Goal: Task Accomplishment & Management: Complete application form

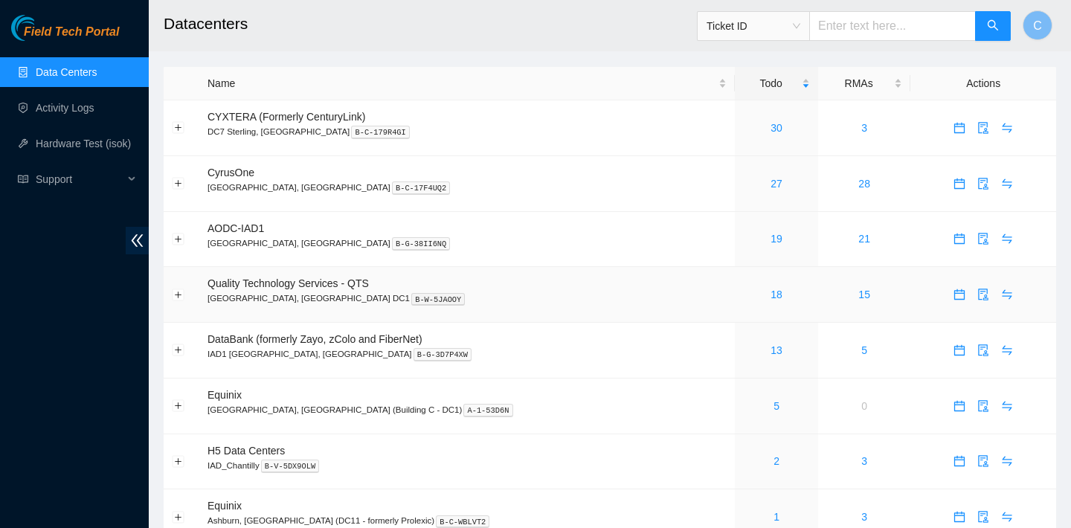
scroll to position [1, 0]
click at [771, 240] on link "19" at bounding box center [777, 237] width 12 height 12
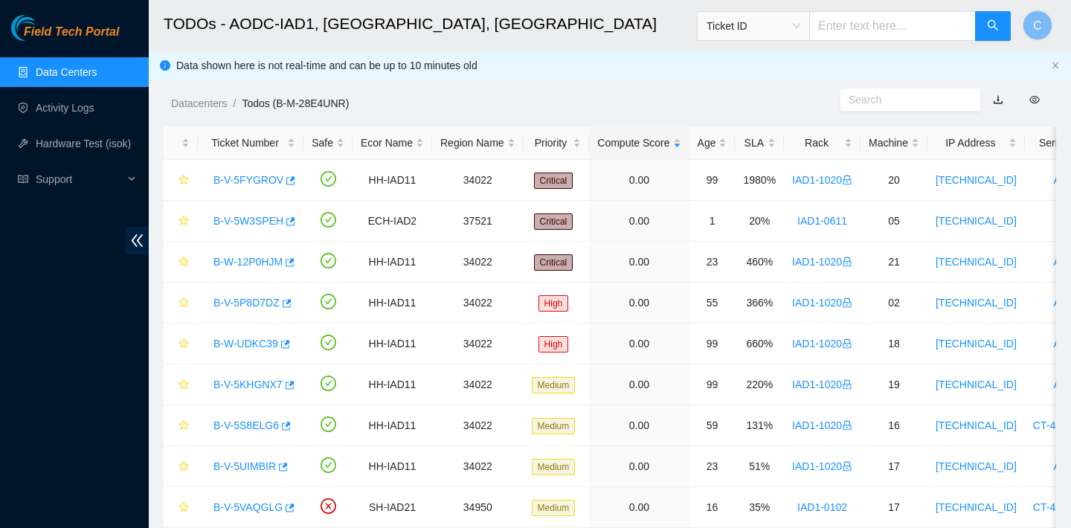
scroll to position [1, 0]
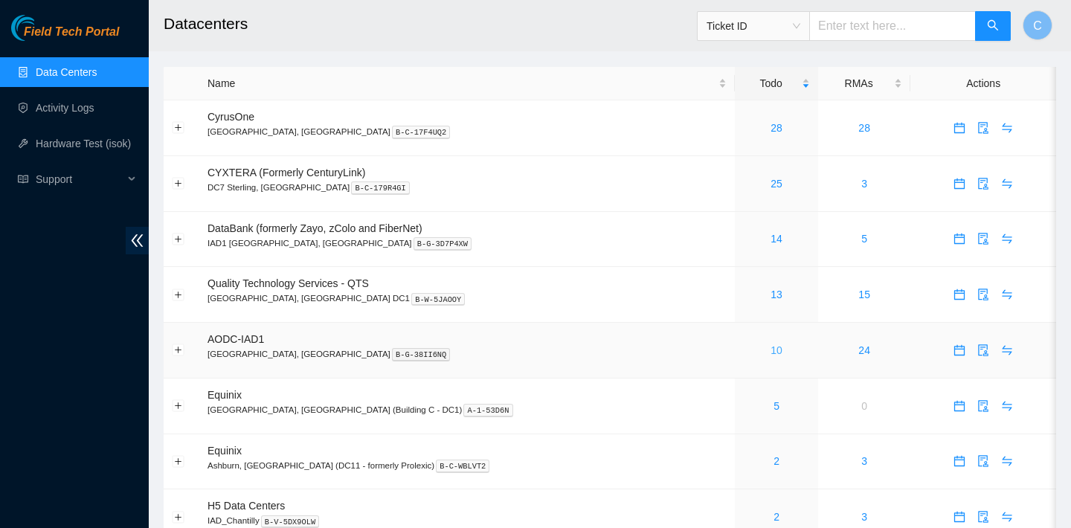
click at [771, 347] on link "10" at bounding box center [777, 350] width 12 height 12
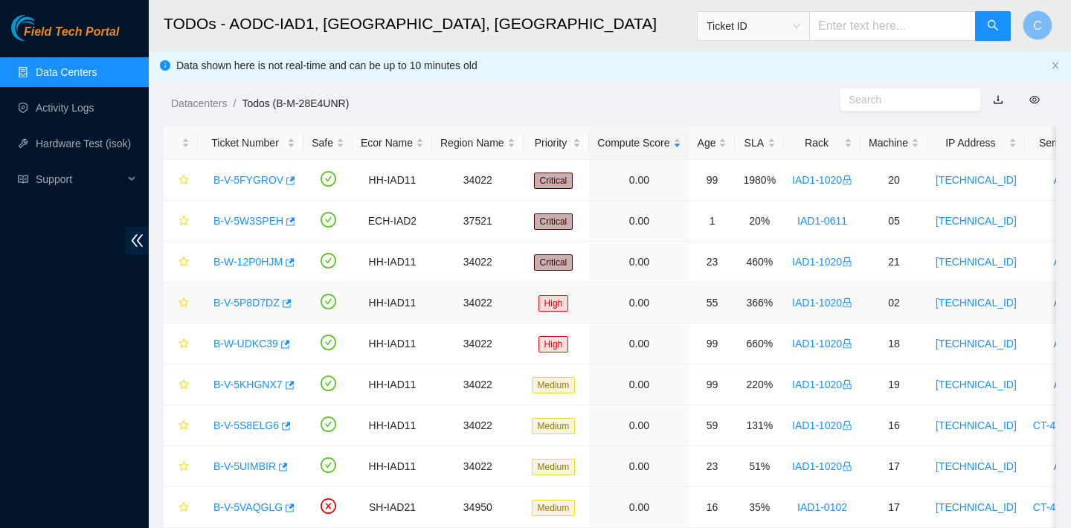
scroll to position [87, 0]
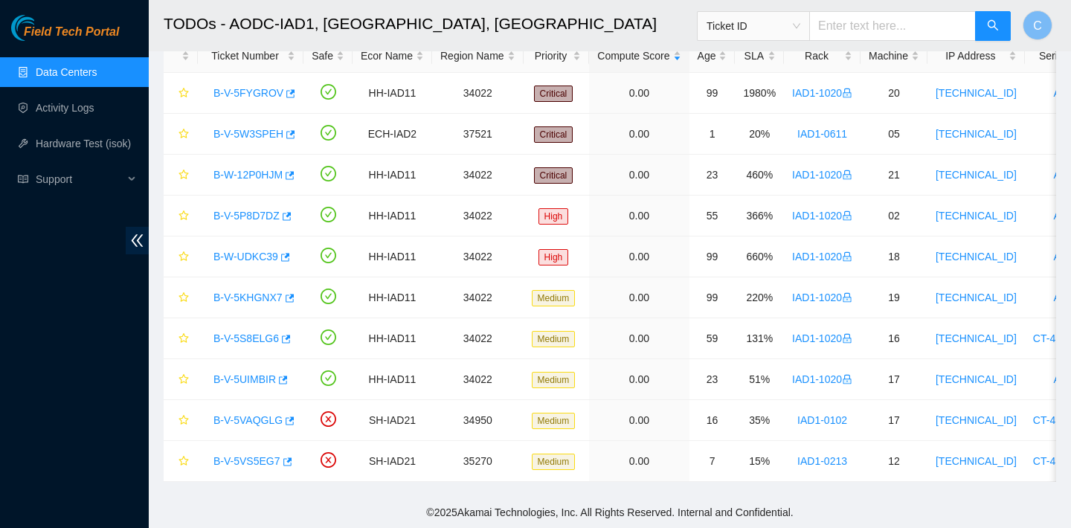
click at [858, 28] on input "text" at bounding box center [892, 26] width 167 height 30
paste input "B-V-5R022W8"
type input "B-V-5R022W8"
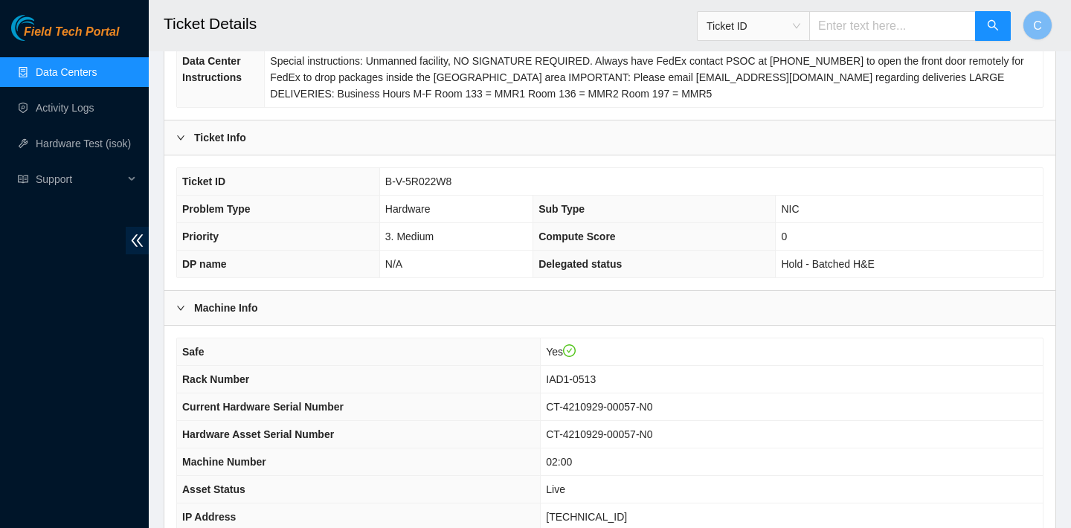
scroll to position [481, 0]
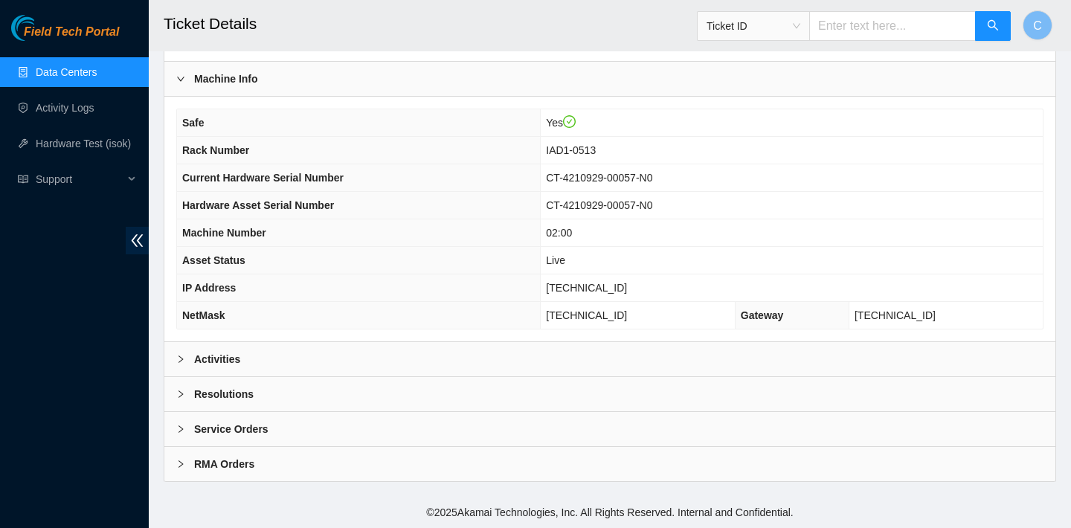
click at [505, 356] on div "Activities" at bounding box center [609, 359] width 891 height 34
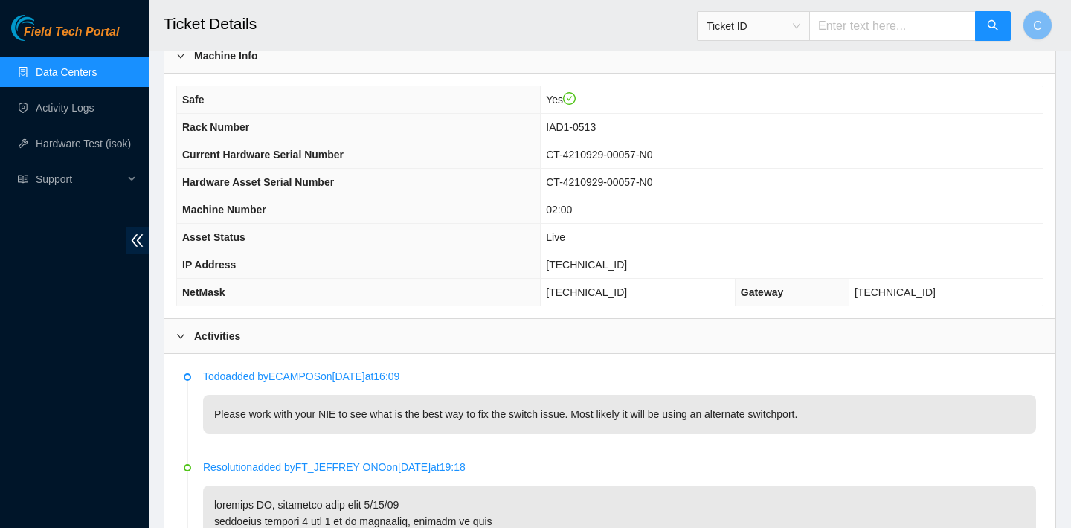
scroll to position [771, 0]
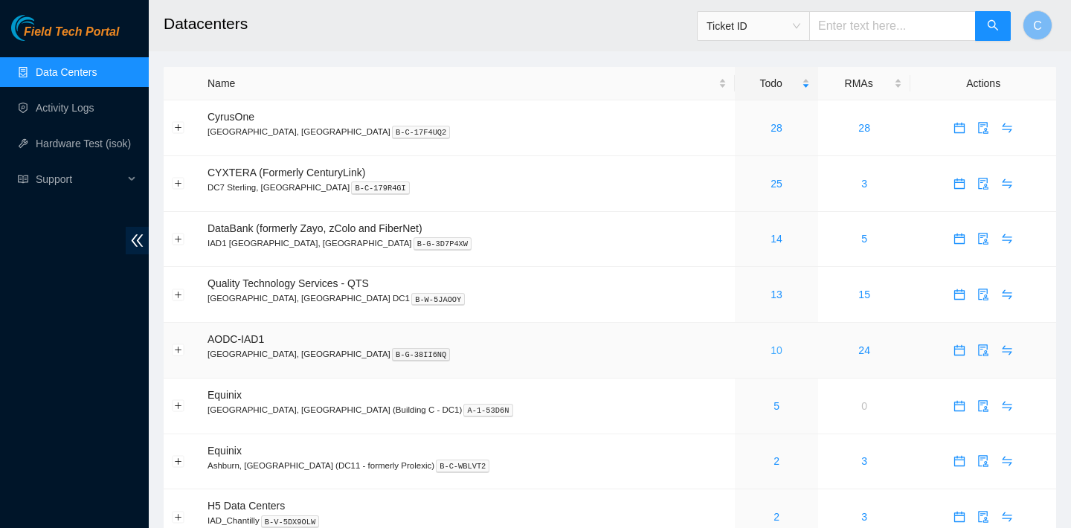
click at [771, 352] on link "10" at bounding box center [777, 350] width 12 height 12
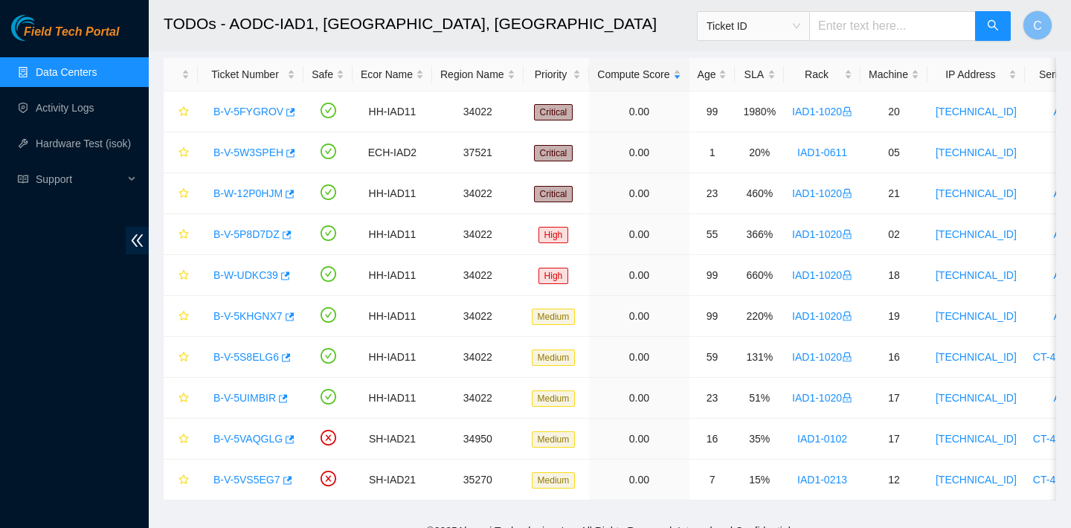
scroll to position [87, 0]
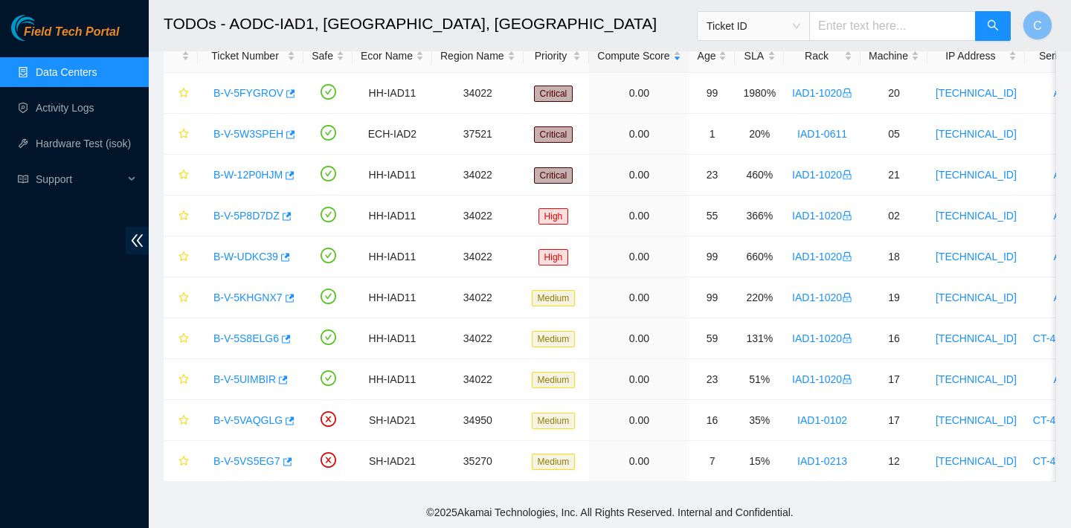
click at [97, 70] on link "Data Centers" at bounding box center [66, 72] width 61 height 12
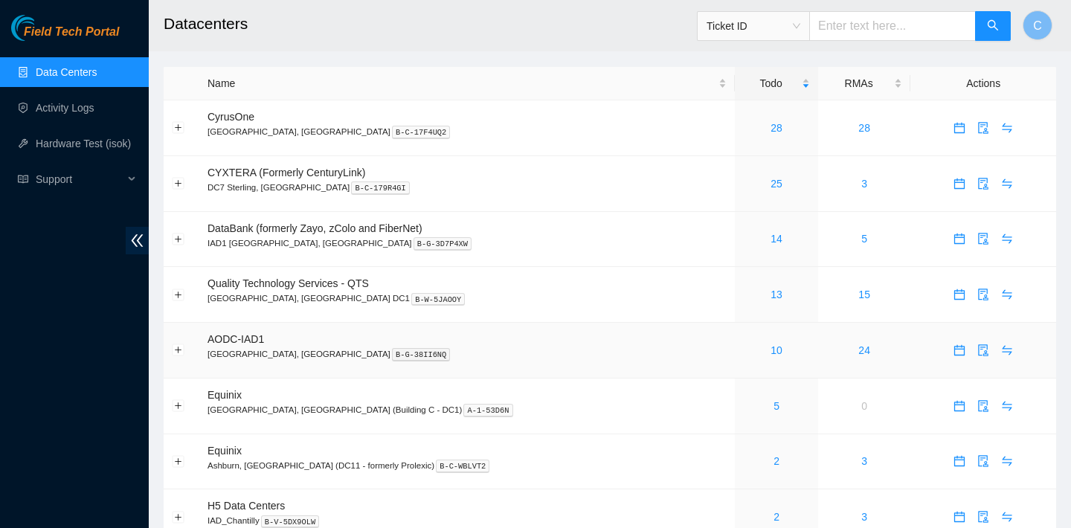
click at [743, 342] on div "10" at bounding box center [776, 350] width 67 height 16
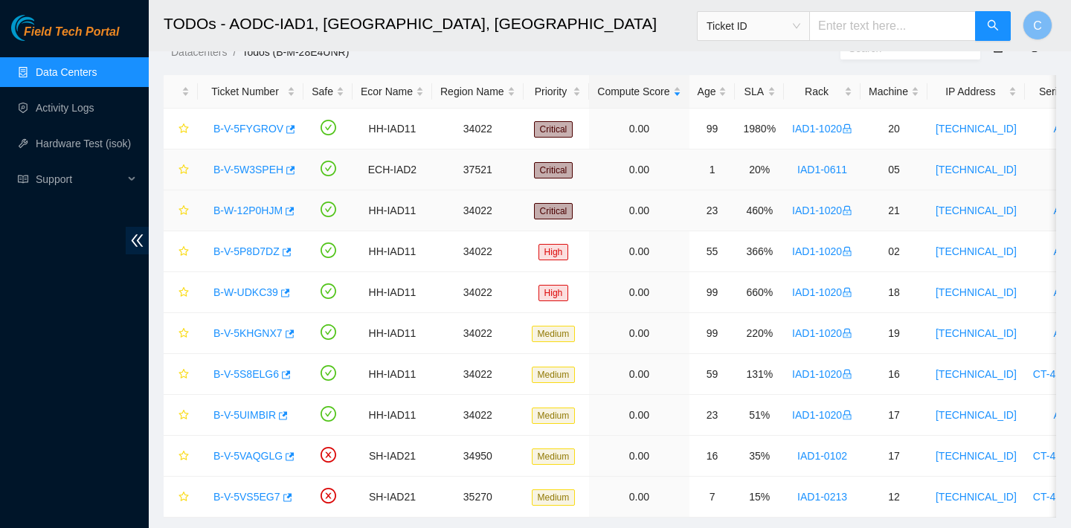
scroll to position [87, 0]
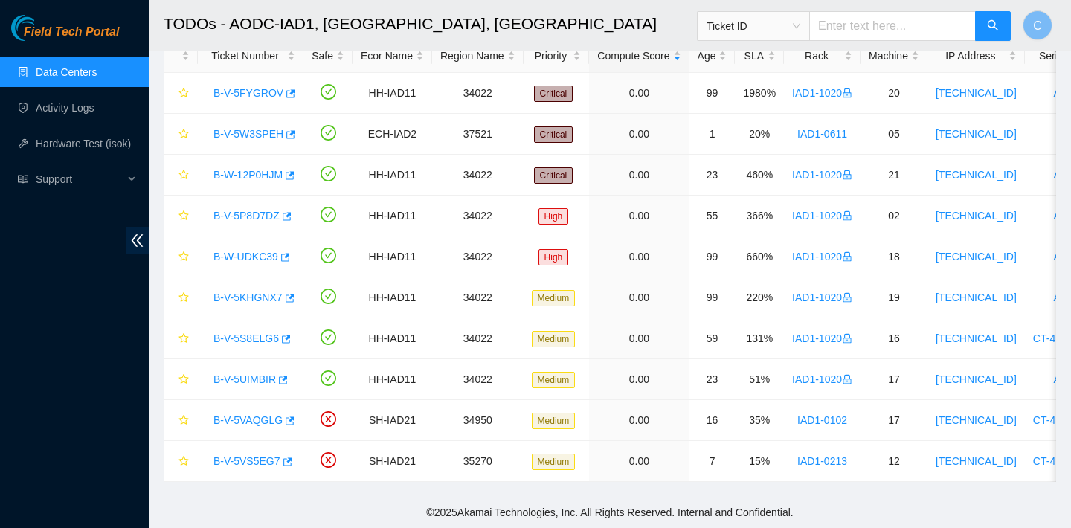
click at [864, 27] on input "text" at bounding box center [892, 26] width 167 height 30
paste input "B-W-13UWC3P"
type input "B-W-13UWC3P"
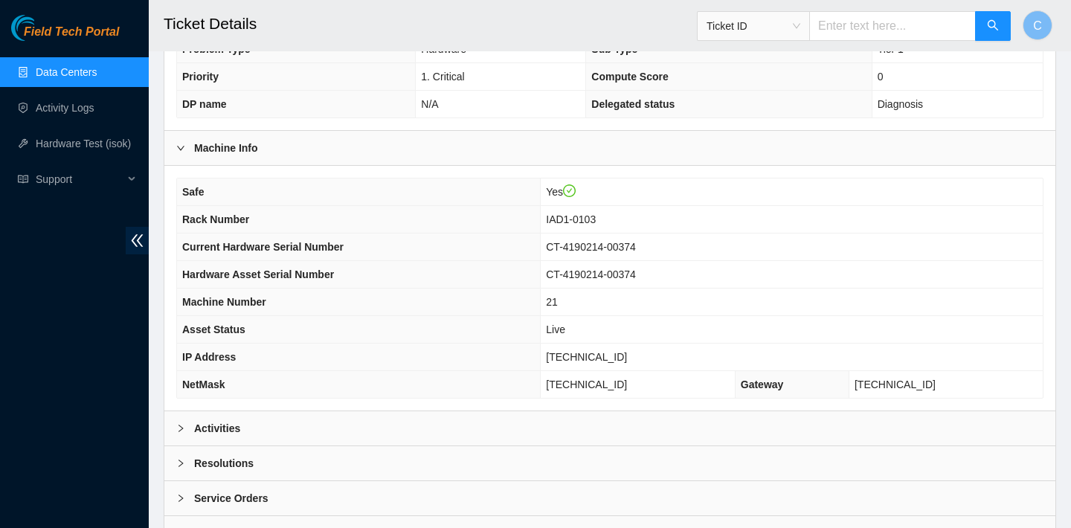
scroll to position [469, 0]
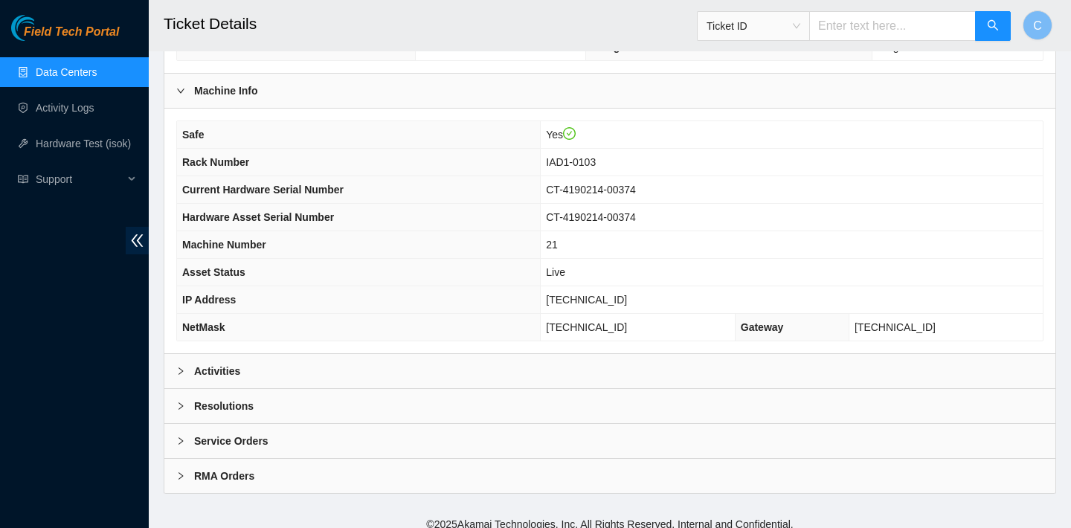
click at [406, 366] on div "Activities" at bounding box center [609, 371] width 891 height 34
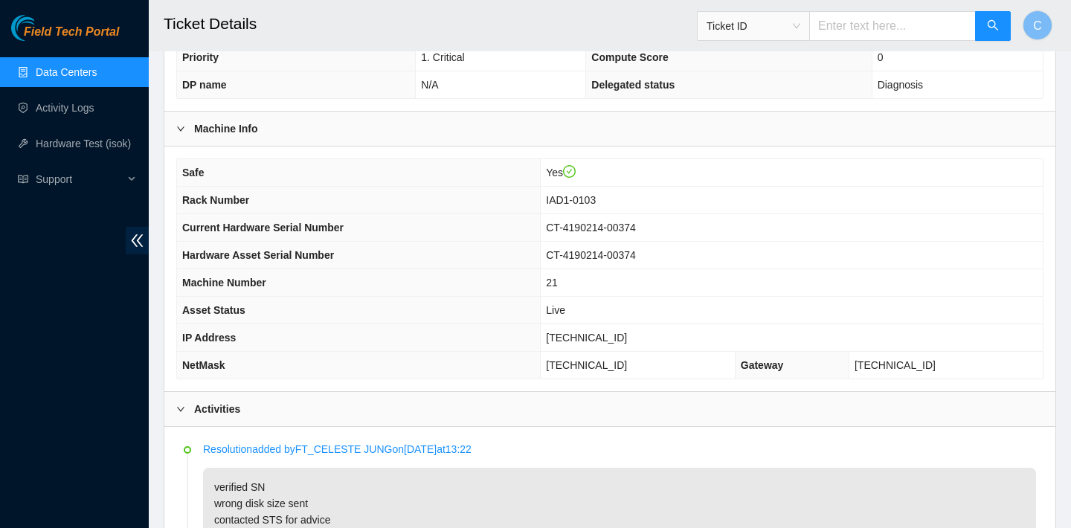
scroll to position [695, 0]
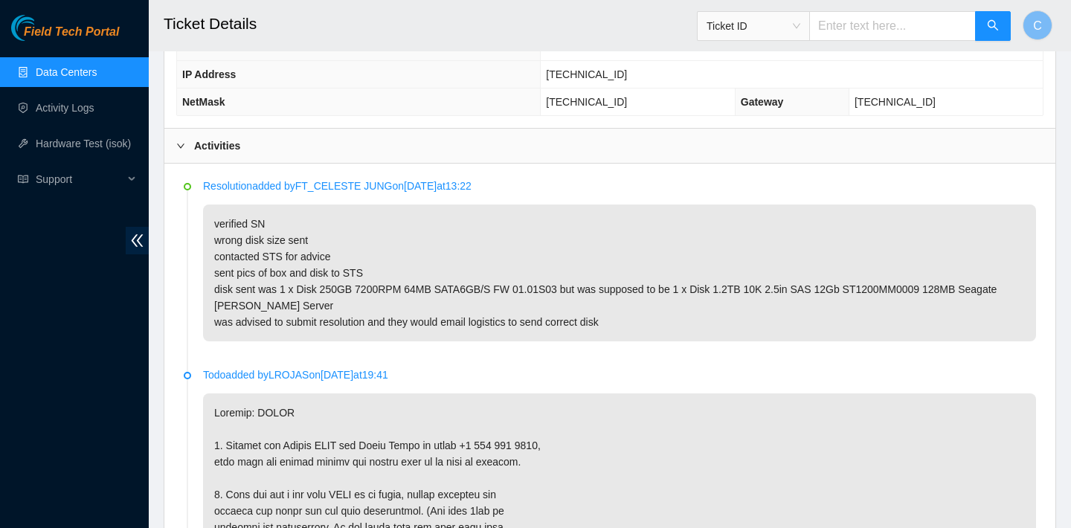
click at [86, 68] on link "Data Centers" at bounding box center [66, 72] width 61 height 12
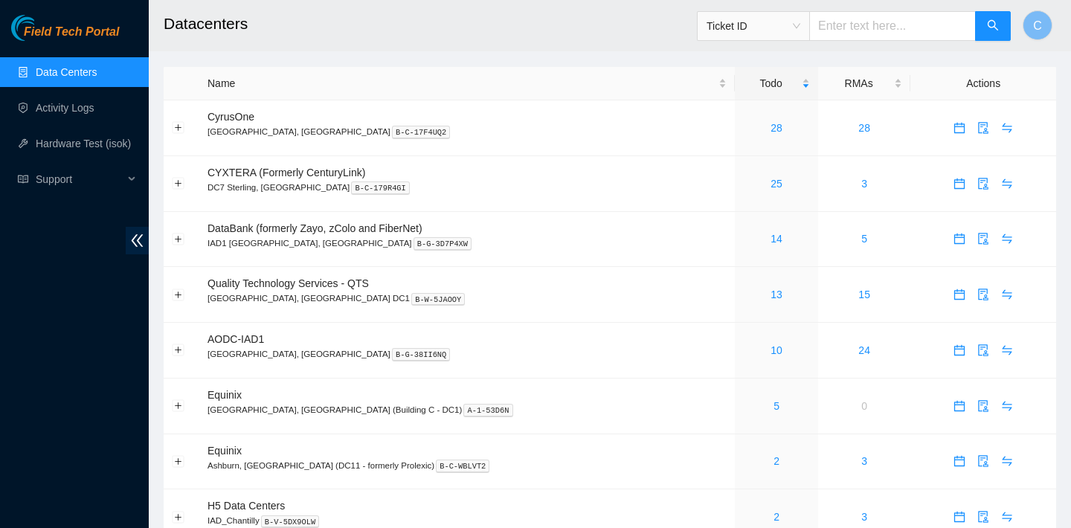
click at [838, 27] on input "text" at bounding box center [892, 26] width 167 height 30
click at [800, 27] on span "Ticket ID" at bounding box center [754, 26] width 94 height 22
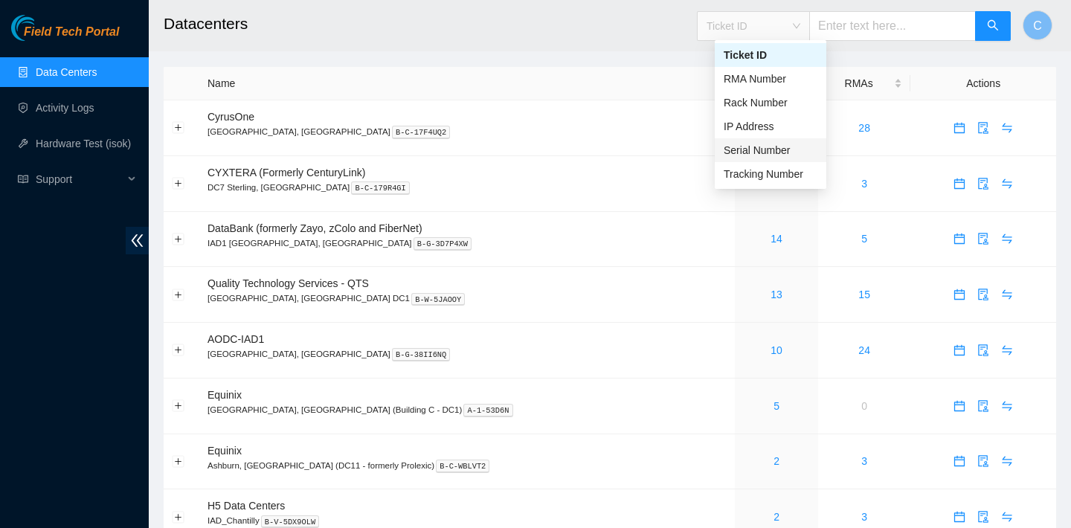
click at [790, 144] on div "Serial Number" at bounding box center [771, 150] width 94 height 16
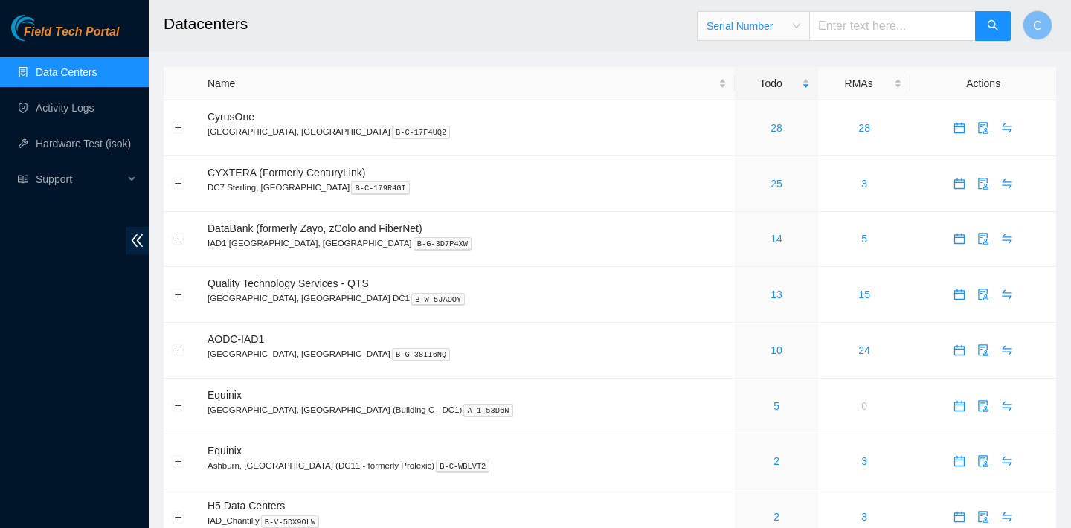
click at [862, 26] on input "text" at bounding box center [892, 26] width 167 height 30
paste input "CT-4210929-00057-N0"
type input "CT-4210929-00057-N0"
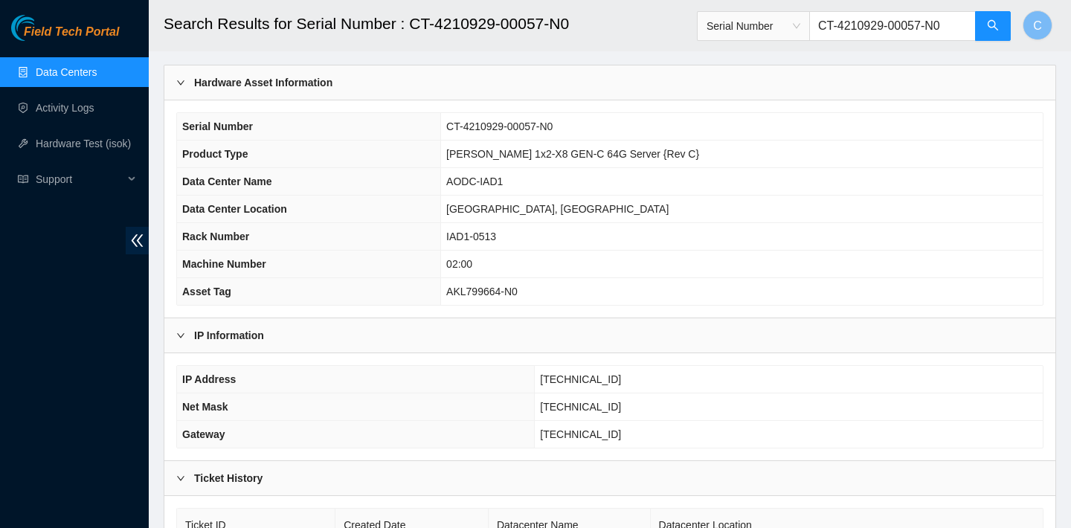
scroll to position [169, 0]
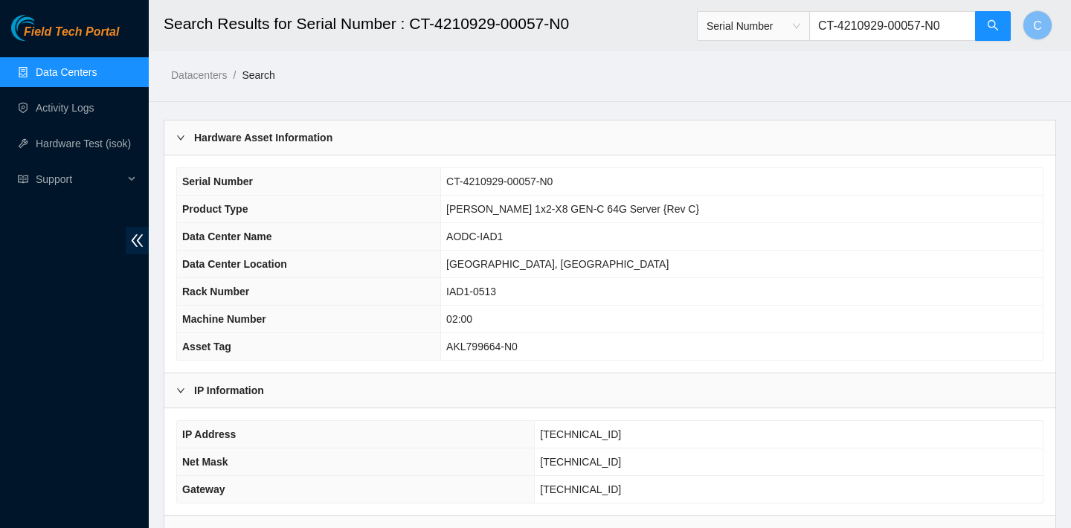
scroll to position [169, 0]
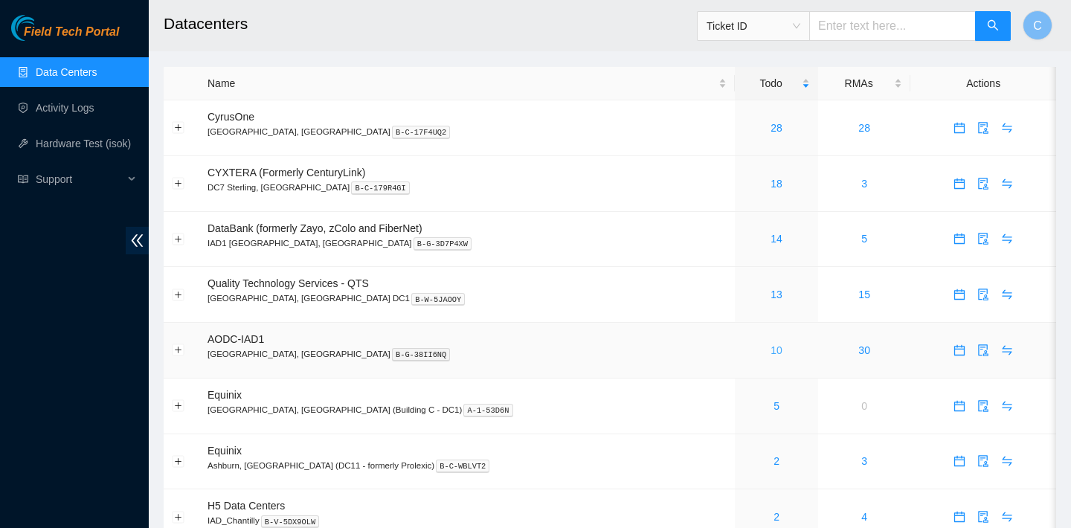
click at [771, 345] on link "10" at bounding box center [777, 350] width 12 height 12
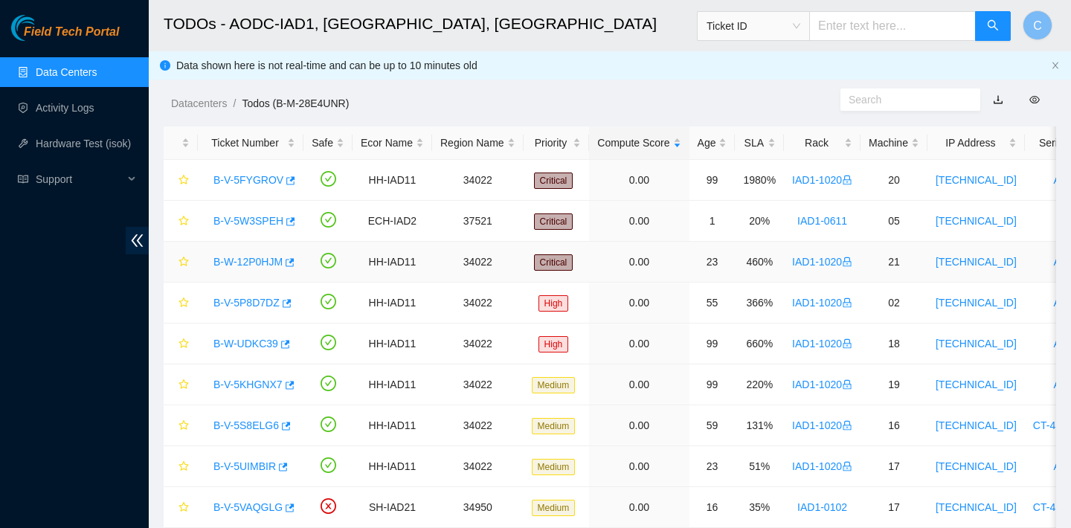
scroll to position [87, 0]
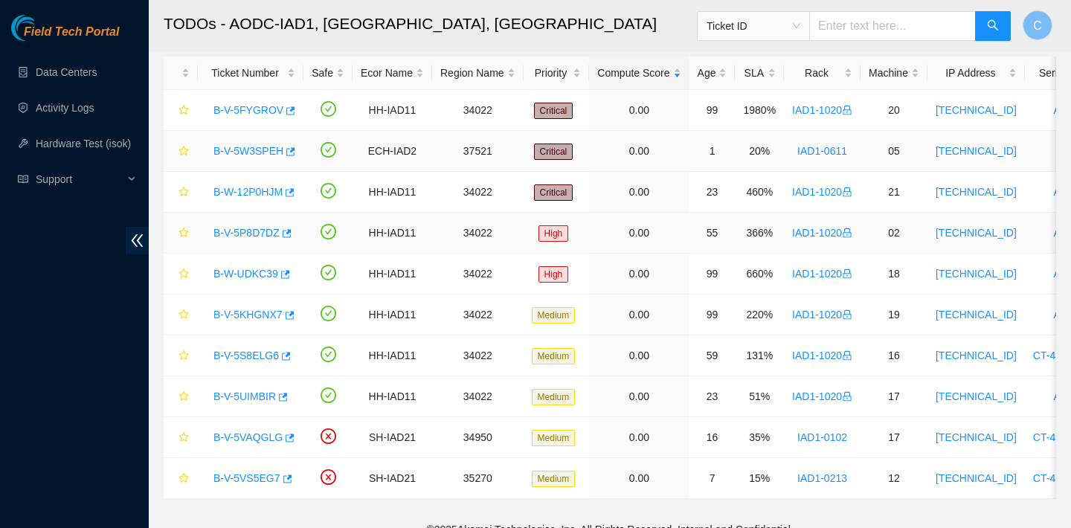
scroll to position [87, 0]
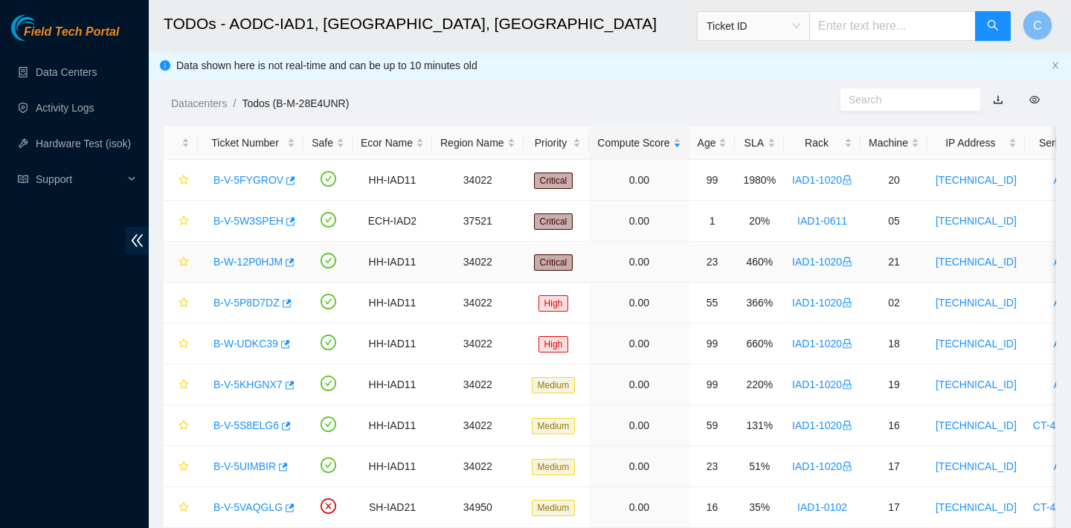
scroll to position [87, 0]
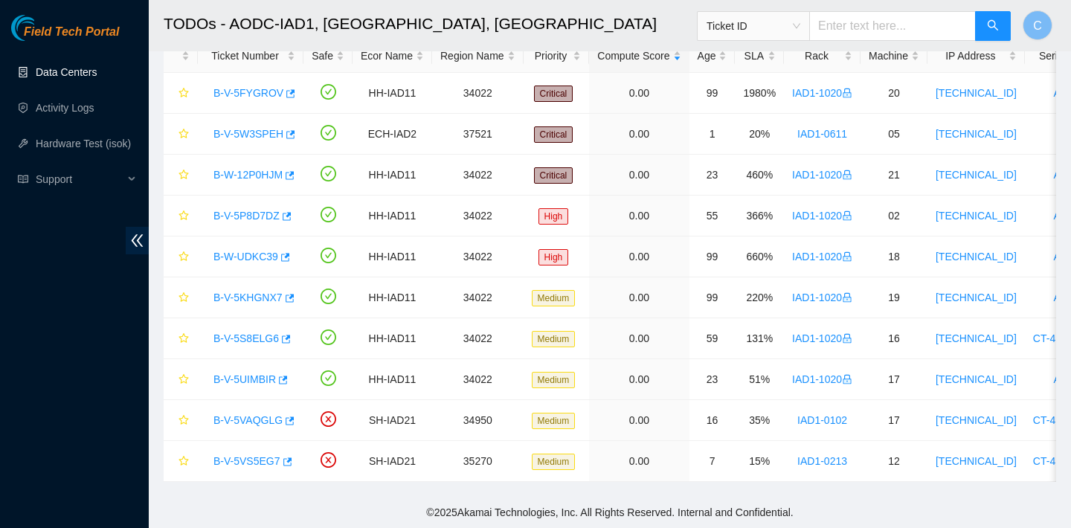
click at [69, 78] on link "Data Centers" at bounding box center [66, 72] width 61 height 12
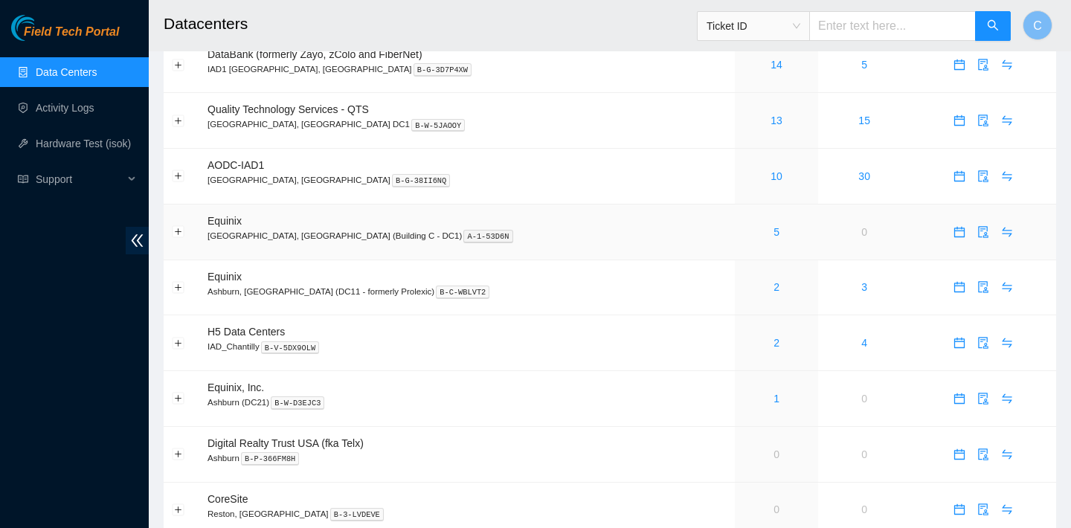
scroll to position [228, 0]
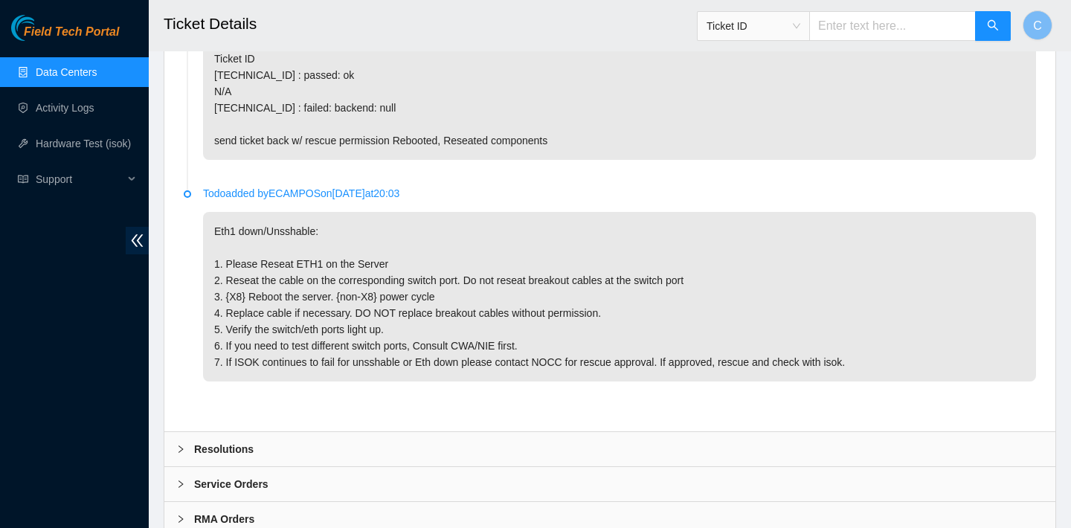
scroll to position [2832, 0]
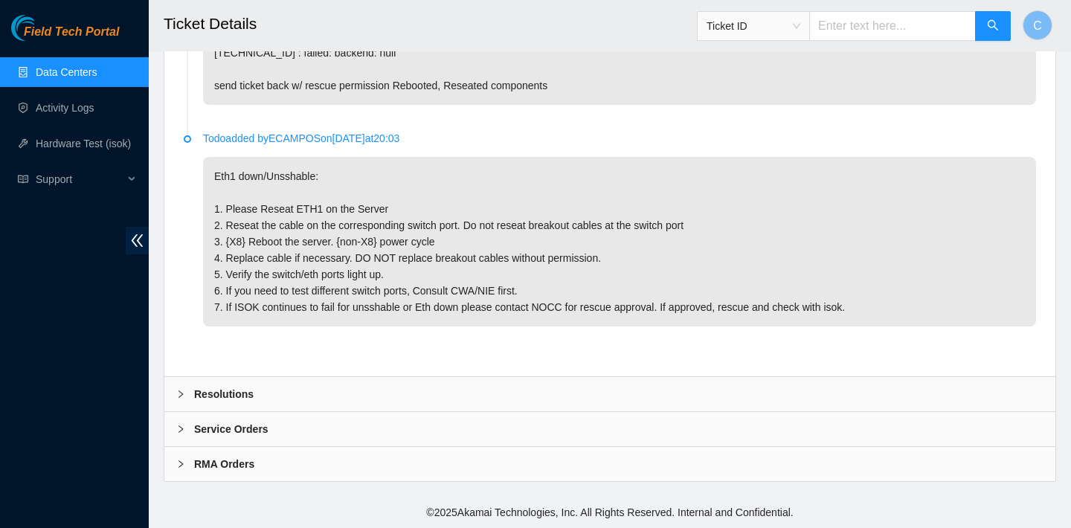
click at [482, 382] on div "Resolutions" at bounding box center [609, 394] width 891 height 34
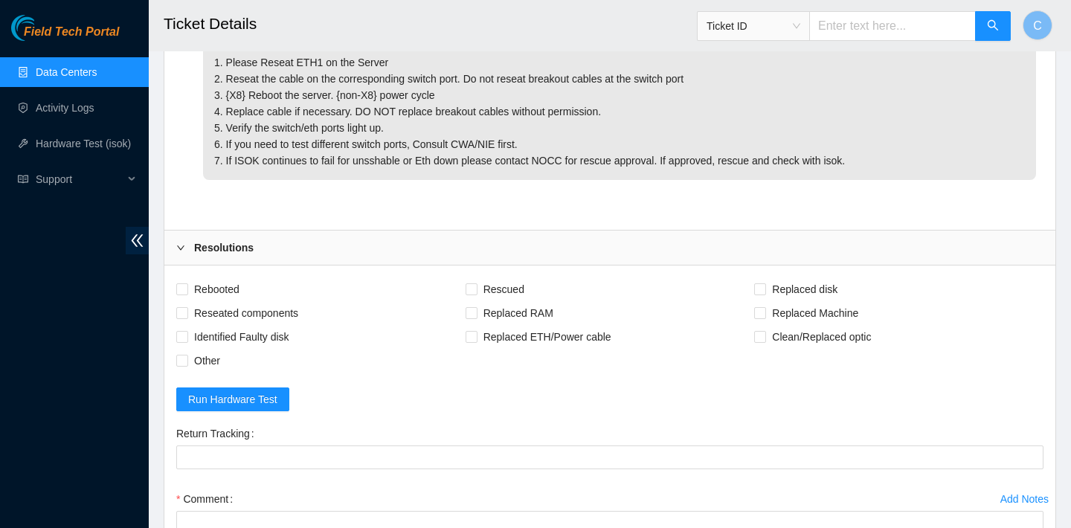
scroll to position [3058, 0]
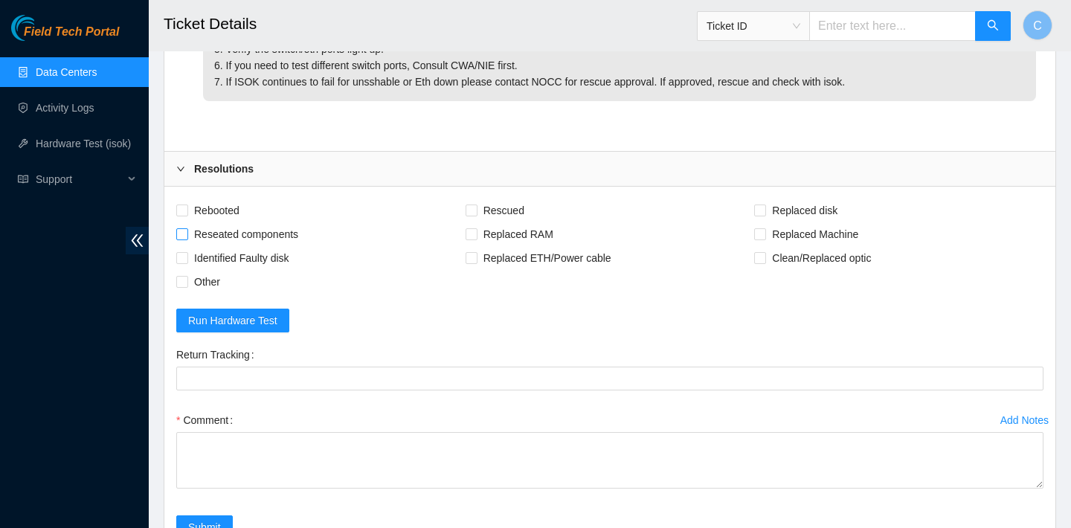
click at [285, 230] on span "Reseated components" at bounding box center [246, 234] width 116 height 24
click at [187, 230] on input "Reseated components" at bounding box center [181, 233] width 10 height 10
checkbox input "true"
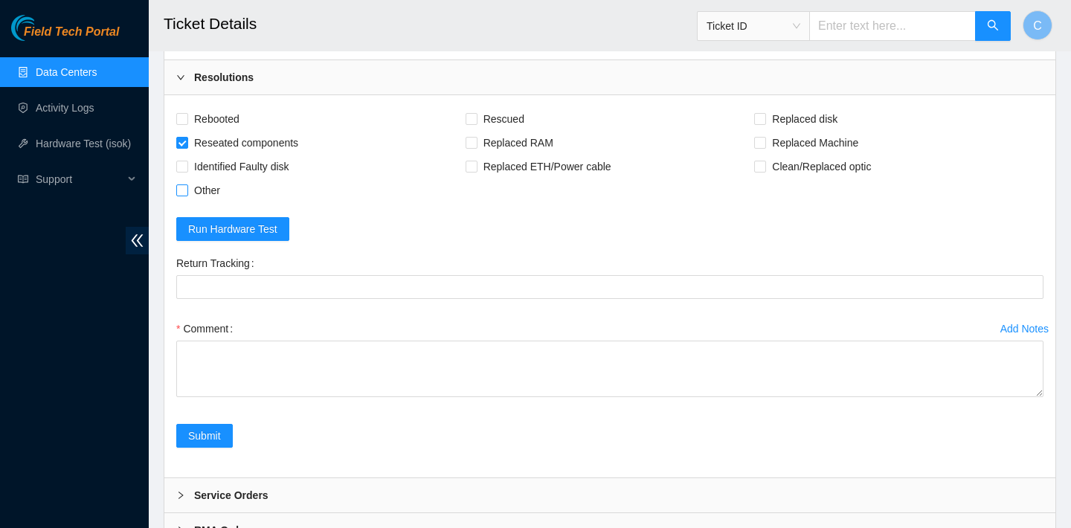
click at [202, 196] on span "Other" at bounding box center [207, 191] width 38 height 24
click at [187, 195] on input "Other" at bounding box center [181, 189] width 10 height 10
checkbox input "true"
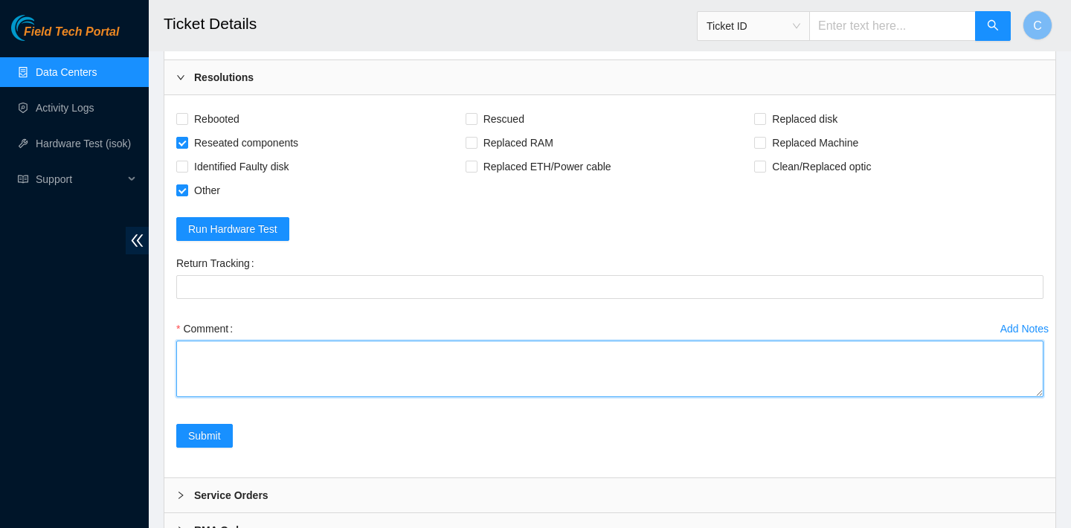
click at [277, 367] on textarea "Comment" at bounding box center [609, 369] width 867 height 57
type textarea "c"
click at [495, 384] on textarea "contacted NIE to proceed work" at bounding box center [609, 369] width 867 height 57
paste textarea "The NIE helping us had trouble using the console cable so we have tried to rese…"
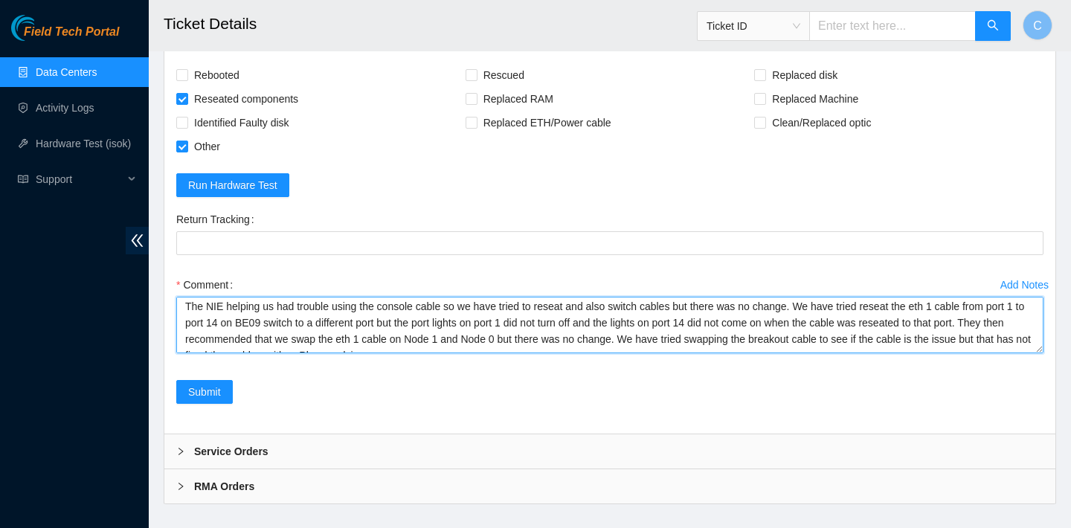
scroll to position [0, 0]
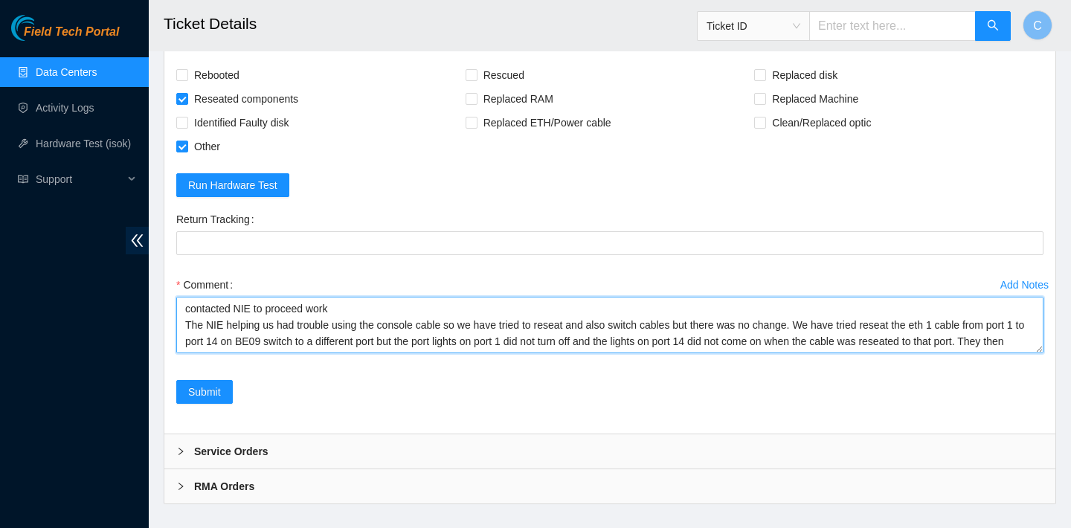
drag, startPoint x: 336, startPoint y: 306, endPoint x: 185, endPoint y: 322, distance: 151.9
click at [185, 322] on textarea "contacted NIE to proceed work The NIE helping us had trouble using the console …" at bounding box center [609, 325] width 867 height 57
click at [191, 313] on textarea "contacted NIE to proceed work using the console cable so we have tried to resea…" at bounding box center [609, 325] width 867 height 57
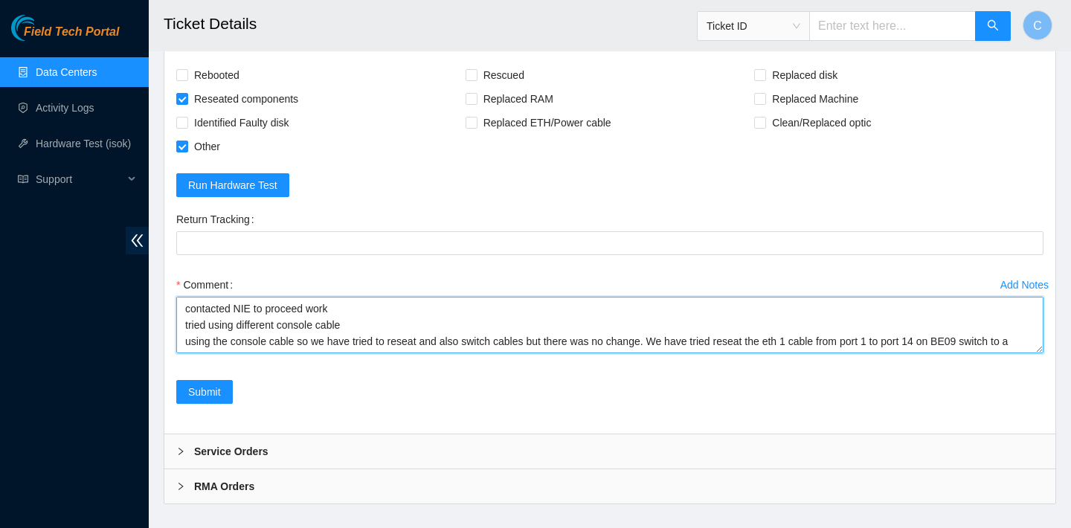
click at [184, 325] on textarea "contacted NIE to proceed work tried using different console cable using the con…" at bounding box center [609, 325] width 867 height 57
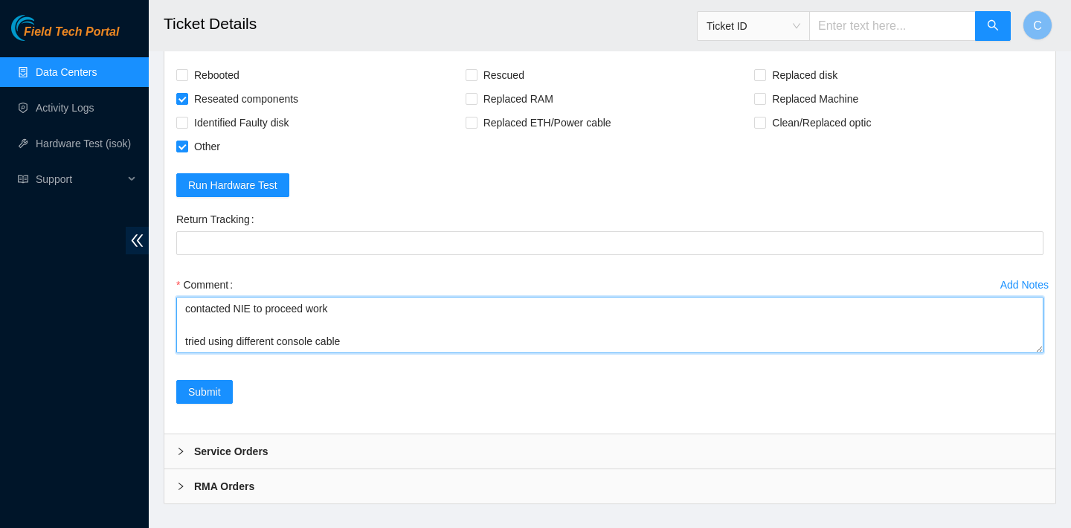
click at [190, 324] on textarea "contacted NIE to proceed work tried using different console cable using the con…" at bounding box center [609, 325] width 867 height 57
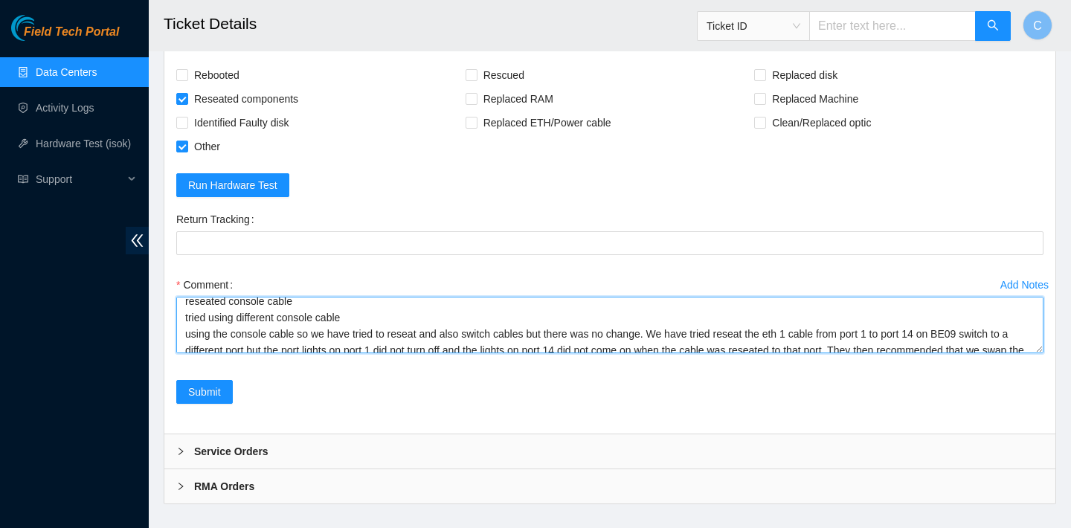
drag, startPoint x: 236, startPoint y: 319, endPoint x: 176, endPoint y: 319, distance: 59.5
click at [176, 319] on textarea "contacted NIE to proceed work reseated console cable tried using different cons…" at bounding box center [609, 325] width 867 height 57
click at [388, 324] on textarea "contacted NIE to proceed work reseated console cable swapped for a different co…" at bounding box center [609, 325] width 867 height 57
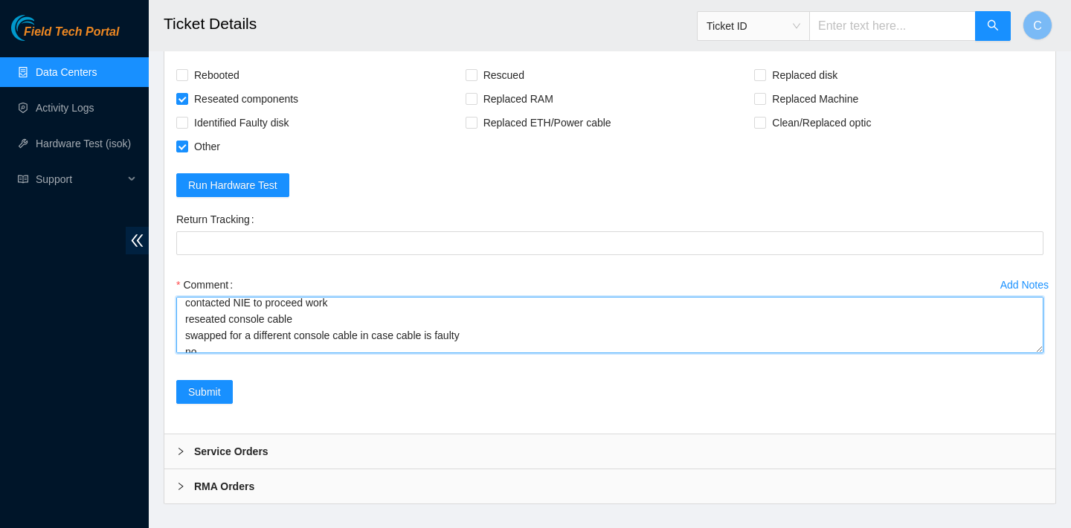
scroll to position [5, 0]
click at [184, 322] on textarea "contacted NIE to proceed work reseated console cable swapped for a different co…" at bounding box center [609, 325] width 867 height 57
click at [189, 320] on textarea "contacted NIE to proceed work reseated console cable swapped for a different co…" at bounding box center [609, 325] width 867 height 57
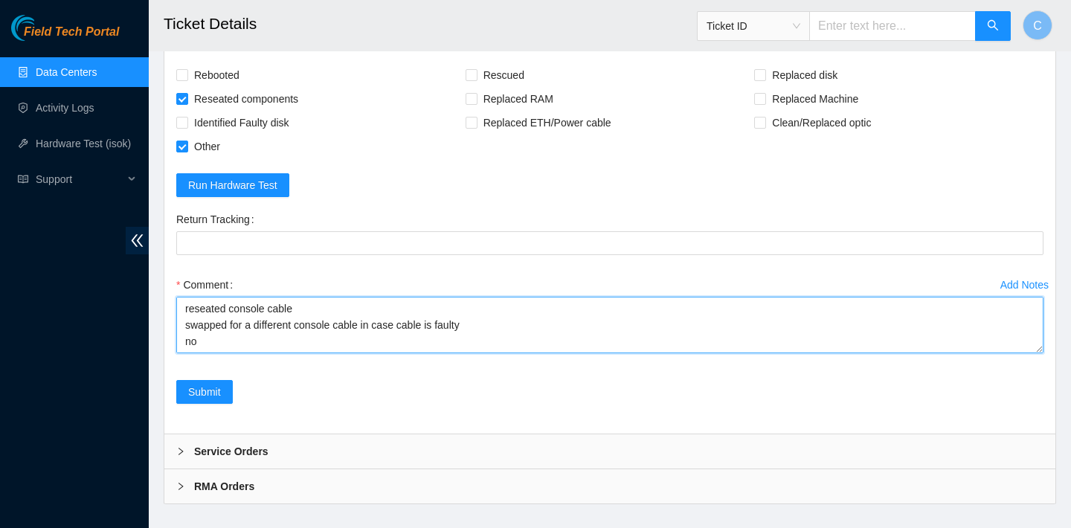
scroll to position [44, 0]
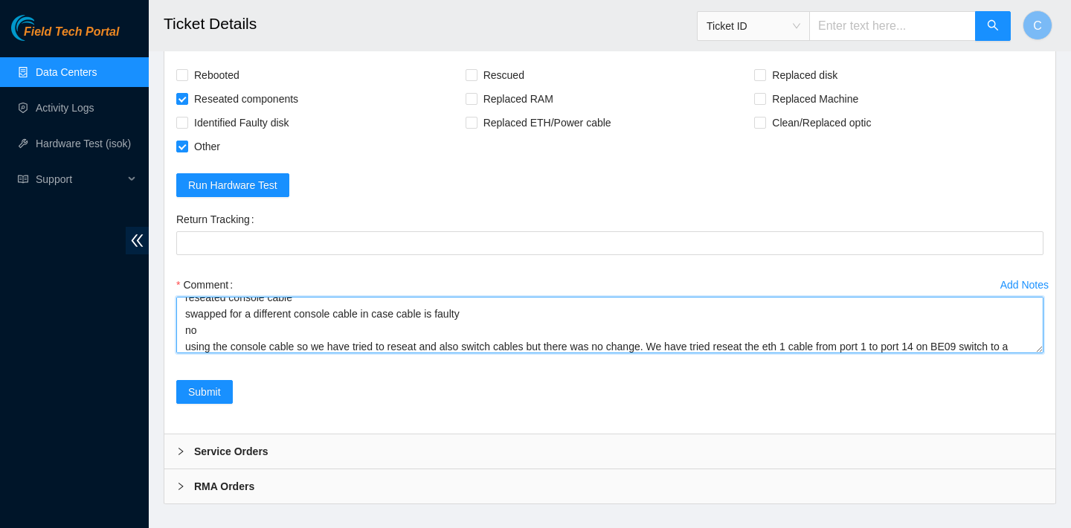
click at [207, 329] on textarea "contacted NIE to proceed work NIE could not access console reseated console cab…" at bounding box center [609, 325] width 867 height 57
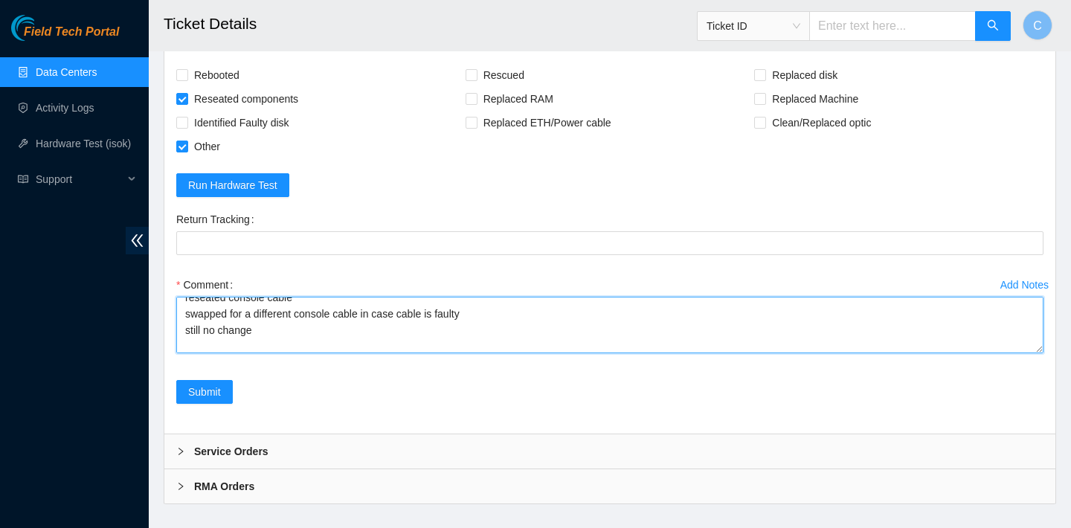
scroll to position [59, 0]
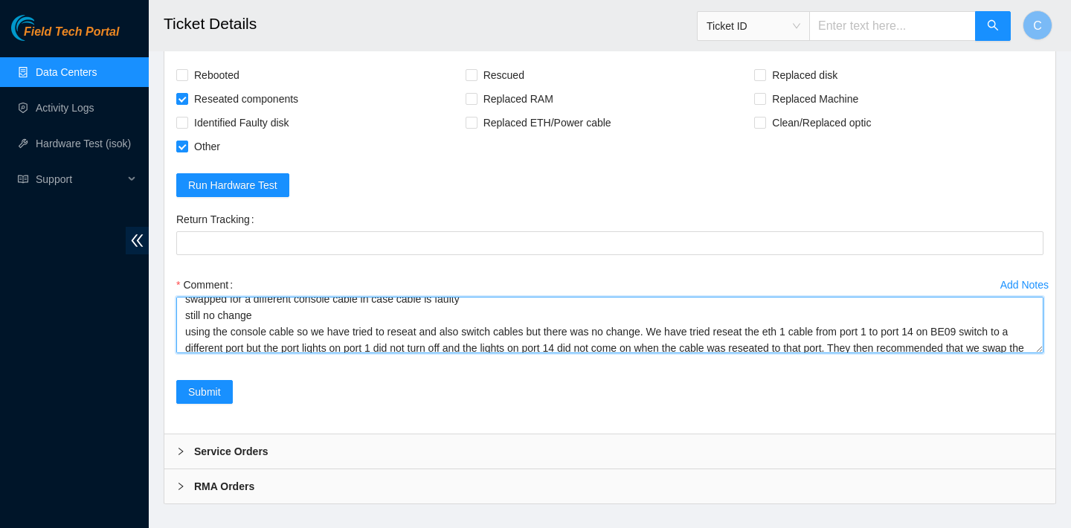
drag, startPoint x: 660, startPoint y: 329, endPoint x: 192, endPoint y: 325, distance: 467.9
click at [192, 325] on textarea "contacted NIE to proceed work NIE could not access console reseated console cab…" at bounding box center [609, 325] width 867 height 57
drag, startPoint x: 255, startPoint y: 332, endPoint x: 173, endPoint y: 332, distance: 81.8
click at [173, 332] on div "Add Notes Comment contacted NIE to proceed work NIE could not access console re…" at bounding box center [609, 326] width 879 height 107
click at [565, 329] on textarea "contacted NIE to proceed work NIE could not access console reseated console cab…" at bounding box center [609, 325] width 867 height 57
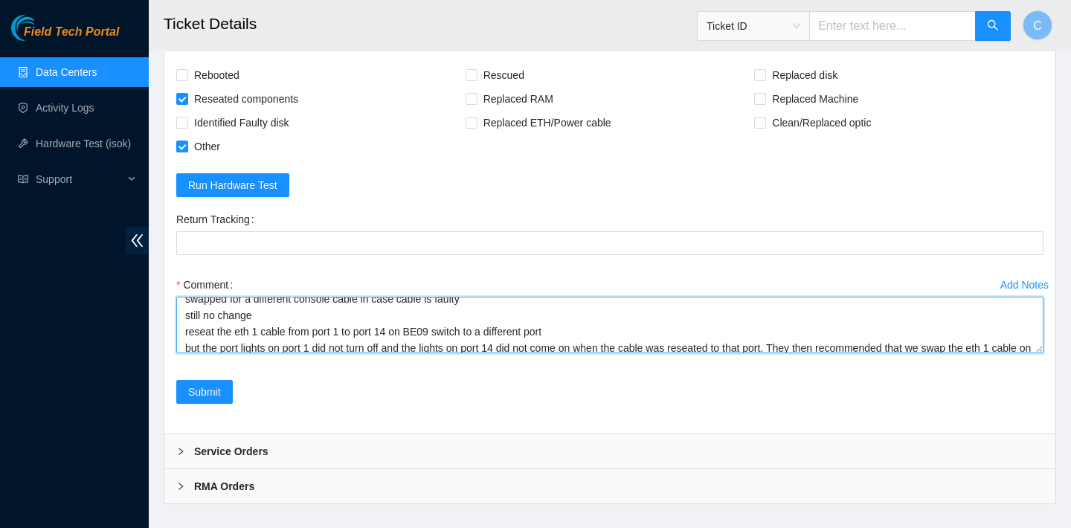
scroll to position [60, 0]
click at [222, 347] on textarea "contacted NIE to proceed work NIE could not access console reseated console cab…" at bounding box center [609, 325] width 867 height 57
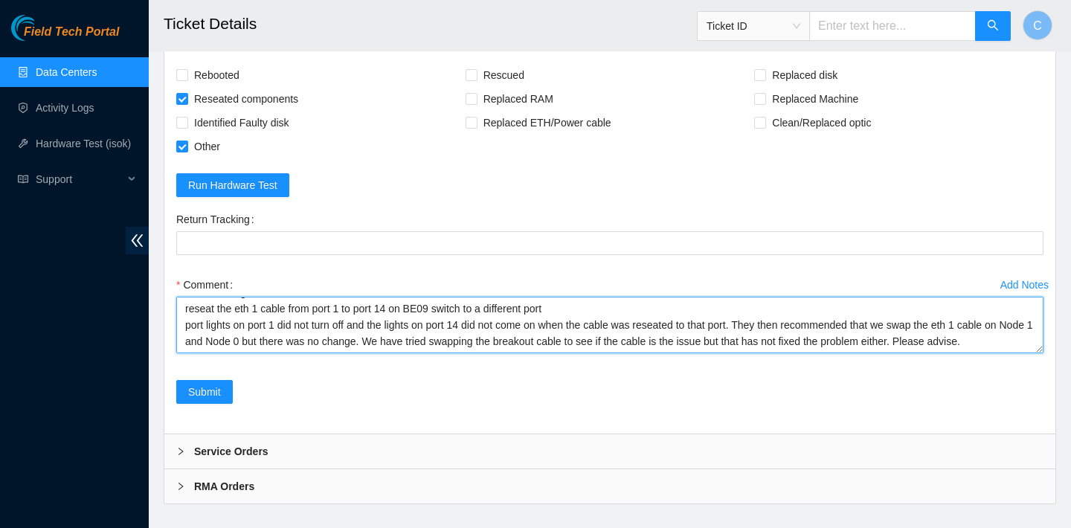
scroll to position [83, 0]
click at [761, 319] on textarea "contacted NIE to proceed work NIE could not access console reseated console cab…" at bounding box center [609, 325] width 867 height 57
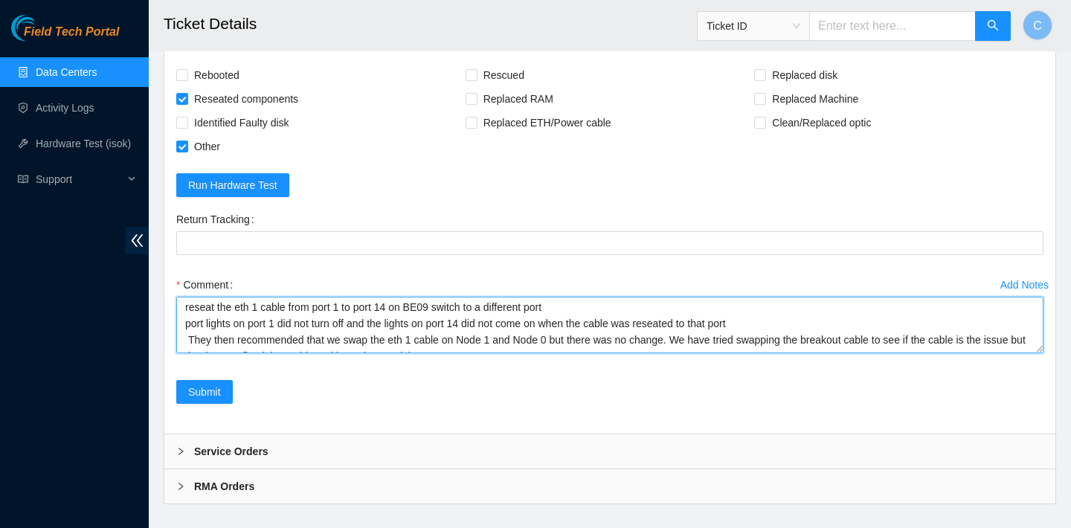
drag, startPoint x: 350, startPoint y: 340, endPoint x: 198, endPoint y: 337, distance: 152.5
click at [198, 337] on textarea "contacted NIE to proceed work NIE could not access console reseated console cab…" at bounding box center [609, 325] width 867 height 57
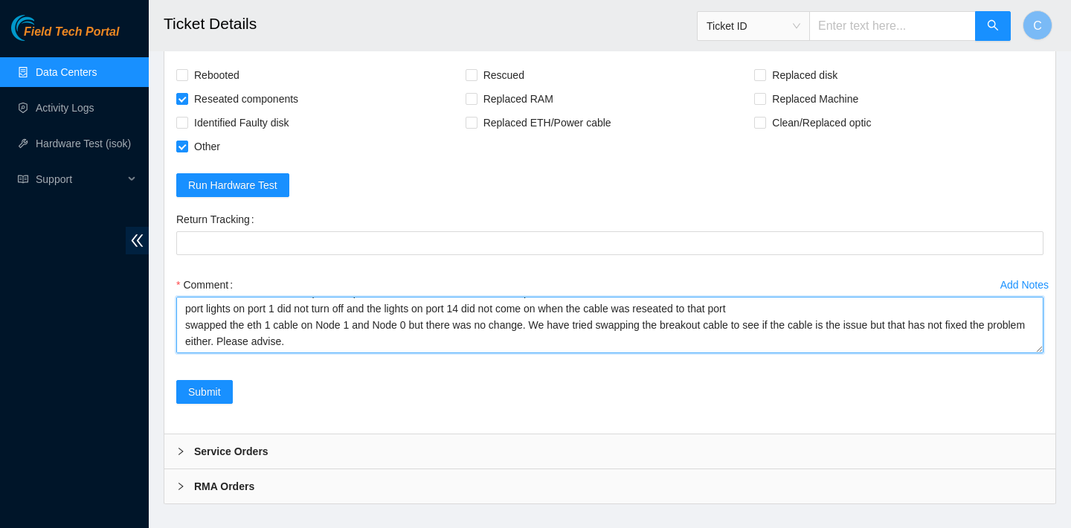
click at [541, 326] on textarea "contacted NIE to proceed work NIE could not access console reseated console cab…" at bounding box center [609, 325] width 867 height 57
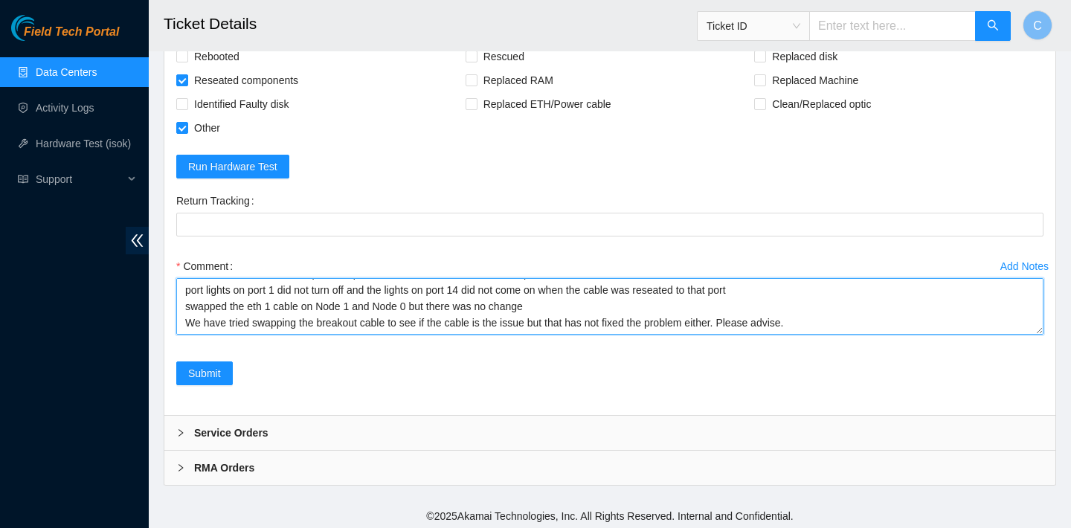
scroll to position [3215, 0]
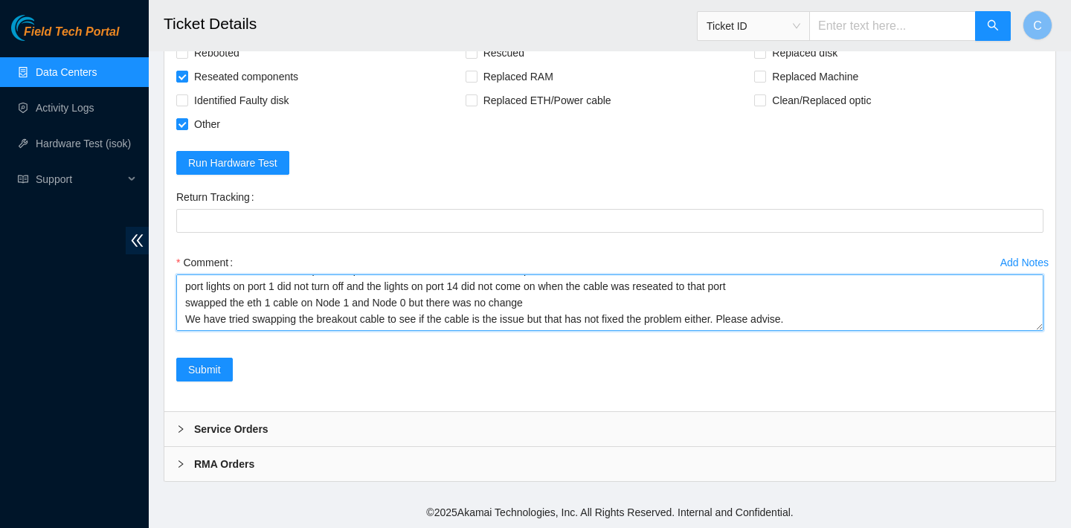
click at [228, 318] on textarea "contacted NIE to proceed work NIE could not access console reseated console cab…" at bounding box center [609, 302] width 867 height 57
drag, startPoint x: 253, startPoint y: 318, endPoint x: 189, endPoint y: 317, distance: 64.0
click at [189, 317] on textarea "contacted NIE to proceed work NIE could not access console reseated console cab…" at bounding box center [609, 302] width 867 height 57
click at [233, 319] on textarea "contacted NIE to proceed work NIE could not access console reseated console cab…" at bounding box center [609, 302] width 867 height 57
drag, startPoint x: 663, startPoint y: 315, endPoint x: 737, endPoint y: 315, distance: 73.6
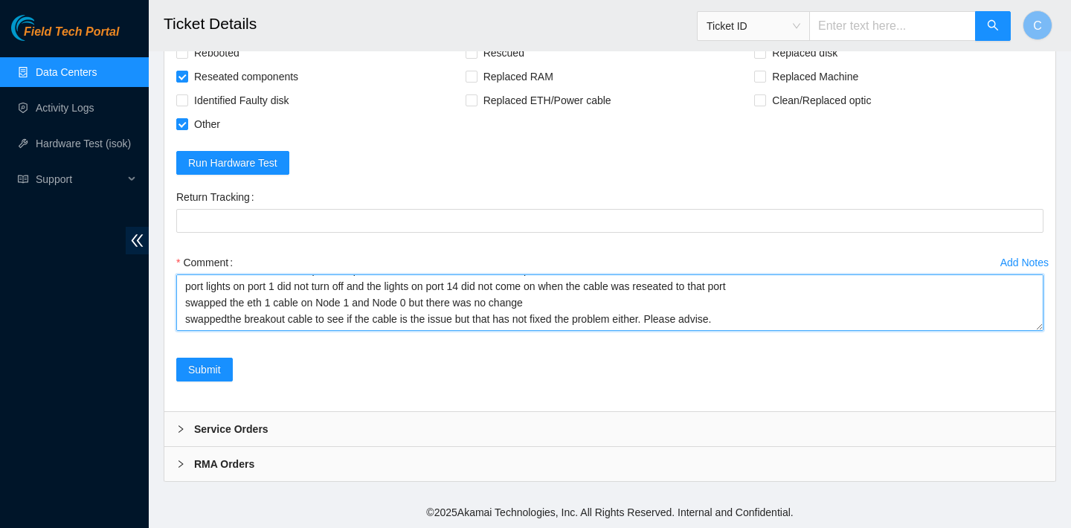
click at [737, 315] on textarea "contacted NIE to proceed work NIE could not access console reseated console cab…" at bounding box center [609, 302] width 867 height 57
click at [229, 311] on textarea "contacted NIE to proceed work NIE could not access console reseated console cab…" at bounding box center [609, 302] width 867 height 57
click at [248, 323] on textarea "contacted NIE to proceed work NIE could not access console reseated console cab…" at bounding box center [609, 302] width 867 height 57
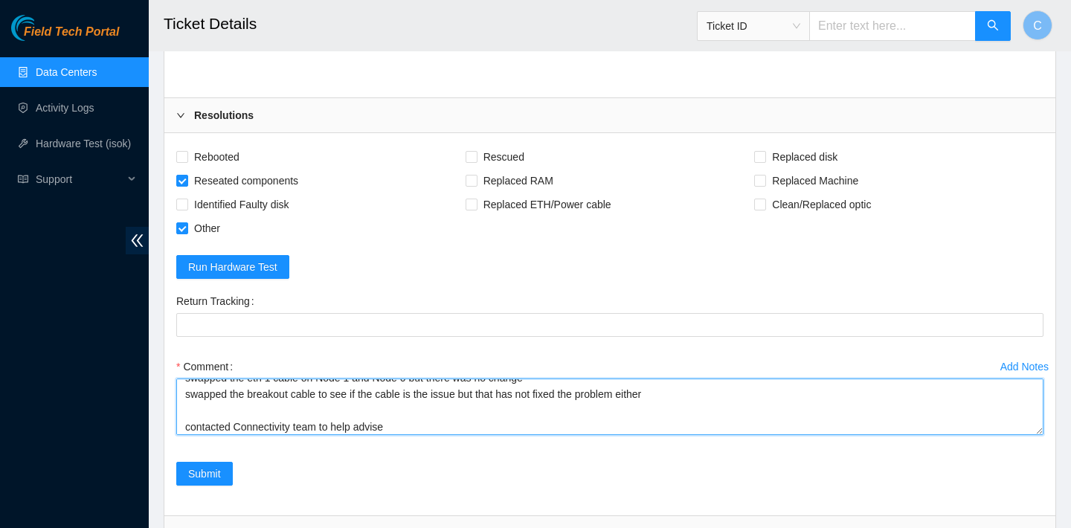
scroll to position [147, 0]
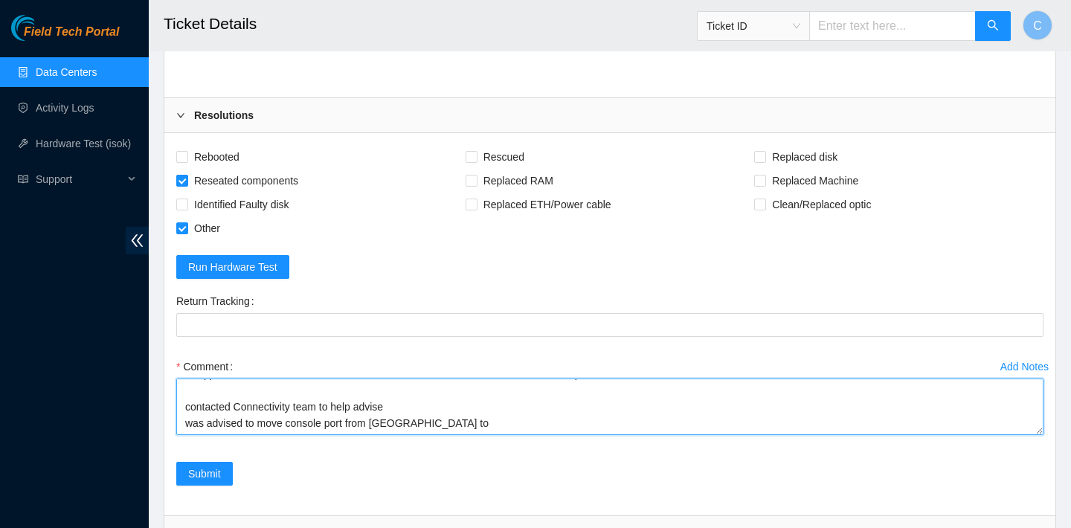
click at [383, 417] on textarea "contacted NIE to proceed work NIE could not access console reseated console cab…" at bounding box center [609, 407] width 867 height 57
click at [423, 426] on textarea "contacted NIE to proceed work NIE could not access console reseated console cab…" at bounding box center [609, 407] width 867 height 57
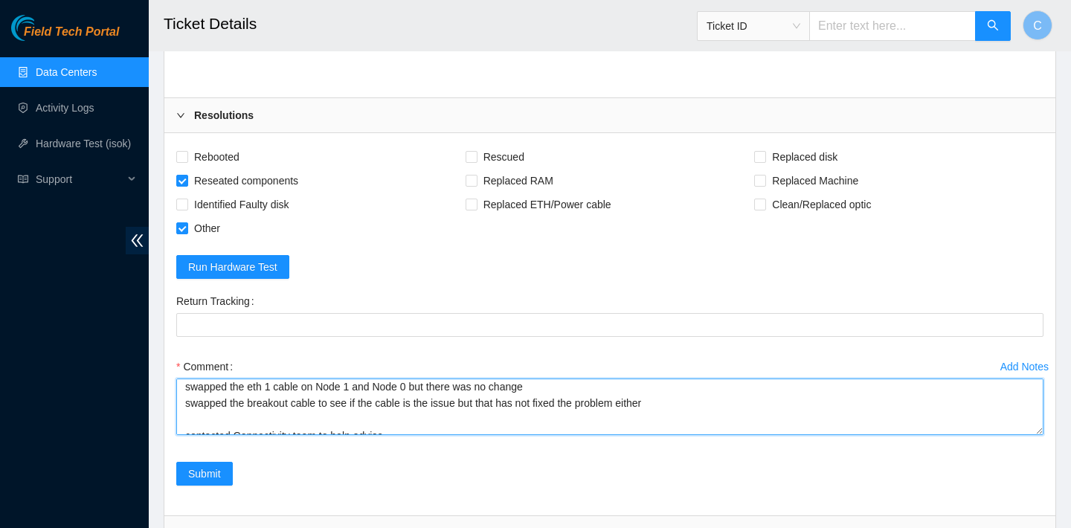
scroll to position [130, 0]
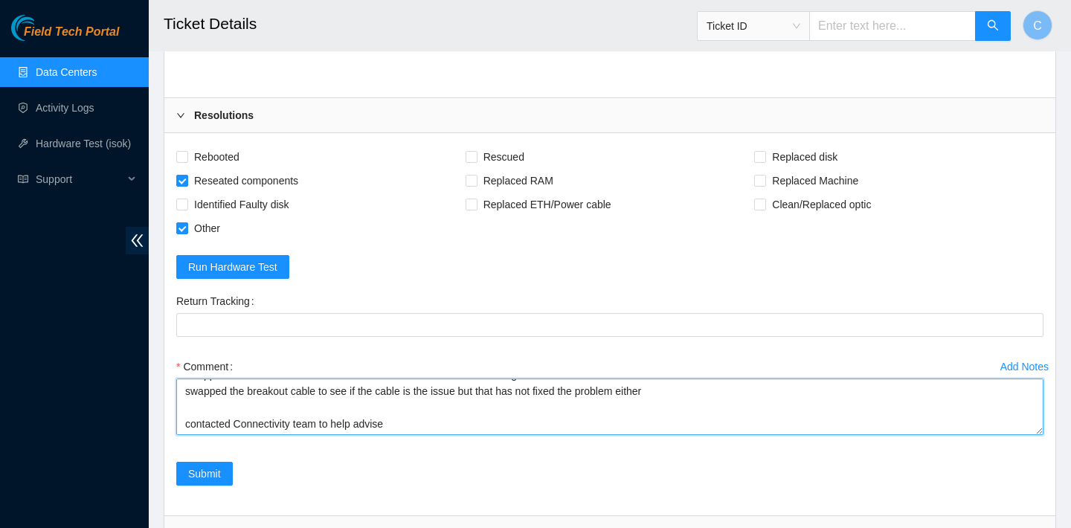
click at [669, 395] on textarea "contacted NIE to proceed work NIE could not access console reseated console cab…" at bounding box center [609, 407] width 867 height 57
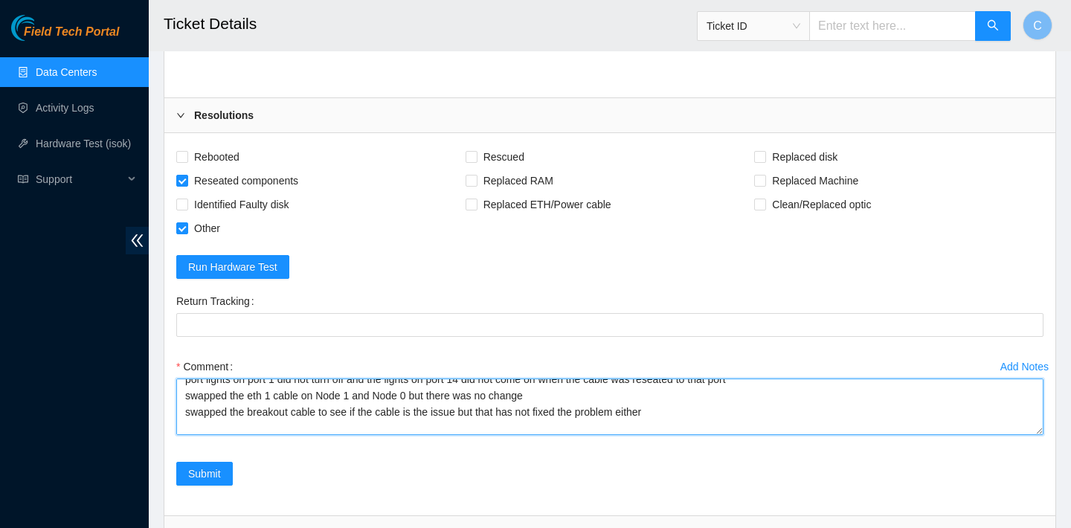
scroll to position [109, 0]
drag, startPoint x: 672, startPoint y: 411, endPoint x: 501, endPoint y: 412, distance: 171.8
click at [501, 412] on textarea "contacted NIE to proceed work NIE could not access console reseated console cab…" at bounding box center [609, 407] width 867 height 57
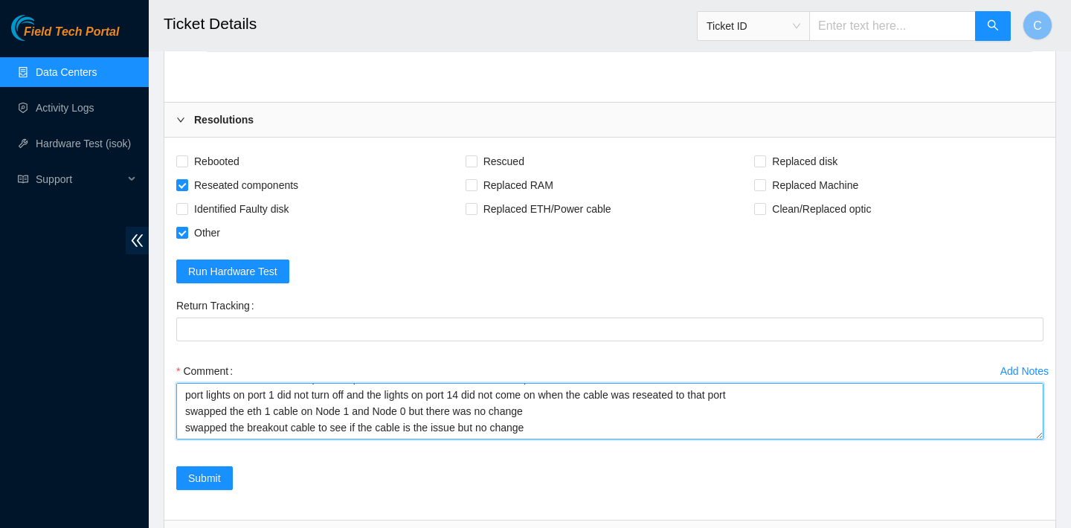
scroll to position [97, 0]
click at [460, 415] on textarea "contacted NIE to proceed work NIE could not access console reseated console cab…" at bounding box center [609, 411] width 867 height 57
click at [485, 411] on textarea "contacted NIE to proceed work NIE could not access console reseated console cab…" at bounding box center [609, 411] width 867 height 57
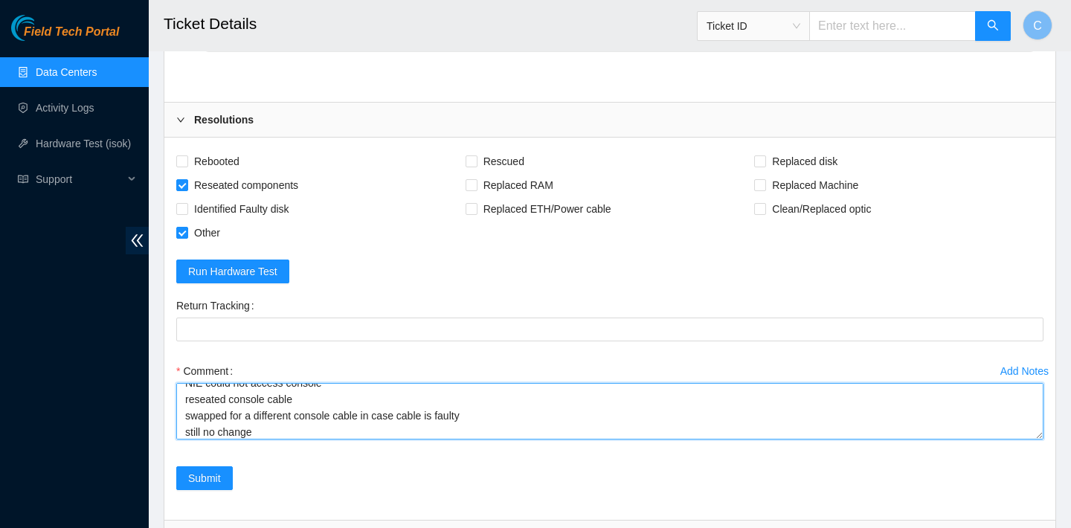
scroll to position [30, 0]
click at [302, 399] on textarea "contacted NIE to proceed work NIE could not access console reseated console cab…" at bounding box center [609, 411] width 867 height 57
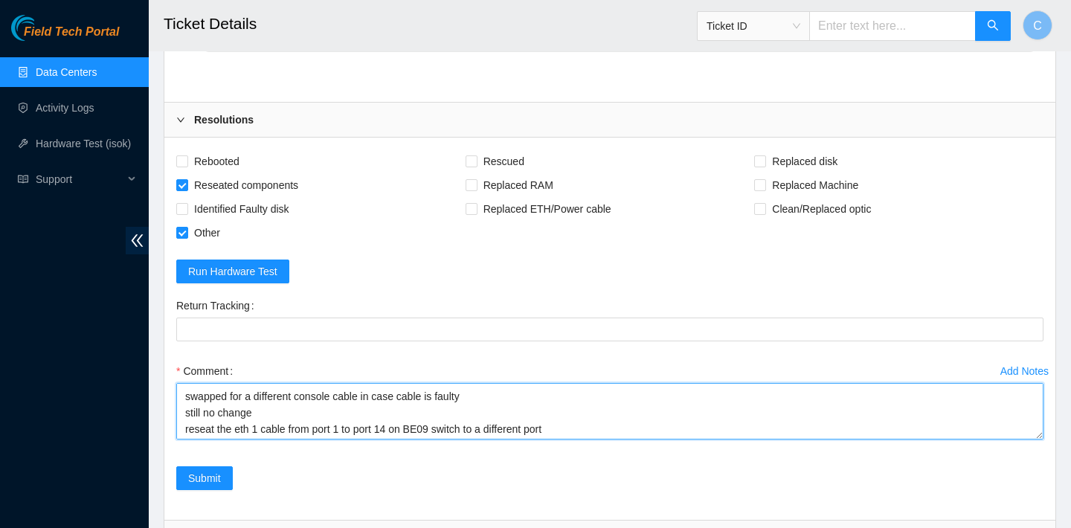
scroll to position [49, 0]
click at [368, 395] on textarea "contacted NIE to proceed work NIE could not access console reseated console swa…" at bounding box center [609, 411] width 867 height 57
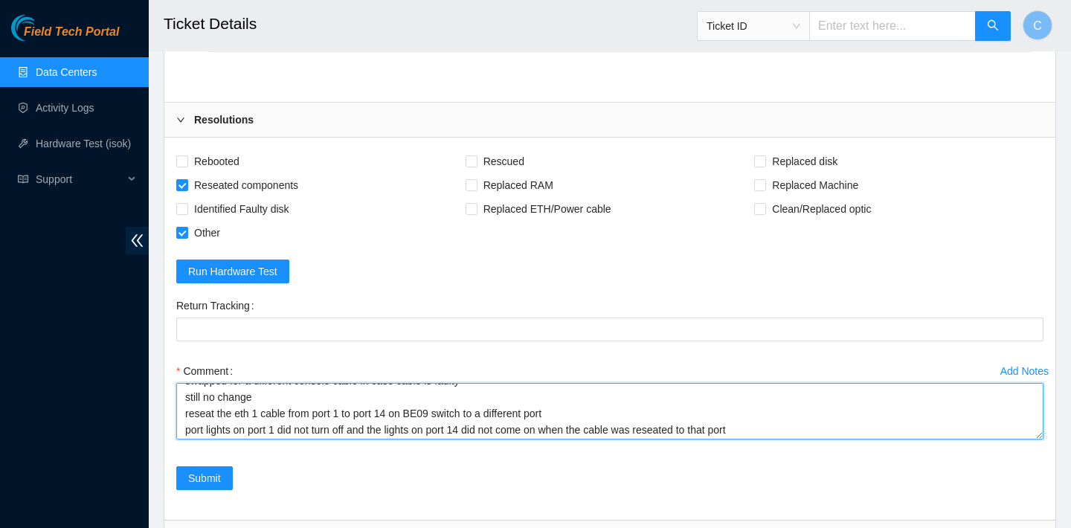
click at [204, 393] on textarea "contacted NIE to proceed work NIE could not access console reseated console swa…" at bounding box center [609, 411] width 867 height 57
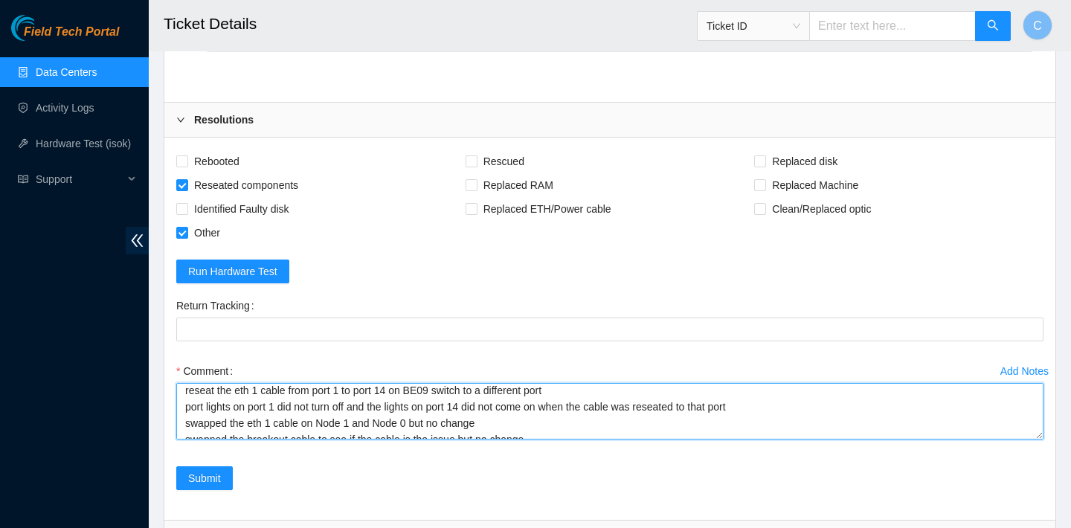
scroll to position [77, 0]
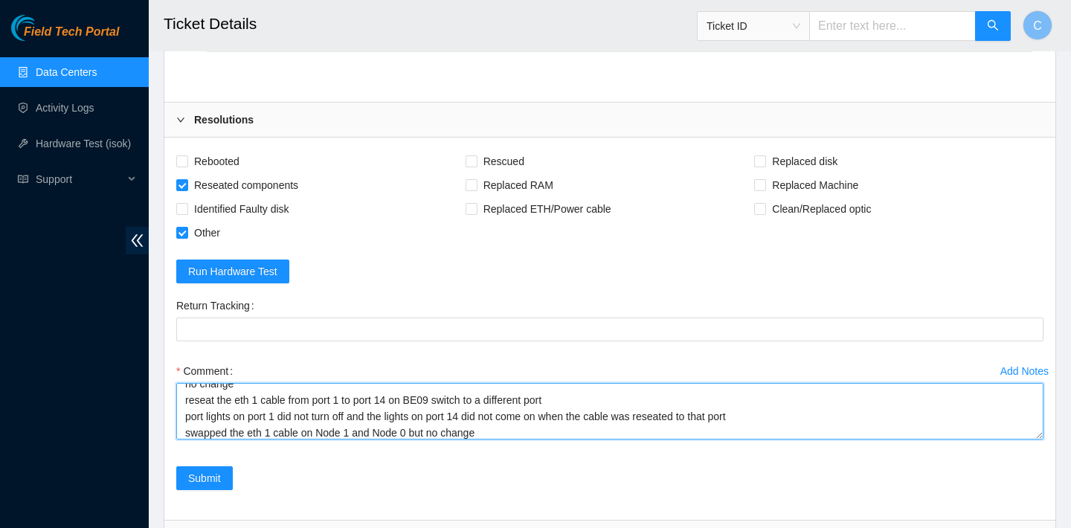
drag, startPoint x: 566, startPoint y: 396, endPoint x: 474, endPoint y: 399, distance: 92.3
click at [474, 399] on textarea "contacted NIE to proceed work NIE could not access console reseated console swa…" at bounding box center [609, 411] width 867 height 57
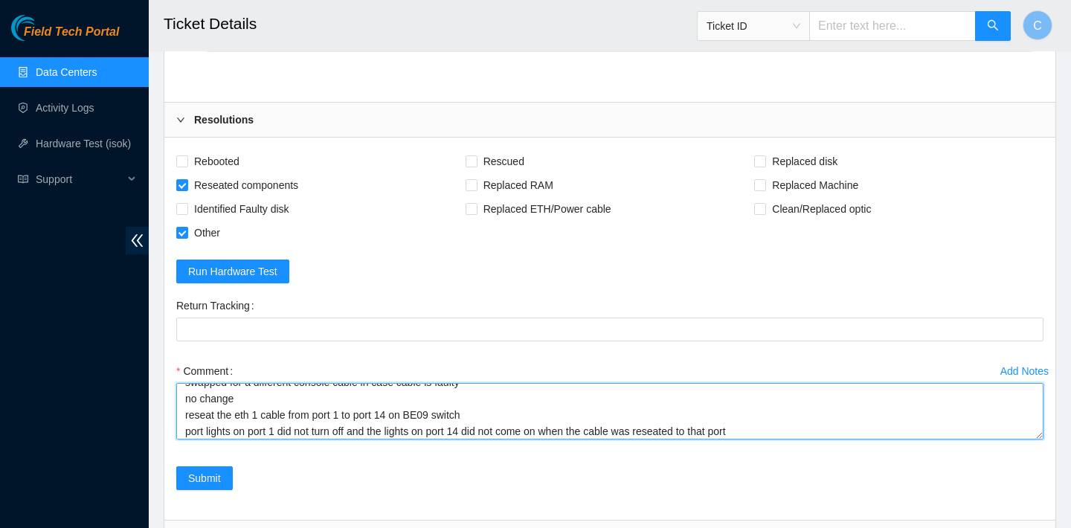
scroll to position [62, 0]
click at [283, 401] on textarea "contacted NIE to proceed work NIE could not access console reseated console swa…" at bounding box center [609, 411] width 867 height 57
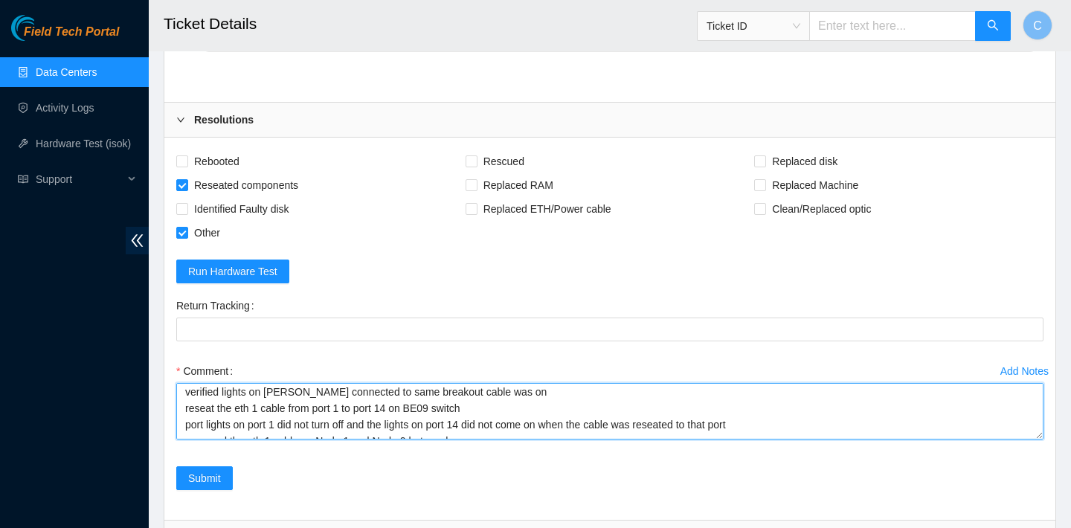
click at [275, 395] on textarea "contacted NIE to proceed work NIE could not access console reseated console swa…" at bounding box center [609, 411] width 867 height 57
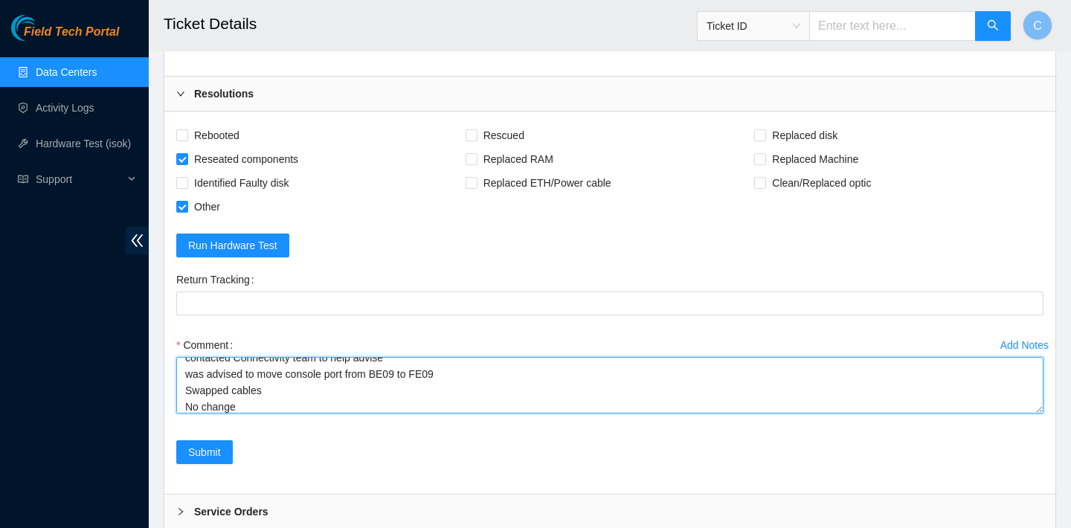
scroll to position [202, 0]
click at [190, 399] on textarea "contacted NIE to proceed work NIE could not access console reseated console swa…" at bounding box center [609, 385] width 867 height 57
click at [191, 380] on textarea "contacted NIE to proceed work NIE could not access console reseated console swa…" at bounding box center [609, 385] width 867 height 57
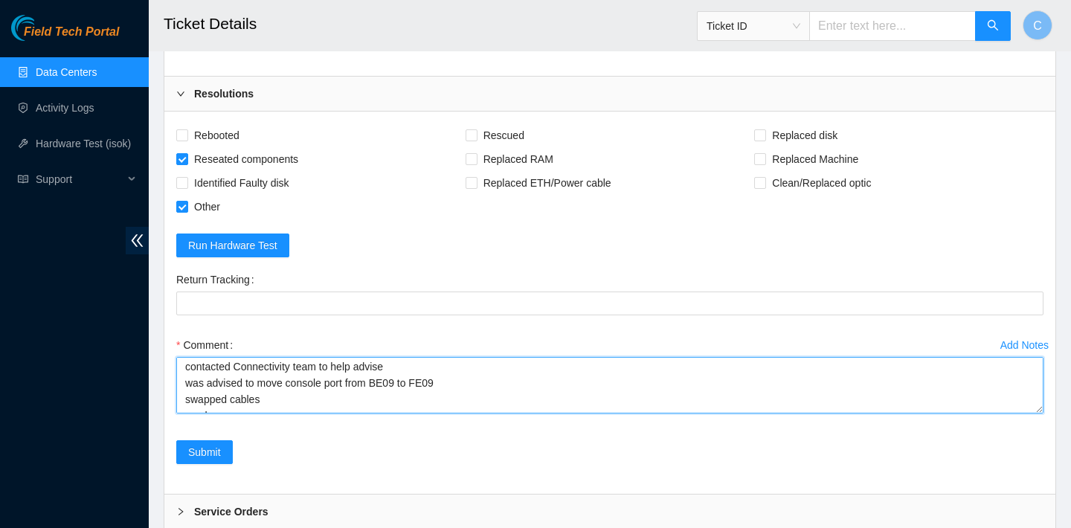
scroll to position [184, 0]
click at [194, 379] on textarea "contacted NIE to proceed work NIE could not access console reseated console swa…" at bounding box center [609, 385] width 867 height 57
click at [190, 393] on textarea "contacted NIE to proceed work NIE could not access console reseated console swa…" at bounding box center [609, 385] width 867 height 57
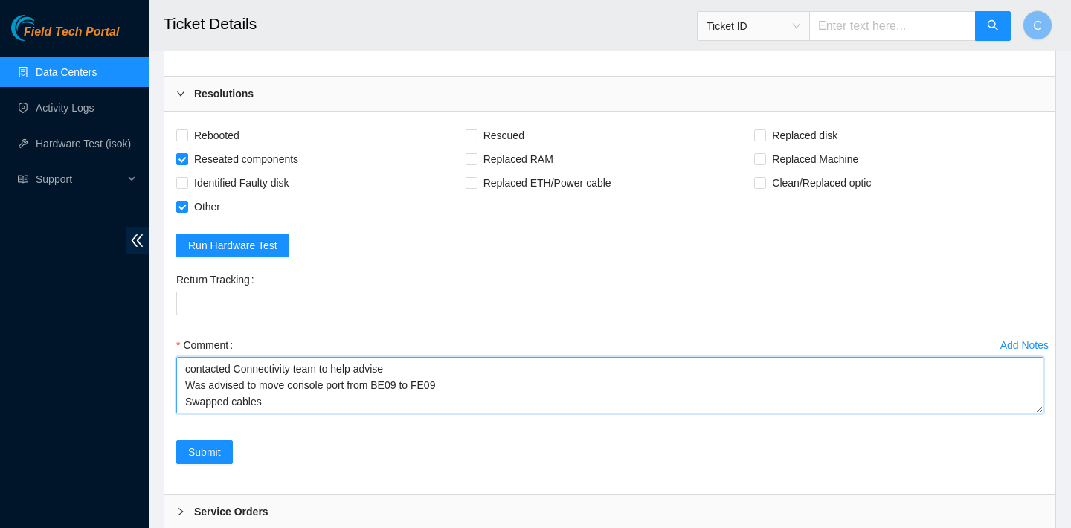
click at [187, 369] on textarea "contacted NIE to proceed work NIE could not access console reseated console swa…" at bounding box center [609, 385] width 867 height 57
click at [189, 382] on textarea "contacted NIE to proceed work NIE could not access console reseated console swa…" at bounding box center [609, 385] width 867 height 57
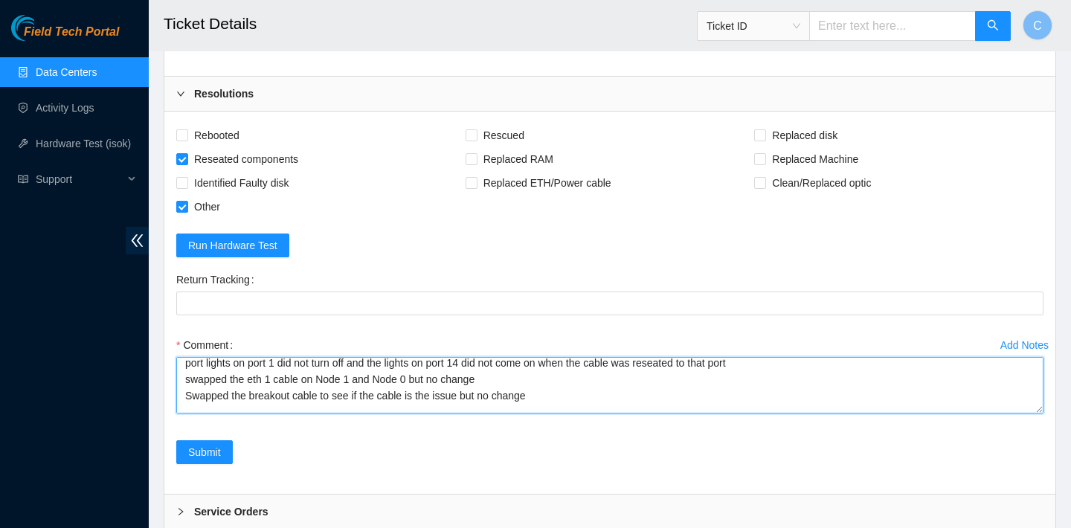
click at [191, 380] on textarea "contacted NIE to proceed work NIE could not access console reseated console swa…" at bounding box center [609, 385] width 867 height 57
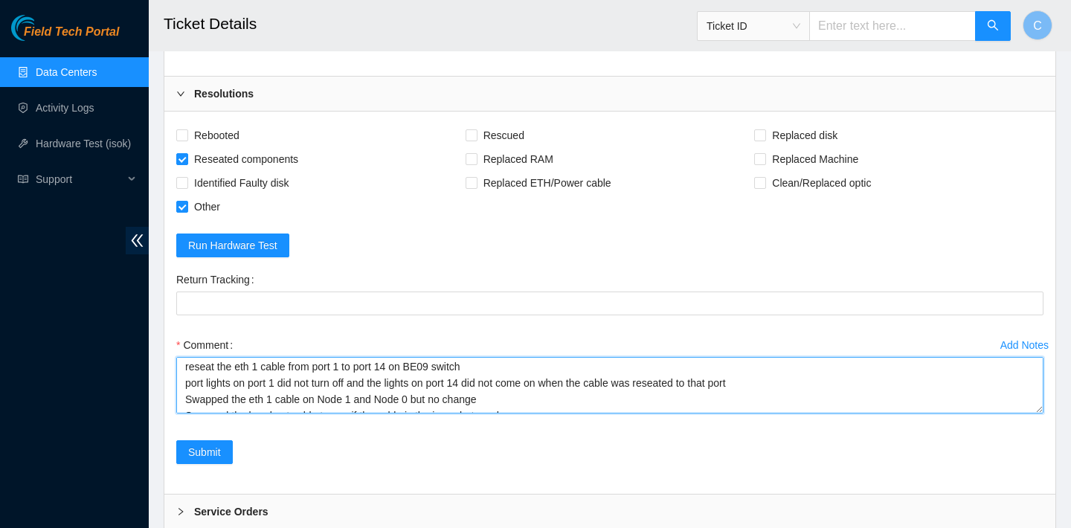
click at [189, 382] on textarea "contacted NIE to proceed work NIE could not access console reseated console swa…" at bounding box center [609, 385] width 867 height 57
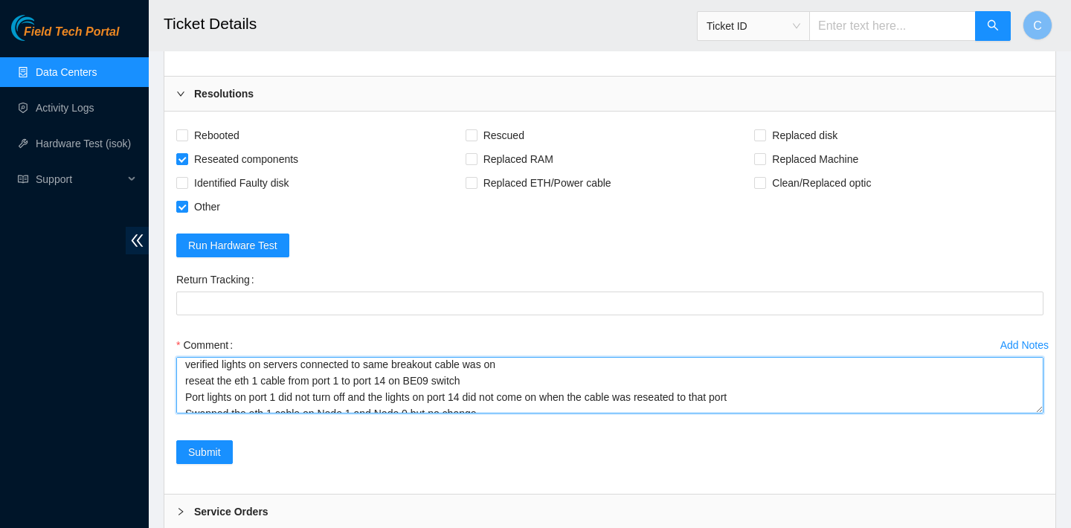
click at [191, 381] on textarea "contacted NIE to proceed work NIE could not access console reseated console swa…" at bounding box center [609, 385] width 867 height 57
click at [190, 383] on textarea "contacted NIE to proceed work NIE could not access console reseated console swa…" at bounding box center [609, 385] width 867 height 57
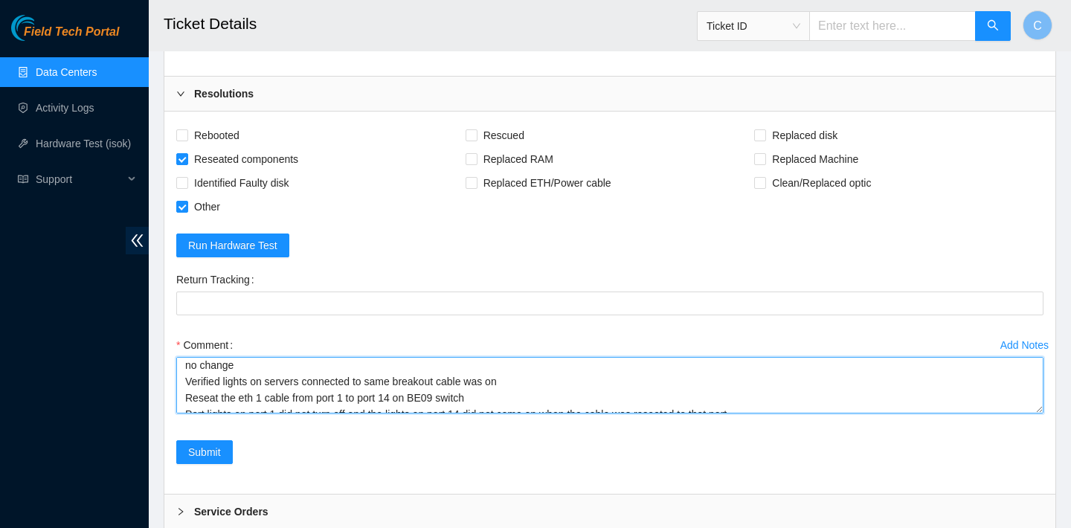
scroll to position [56, 0]
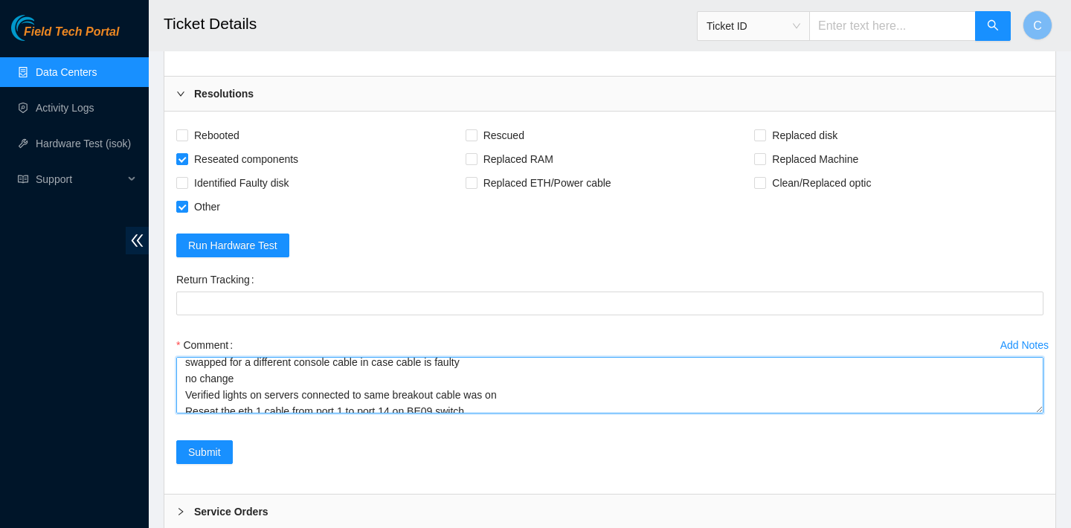
click at [190, 378] on textarea "contacted NIE to proceed work NIE could not access console reseated console swa…" at bounding box center [609, 385] width 867 height 57
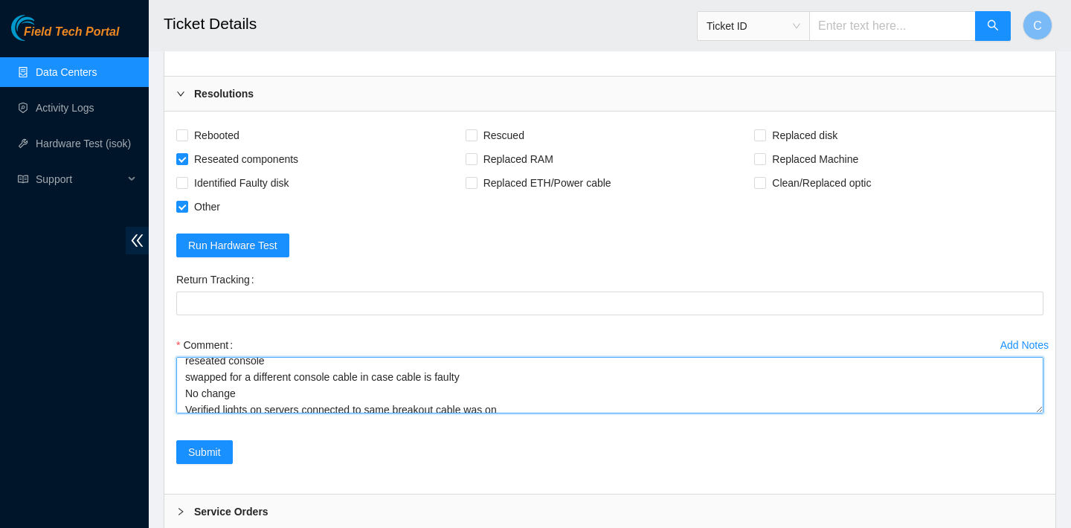
scroll to position [32, 0]
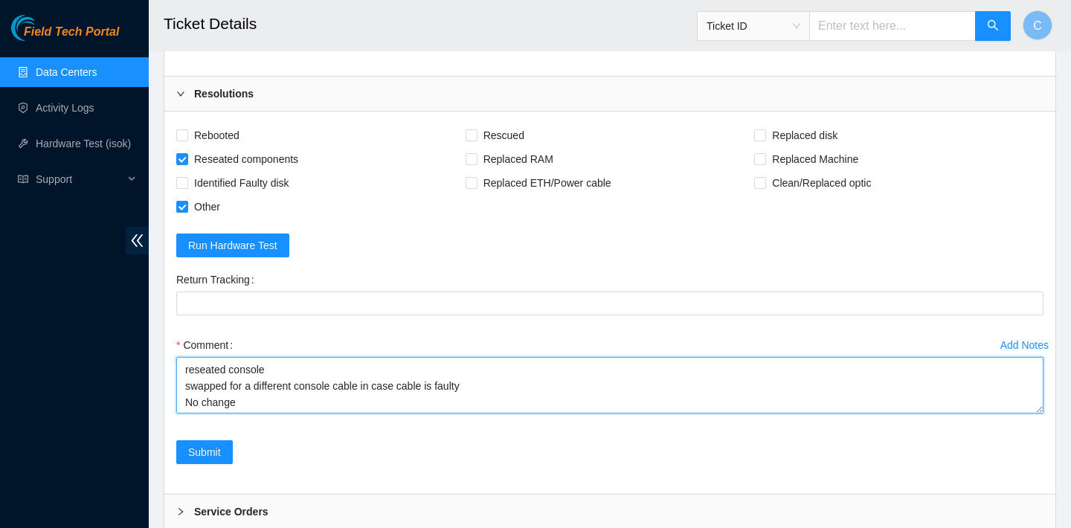
click at [190, 387] on textarea "contacted NIE to proceed work NIE could not access console reseated console swa…" at bounding box center [609, 385] width 867 height 57
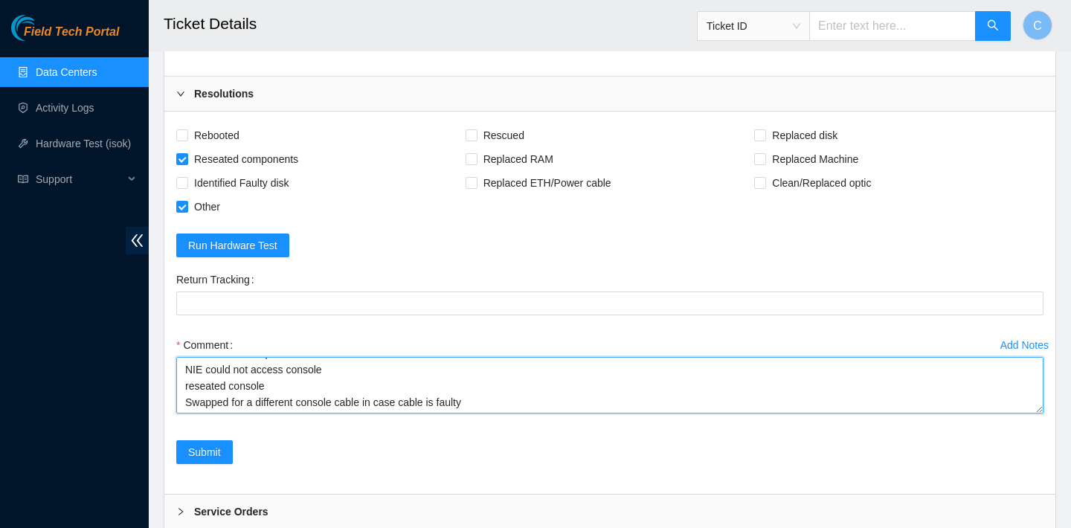
scroll to position [16, 0]
click at [190, 380] on textarea "contacted NIE to proceed work NIE could not access console reseated console Swa…" at bounding box center [609, 385] width 867 height 57
click at [190, 367] on textarea "contacted NIE to proceed work NIE could not access console Reseated console Swa…" at bounding box center [609, 385] width 867 height 57
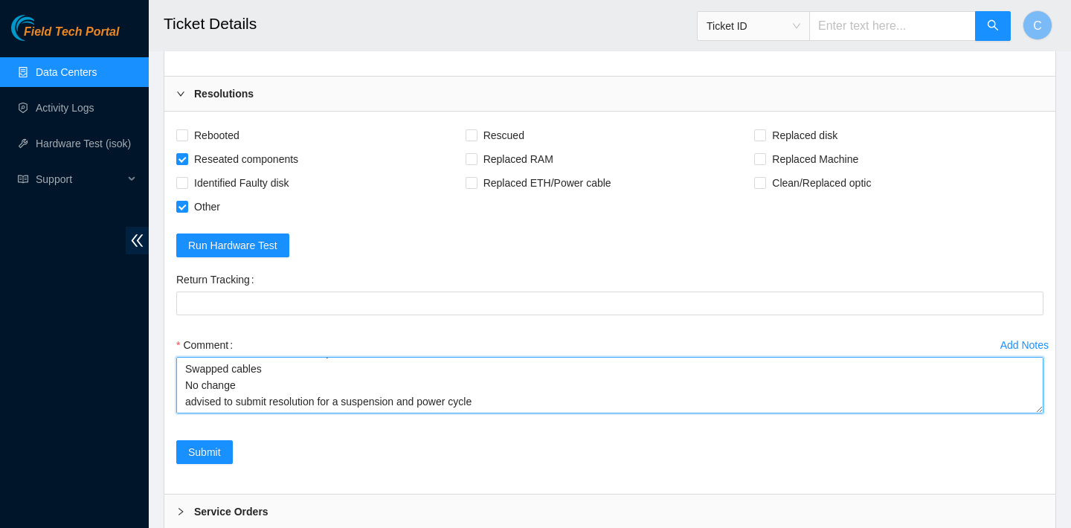
click at [193, 397] on textarea "Contacted NIE to proceed work NIE could not access console Reseated console Swa…" at bounding box center [609, 385] width 867 height 57
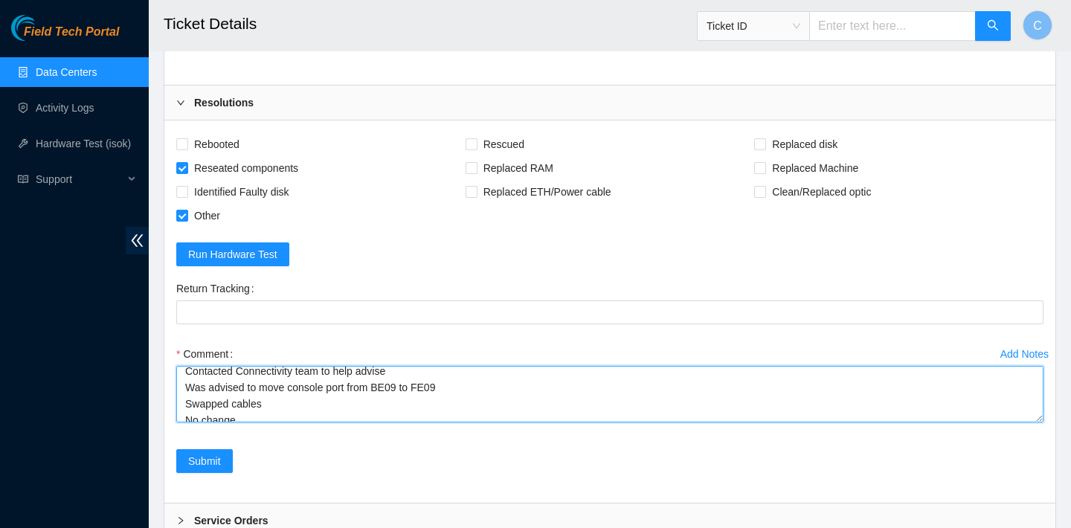
scroll to position [3215, 0]
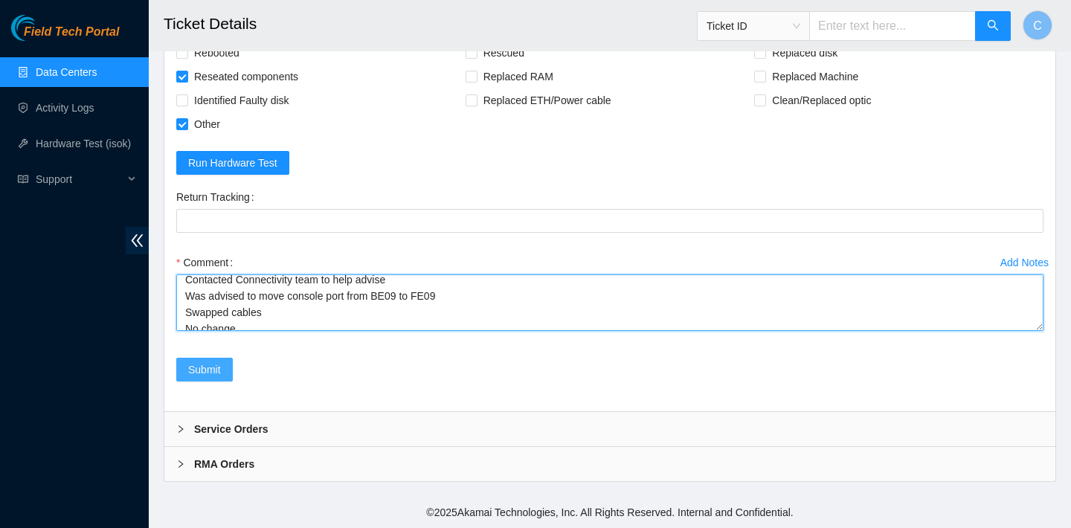
type textarea "Contacted NIE to proceed work NIE could not access console Reseated console Swa…"
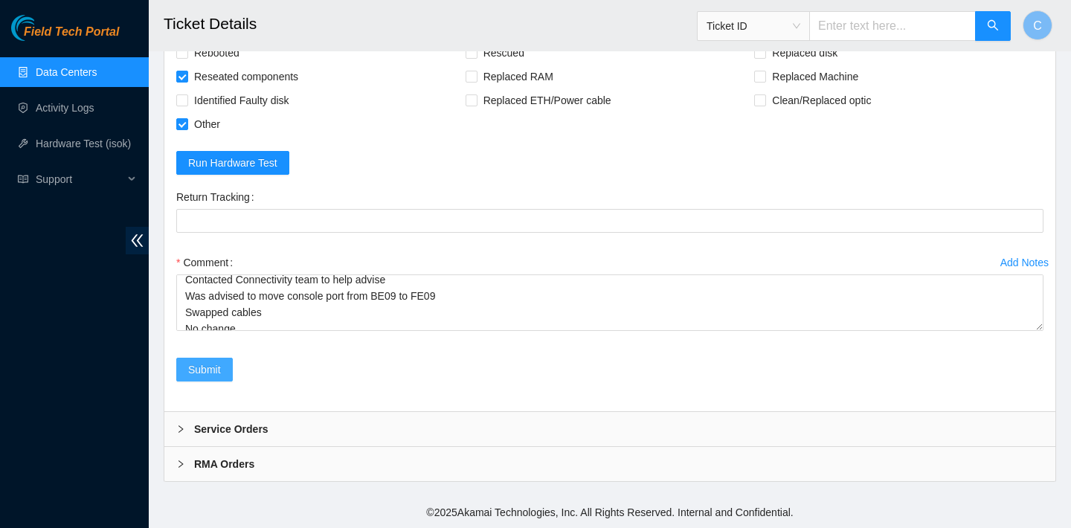
click at [224, 367] on button "Submit" at bounding box center [204, 370] width 57 height 24
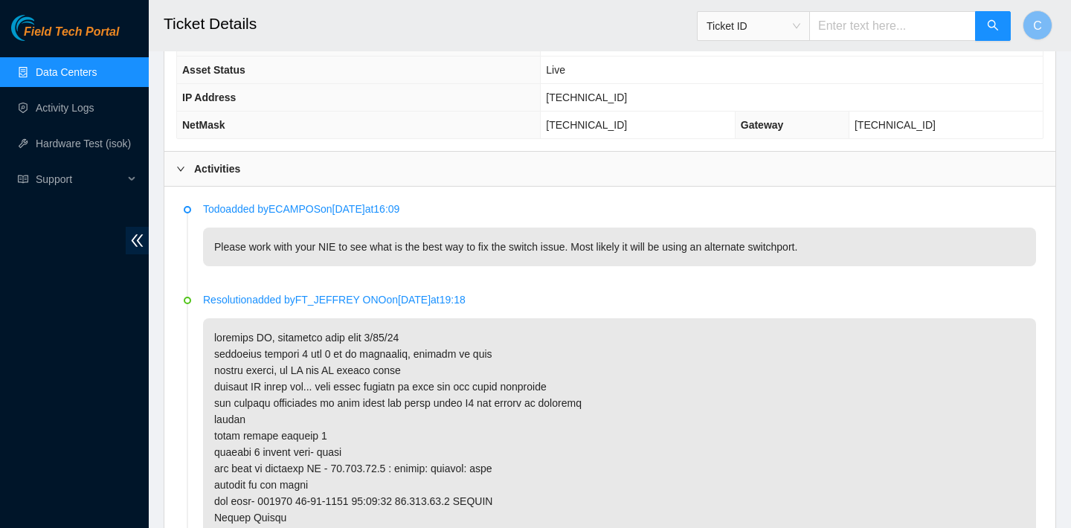
scroll to position [0, 0]
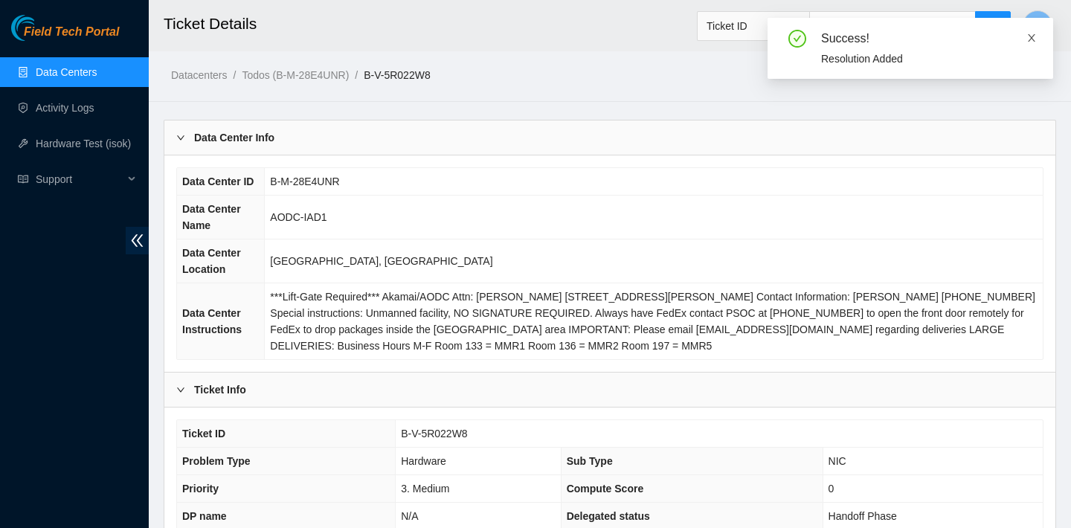
click at [1036, 36] on icon "close" at bounding box center [1031, 38] width 10 height 10
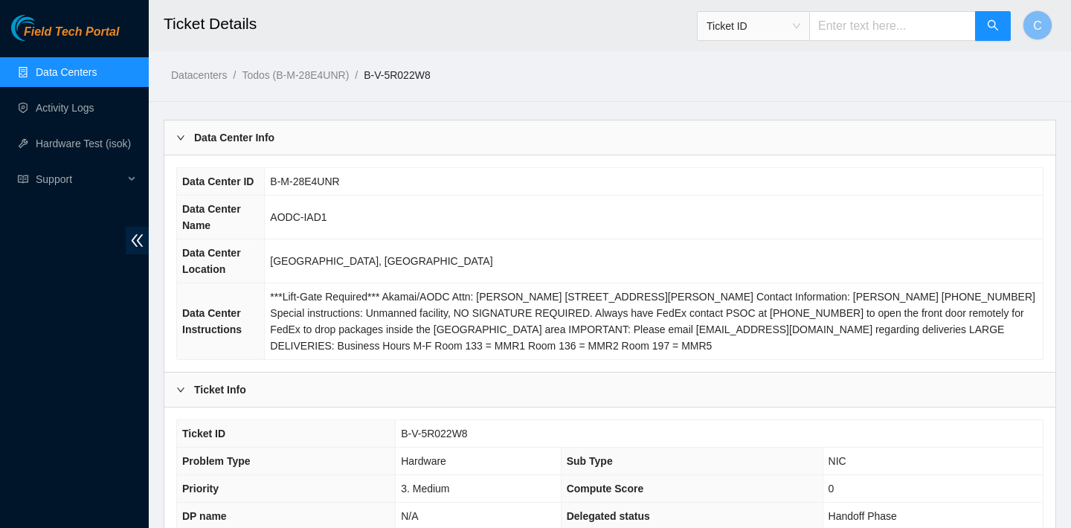
click at [78, 72] on link "Data Centers" at bounding box center [66, 72] width 61 height 12
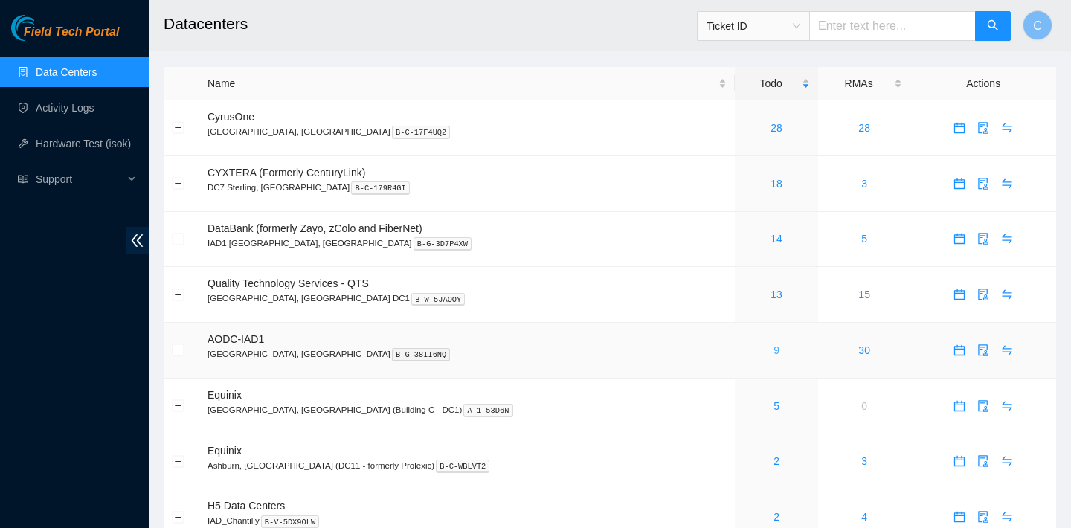
click at [774, 347] on link "9" at bounding box center [777, 350] width 6 height 12
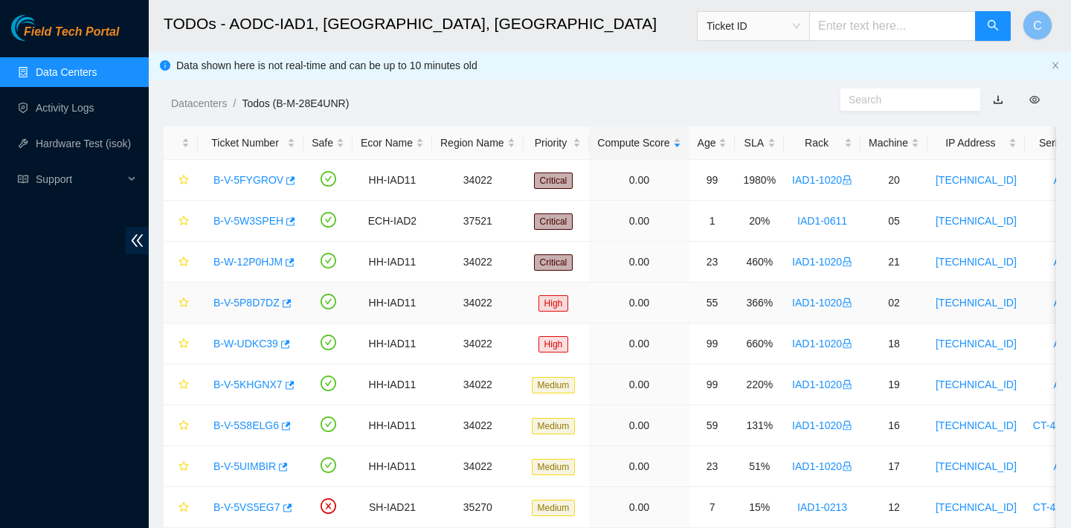
scroll to position [46, 0]
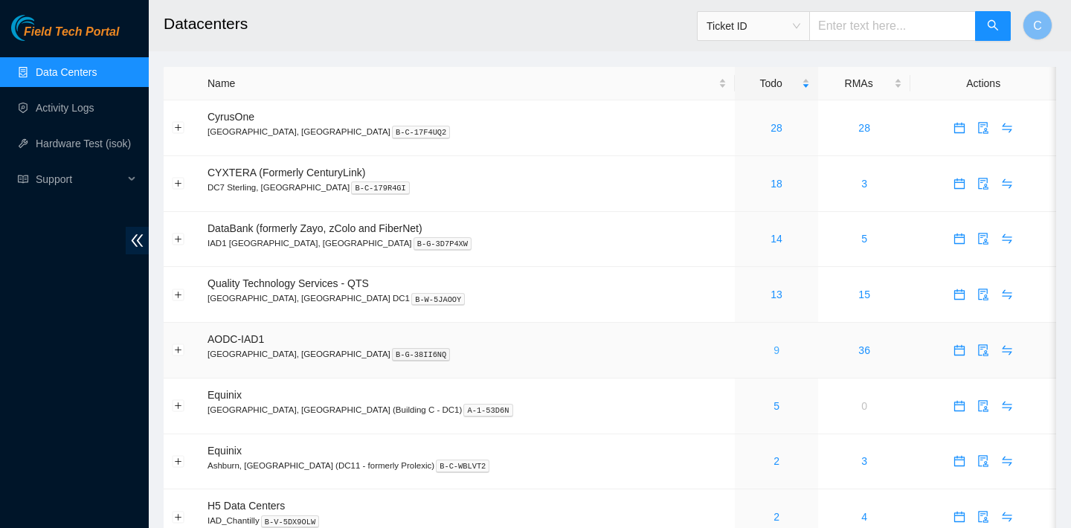
click at [774, 352] on link "9" at bounding box center [777, 350] width 6 height 12
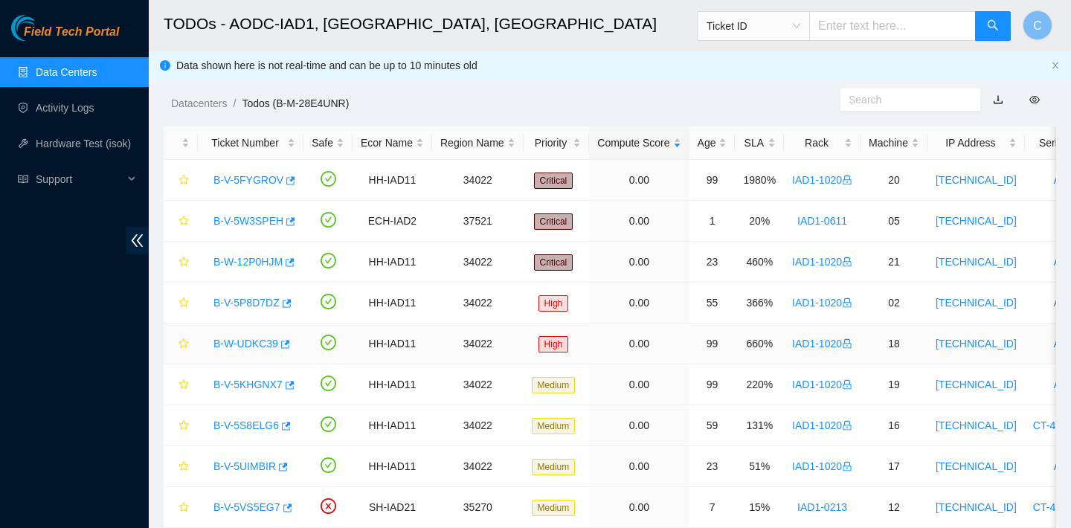
scroll to position [46, 0]
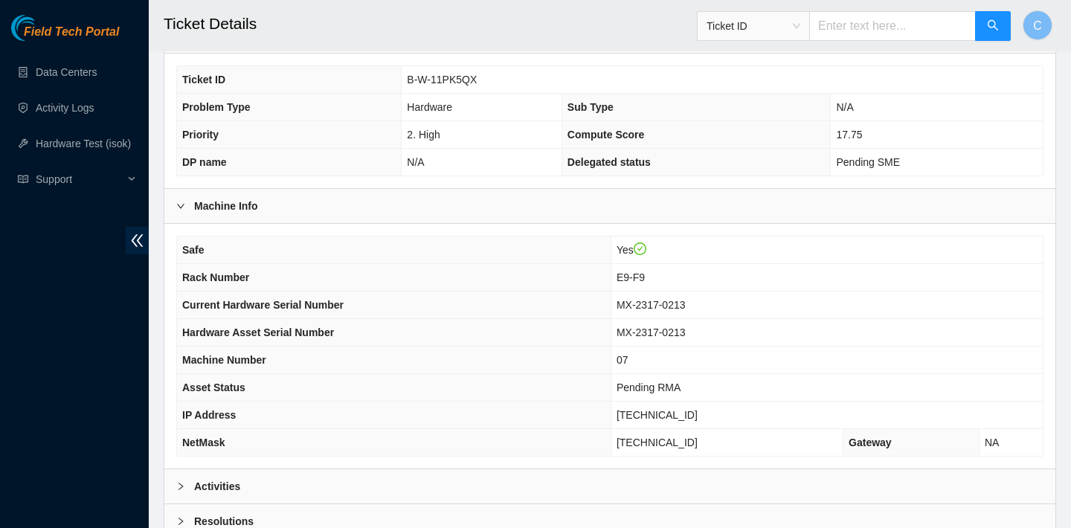
scroll to position [432, 0]
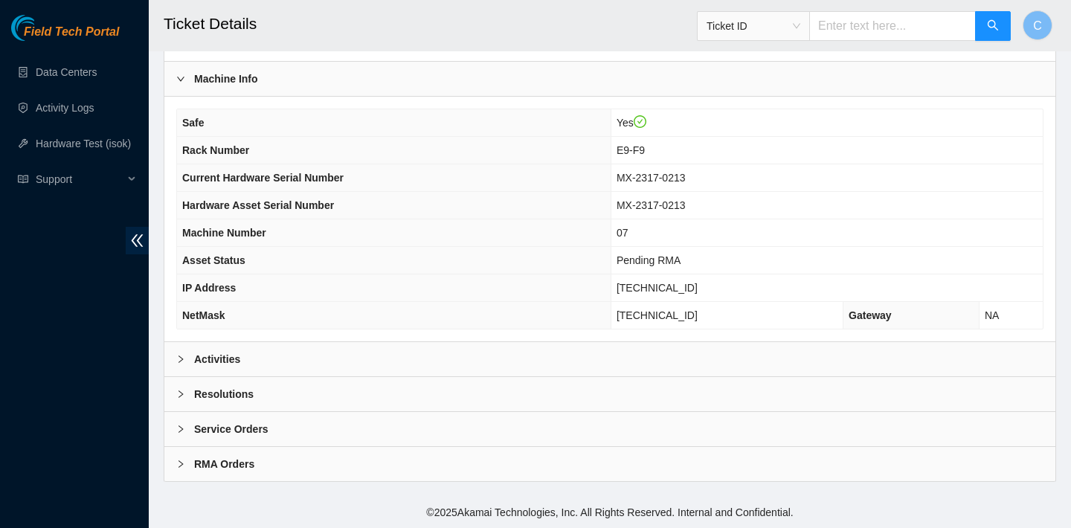
click at [302, 350] on div "Activities" at bounding box center [609, 359] width 891 height 34
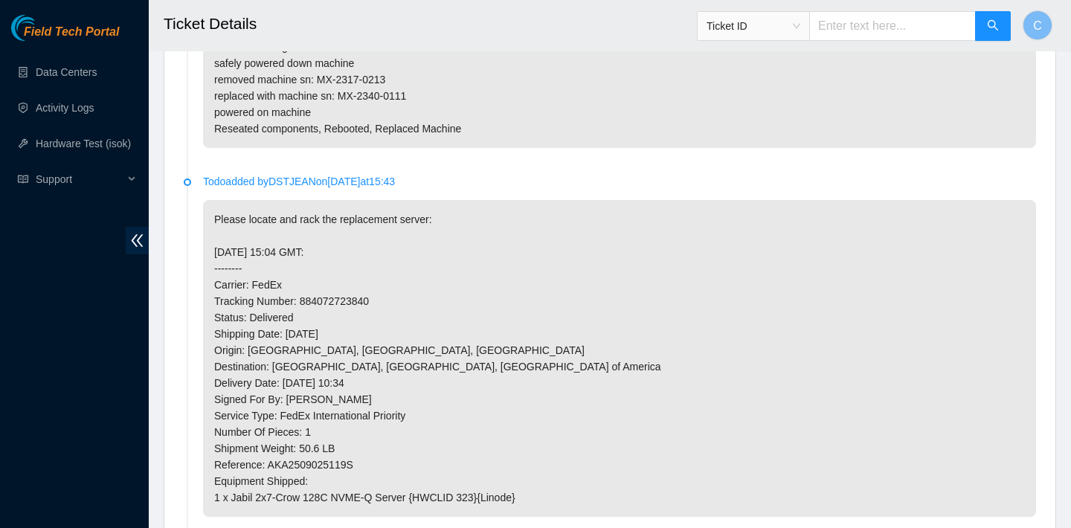
scroll to position [800, 0]
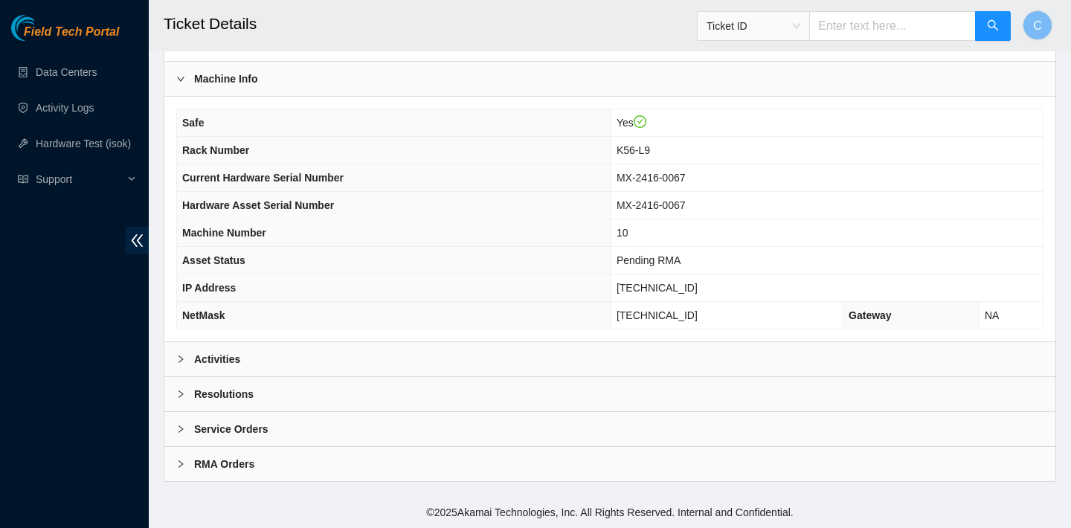
click at [573, 358] on div "Activities" at bounding box center [609, 359] width 891 height 34
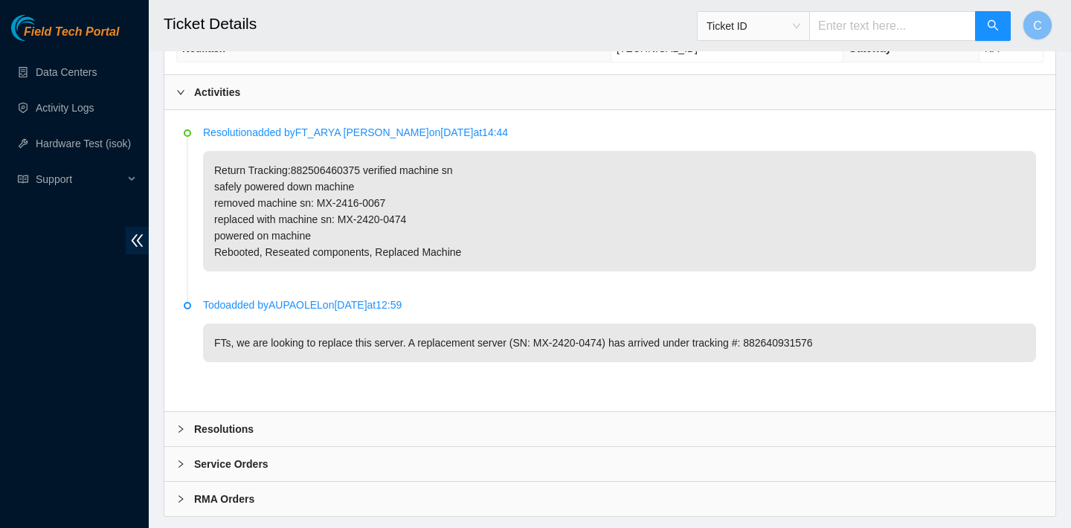
scroll to position [735, 0]
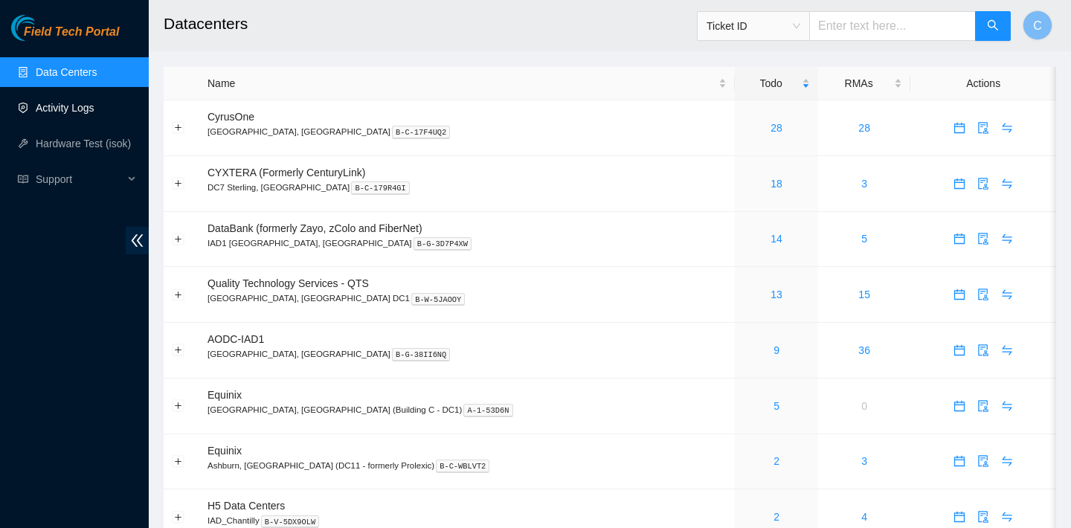
click at [94, 103] on link "Activity Logs" at bounding box center [65, 108] width 59 height 12
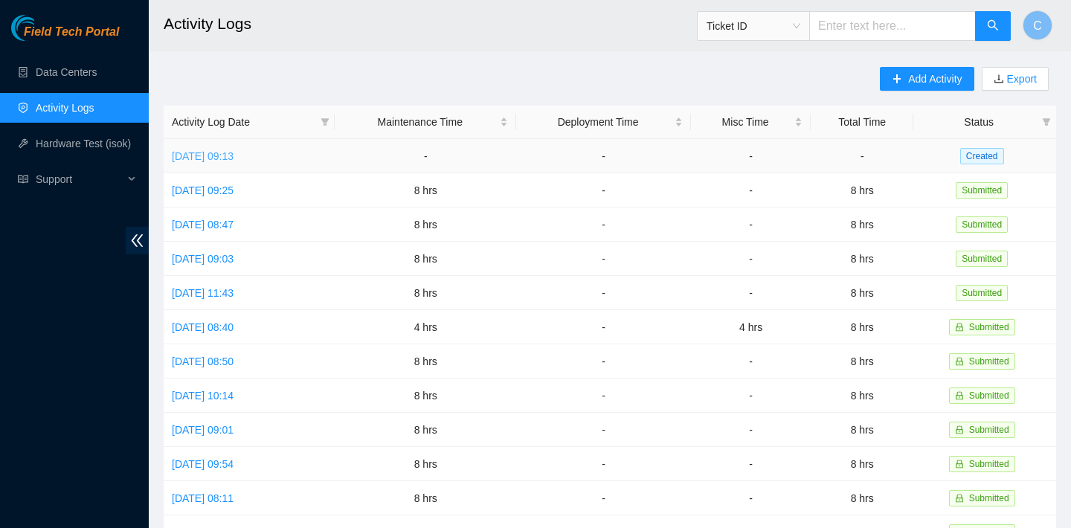
click at [234, 159] on link "Fri, 03 Oct 2025 09:13" at bounding box center [203, 156] width 62 height 12
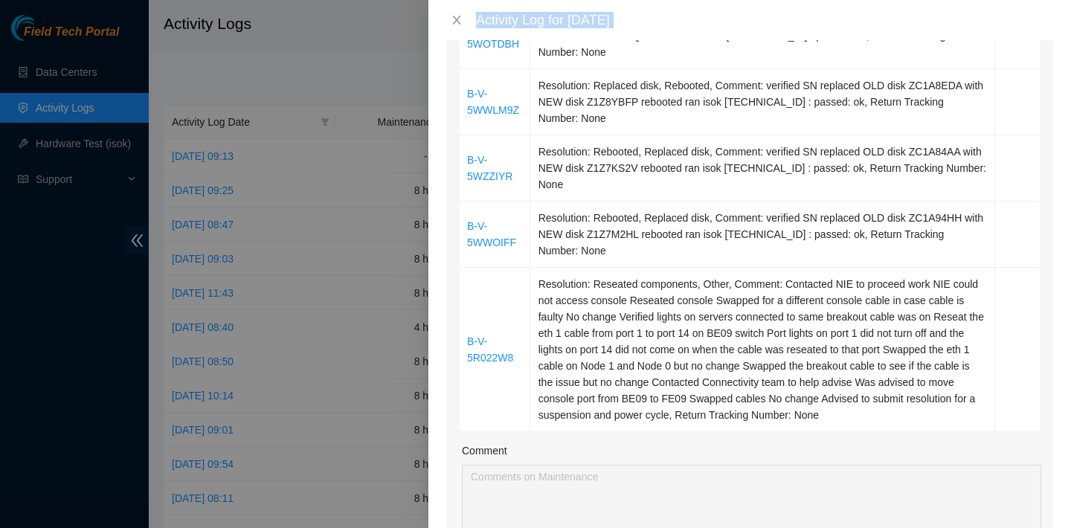
scroll to position [987, 0]
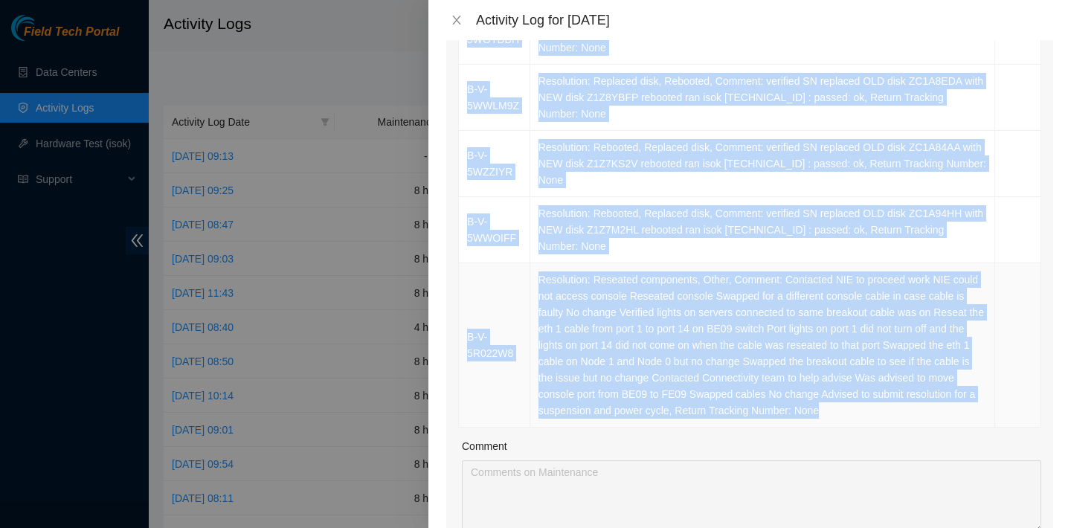
drag, startPoint x: 520, startPoint y: 99, endPoint x: 900, endPoint y: 427, distance: 502.0
copy tbody "B-V-5V4CU3L Resolution: Rebooted, Replaced disk, Comment: verified SN replaced …"
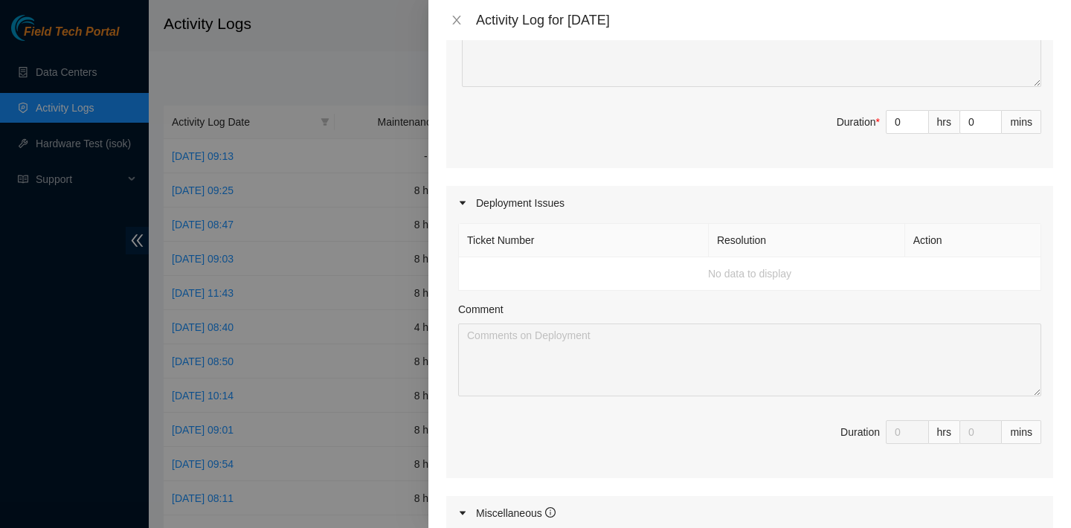
scroll to position [1385, 0]
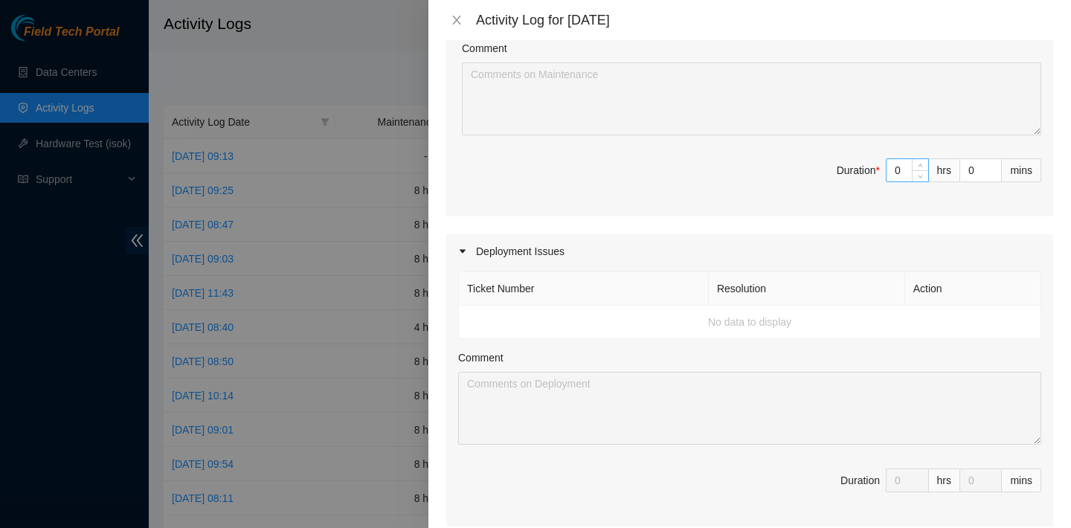
click at [906, 172] on input "0" at bounding box center [908, 170] width 42 height 22
type input "1"
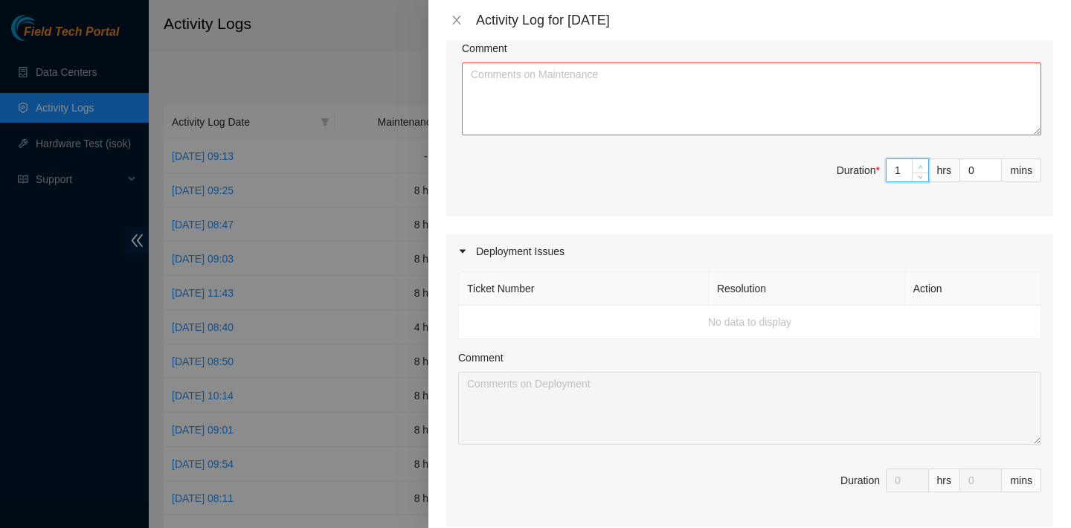
click at [918, 167] on icon "up" at bounding box center [920, 166] width 5 height 5
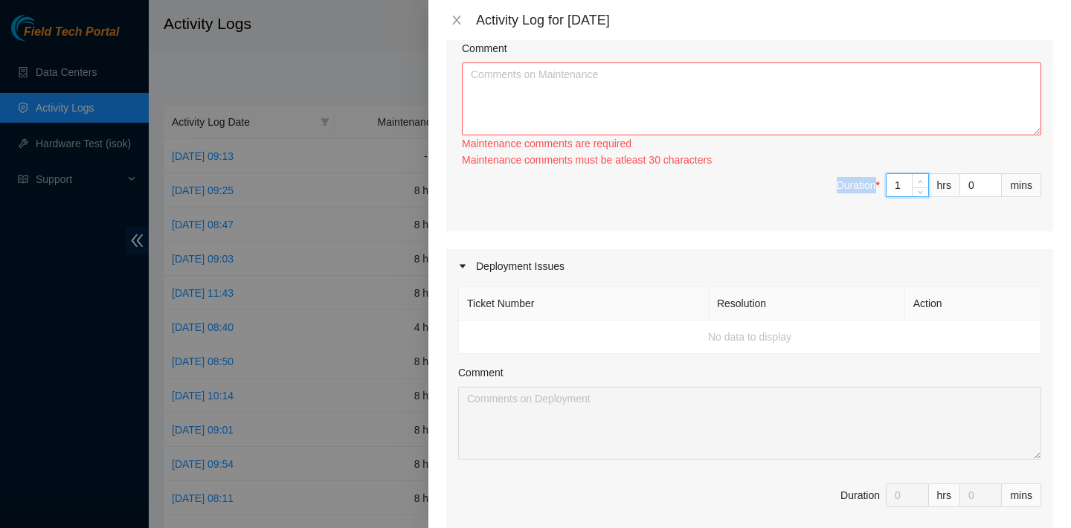
click at [917, 167] on div "Maintenance comments must be atleast 30 characters" at bounding box center [751, 160] width 579 height 16
type input "2"
click at [917, 177] on span "up" at bounding box center [920, 181] width 9 height 9
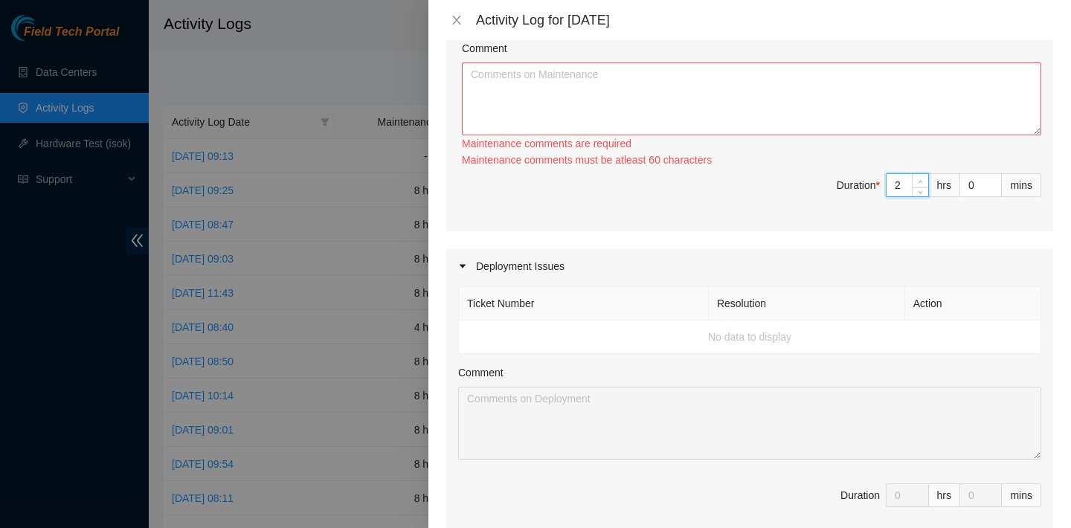
type input "3"
click at [917, 177] on span "up" at bounding box center [920, 181] width 9 height 9
type input "4"
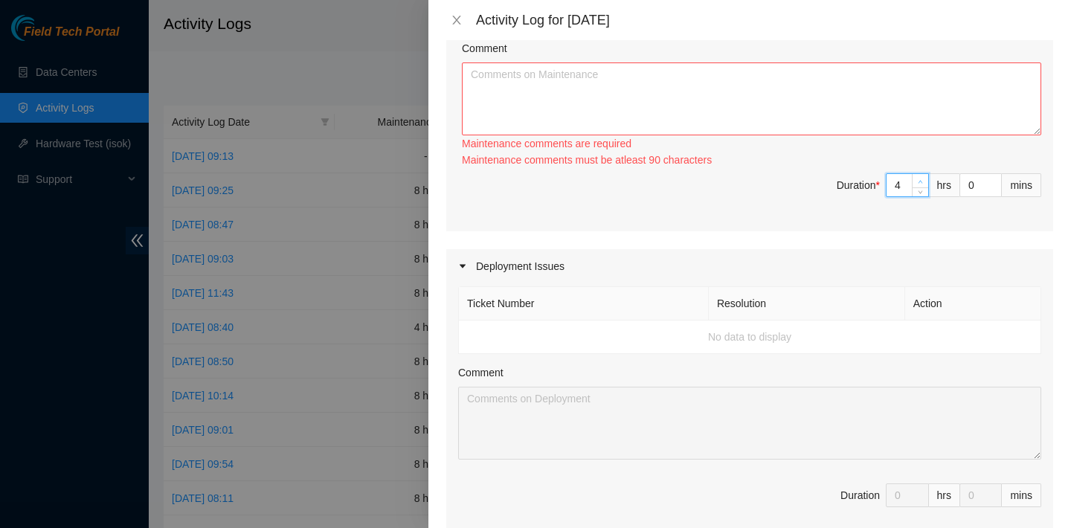
click at [917, 177] on span "Increase Value" at bounding box center [920, 180] width 16 height 13
type input "5"
click at [917, 178] on span "up" at bounding box center [920, 181] width 9 height 9
type input "6"
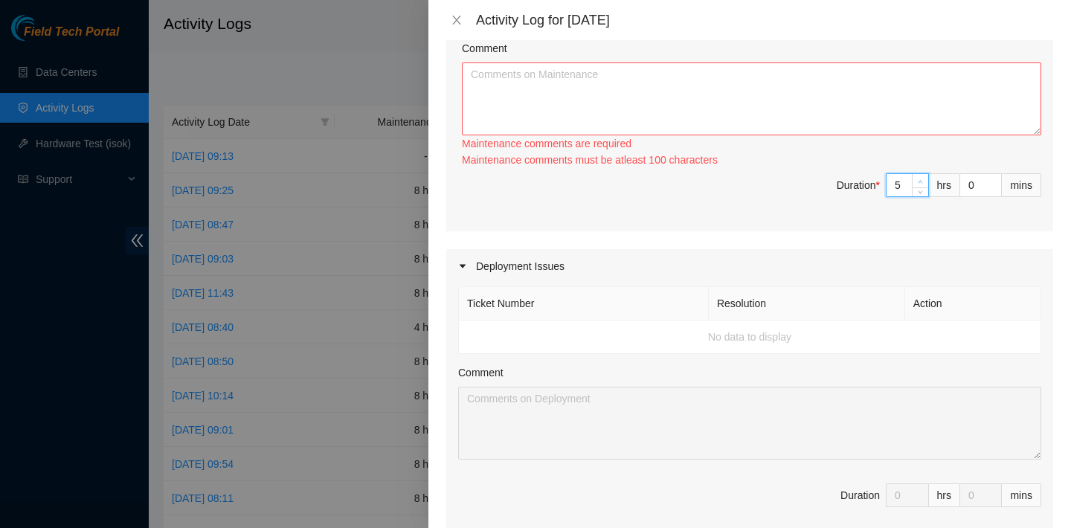
type input "6"
click at [917, 178] on span "up" at bounding box center [920, 181] width 9 height 9
type input "7"
click at [917, 178] on span "up" at bounding box center [920, 181] width 9 height 9
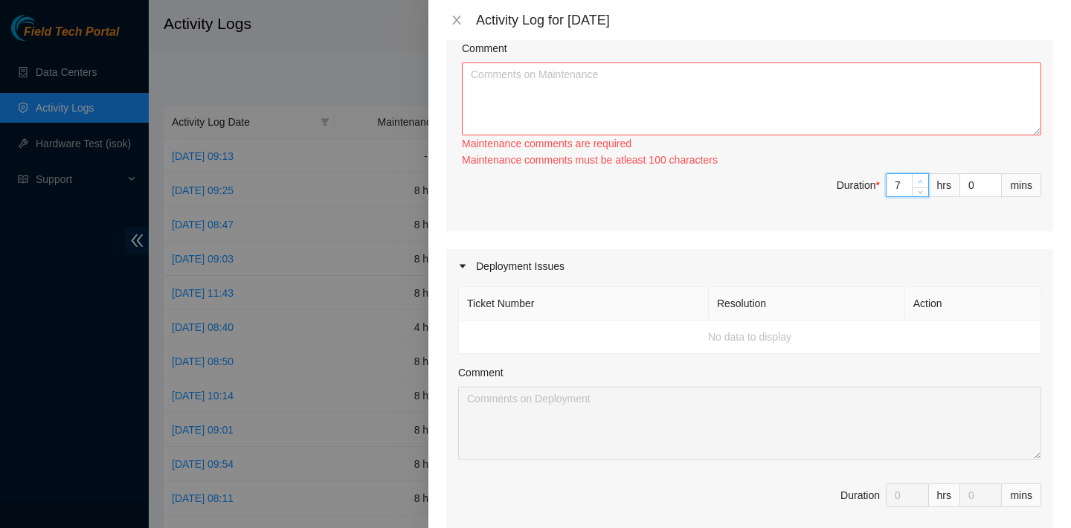
type input "8"
click at [917, 178] on span "up" at bounding box center [920, 181] width 9 height 9
click at [893, 95] on textarea "Comment" at bounding box center [751, 98] width 579 height 73
paste textarea "B-V-5V4CU3L Resolution: Rebooted, Replaced disk, Comment: verified SN replaced …"
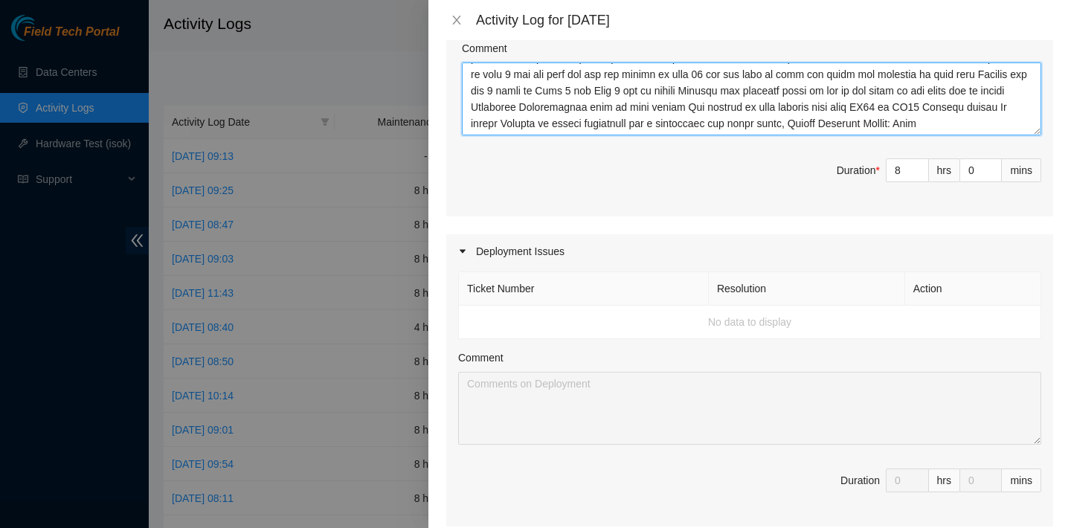
scroll to position [1772, 0]
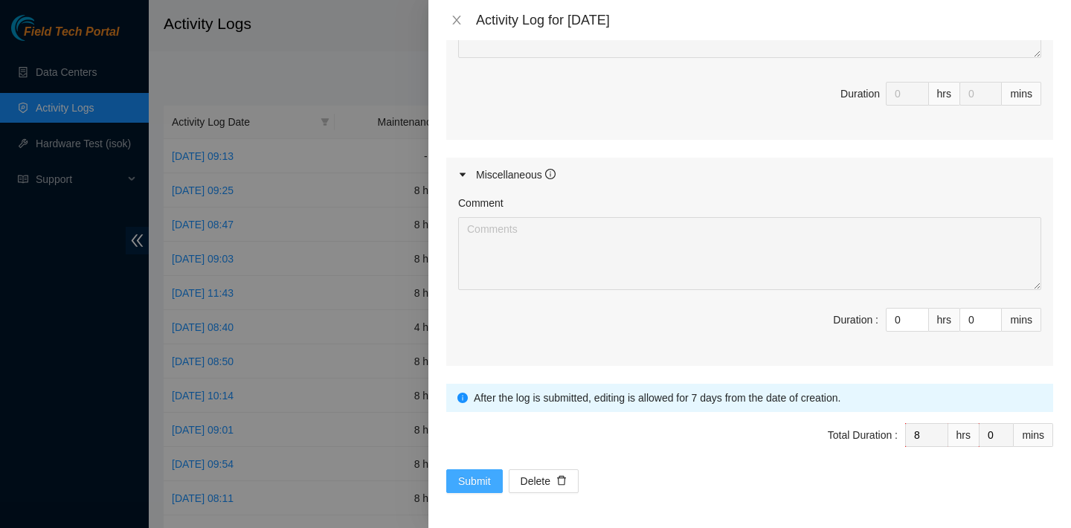
type textarea "B-V-5V4CU3L Resolution: Rebooted, Replaced disk, Comment: verified SN replaced …"
click at [472, 478] on span "Submit" at bounding box center [474, 481] width 33 height 16
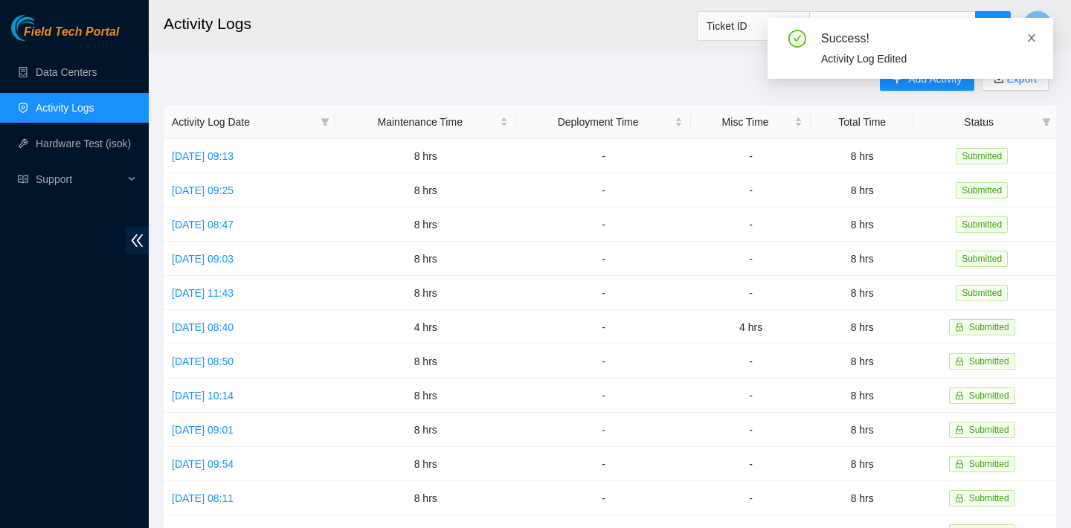
click at [1035, 32] on span at bounding box center [1031, 38] width 10 height 12
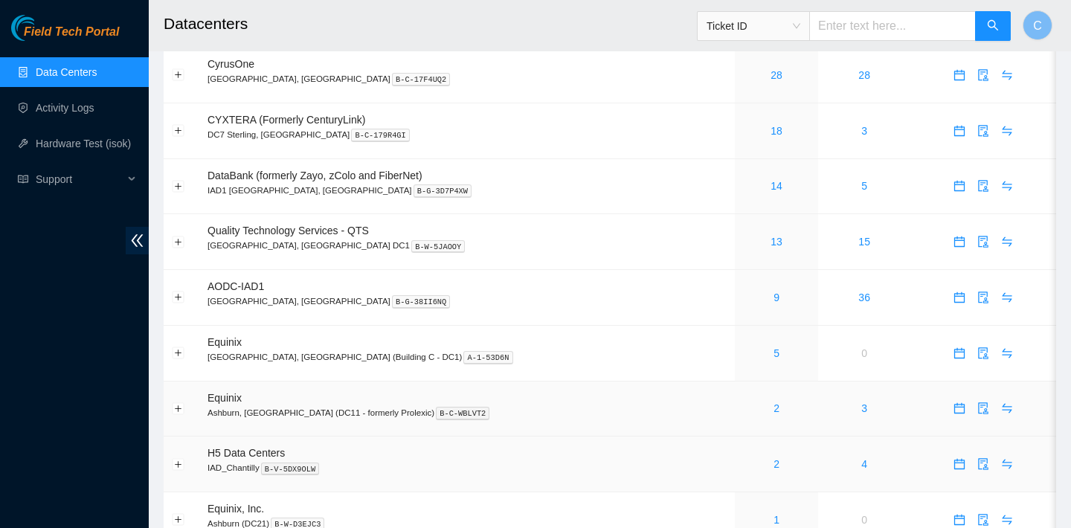
scroll to position [36, 0]
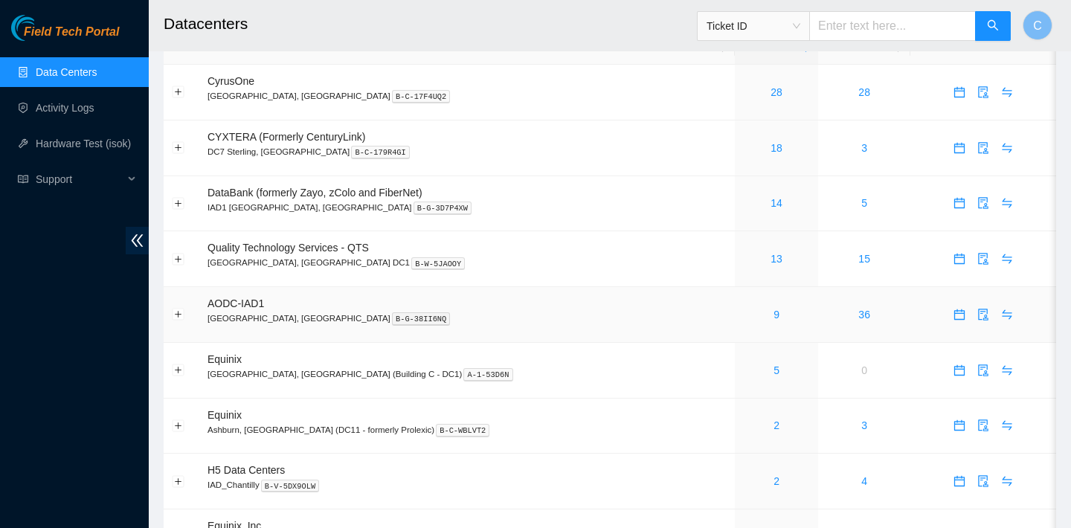
click at [743, 312] on div "9" at bounding box center [776, 314] width 67 height 16
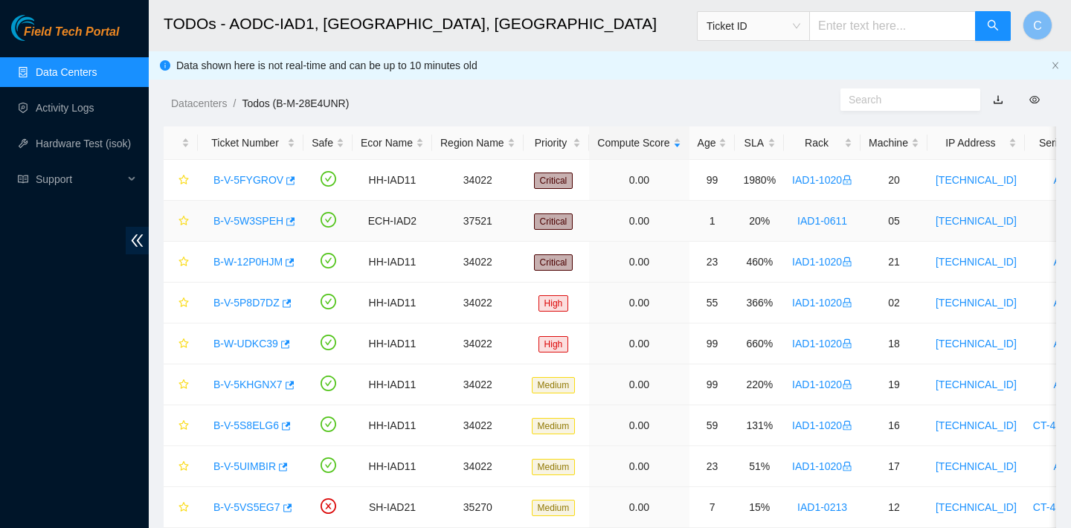
click at [300, 219] on td "B-V-5W3SPEH" at bounding box center [251, 221] width 106 height 41
click at [291, 219] on icon "button" at bounding box center [289, 221] width 10 height 10
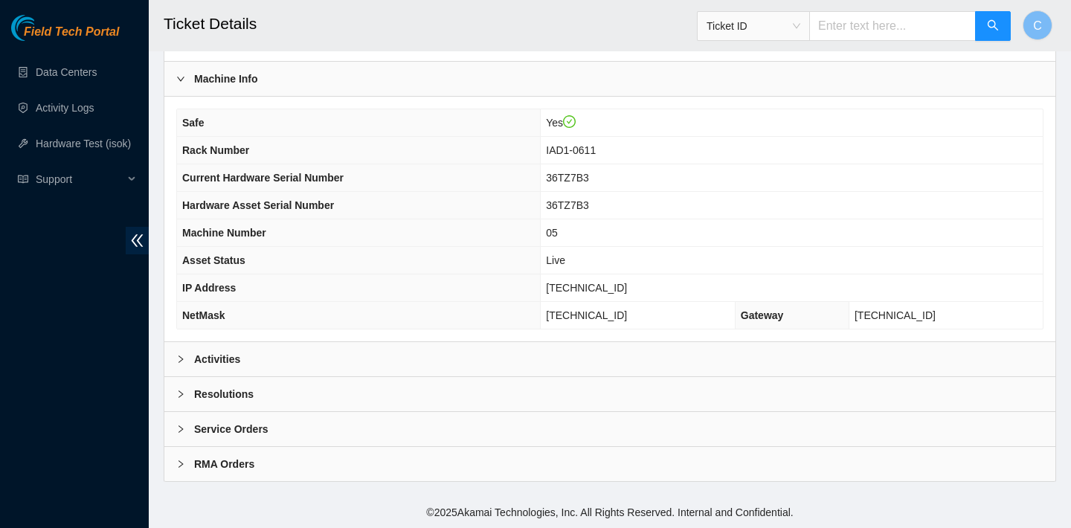
click at [335, 358] on div "Activities" at bounding box center [609, 359] width 891 height 34
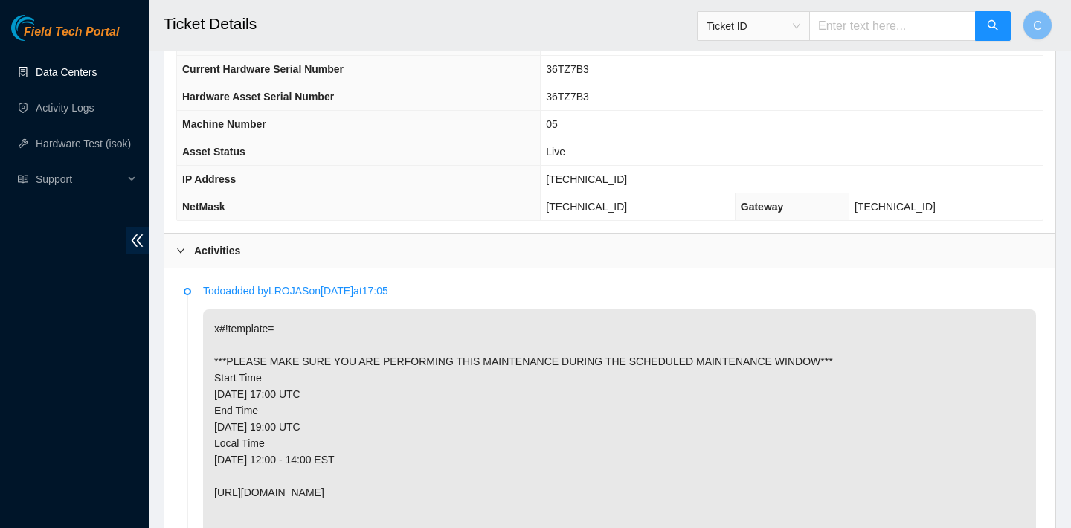
scroll to position [688, 0]
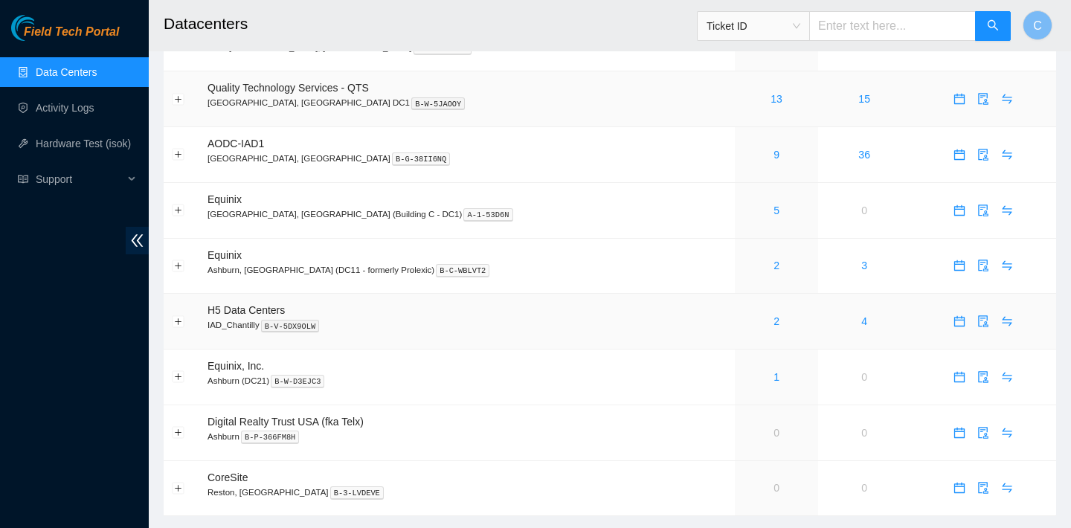
scroll to position [191, 0]
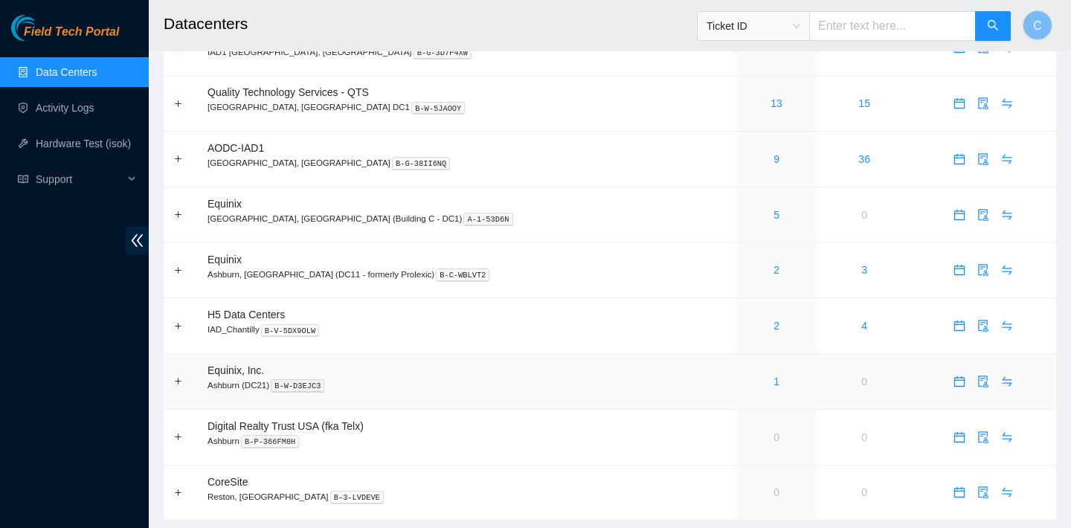
click at [743, 373] on div "1" at bounding box center [776, 381] width 67 height 16
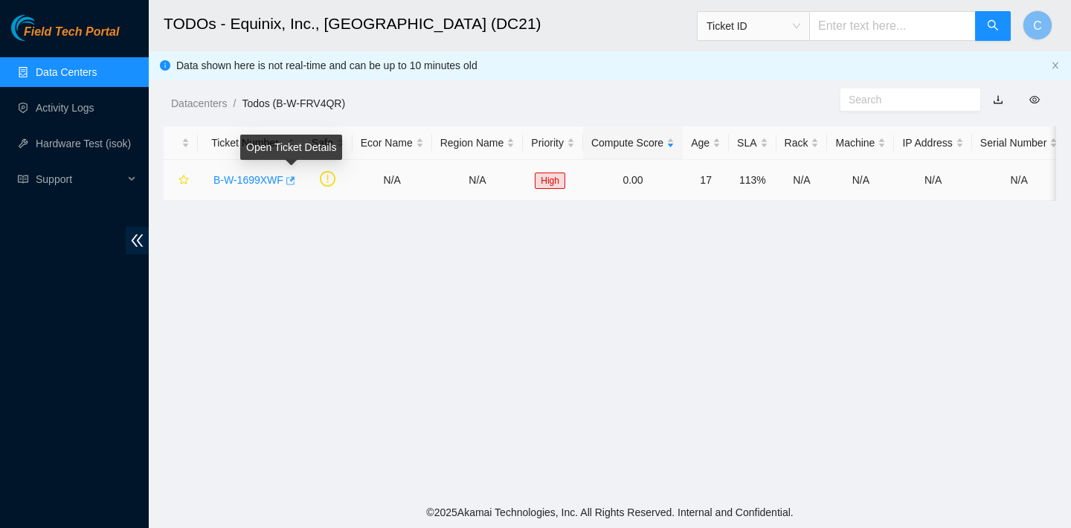
click at [291, 178] on icon "button" at bounding box center [290, 180] width 9 height 8
click at [77, 66] on link "Data Centers" at bounding box center [66, 72] width 61 height 12
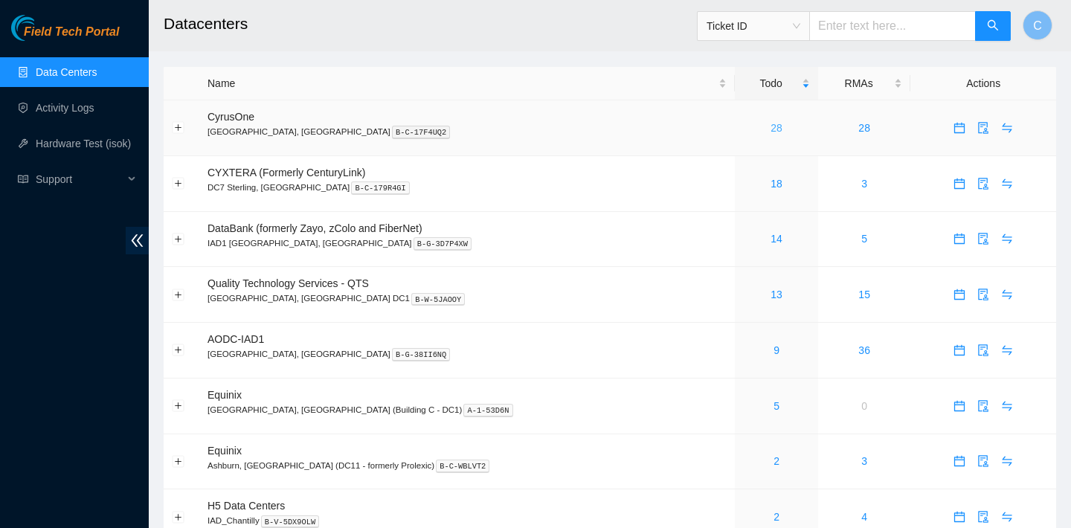
click at [771, 128] on link "28" at bounding box center [777, 128] width 12 height 12
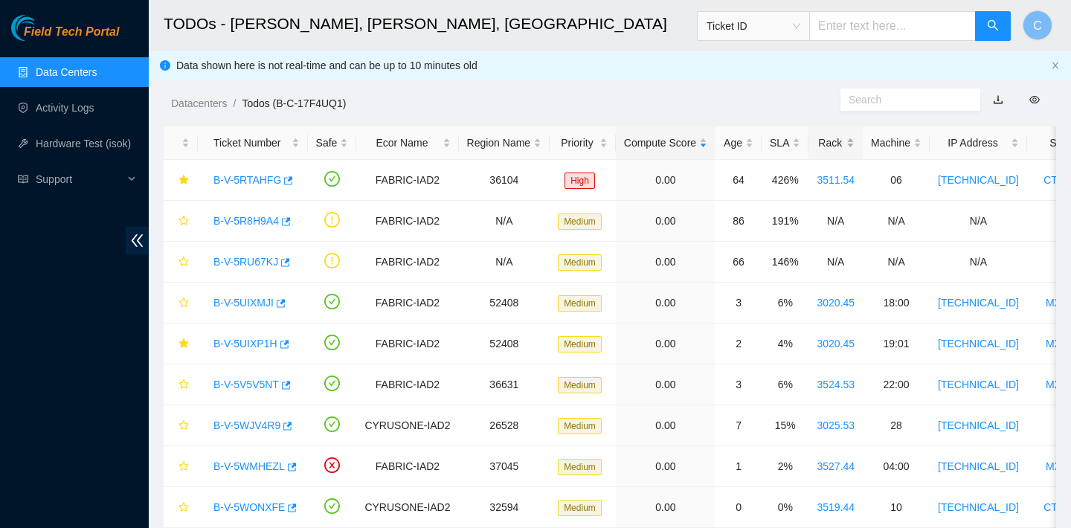
click at [848, 149] on div "Rack" at bounding box center [836, 143] width 38 height 16
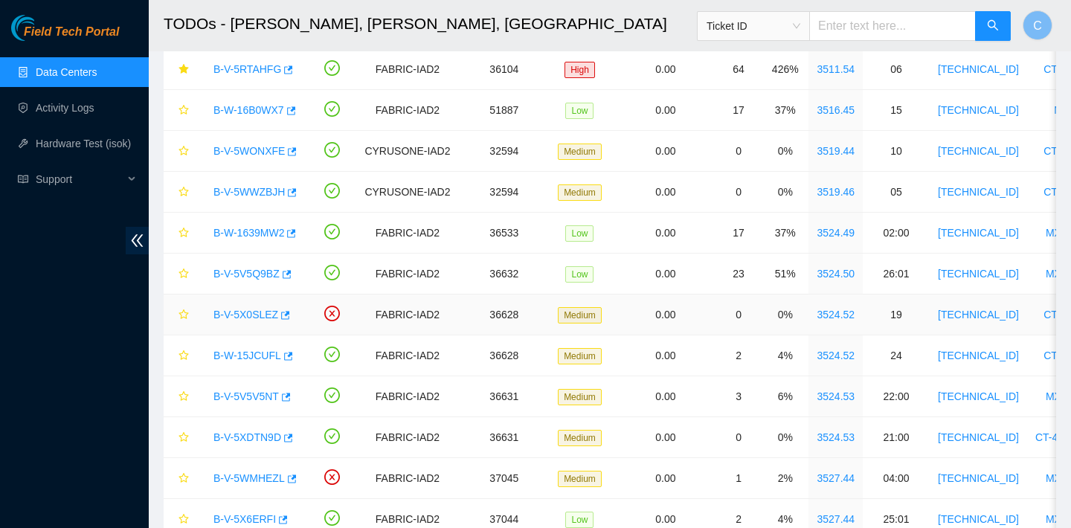
scroll to position [467, 0]
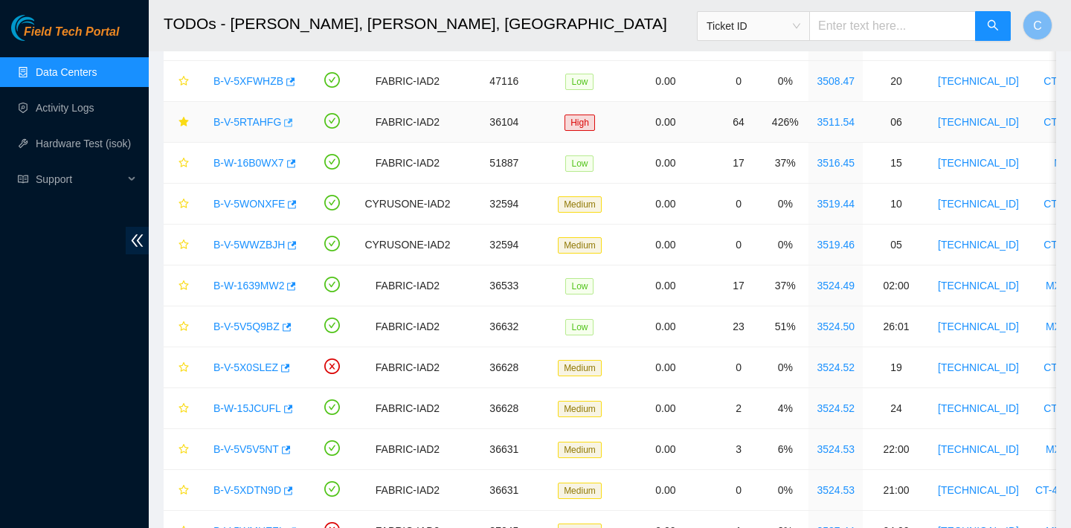
click at [292, 123] on icon "button" at bounding box center [287, 123] width 10 height 10
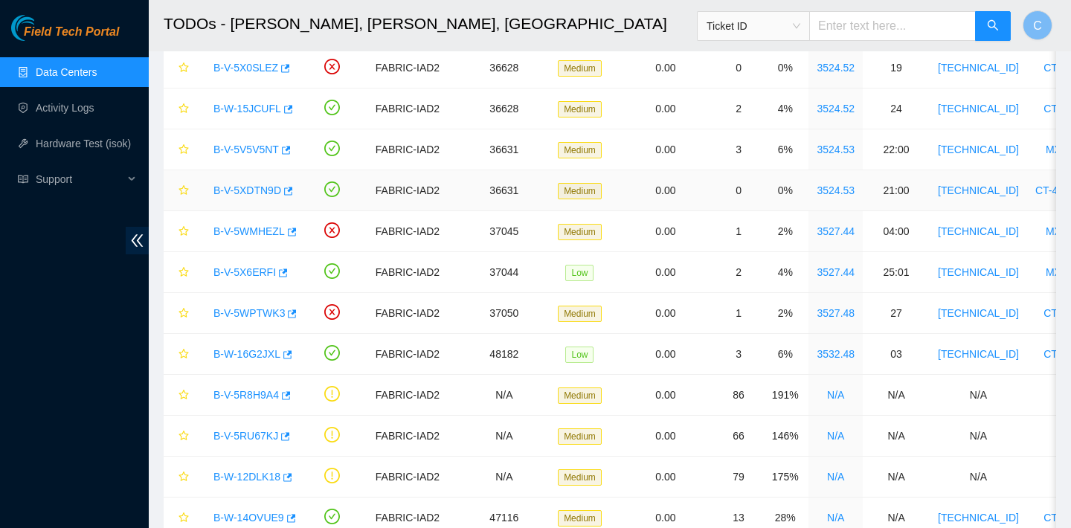
scroll to position [699, 0]
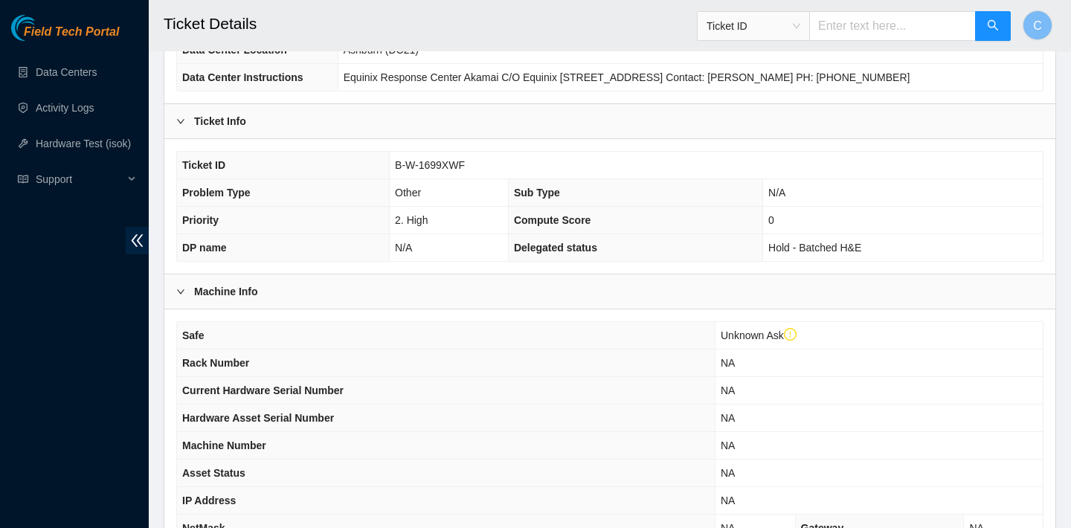
scroll to position [415, 0]
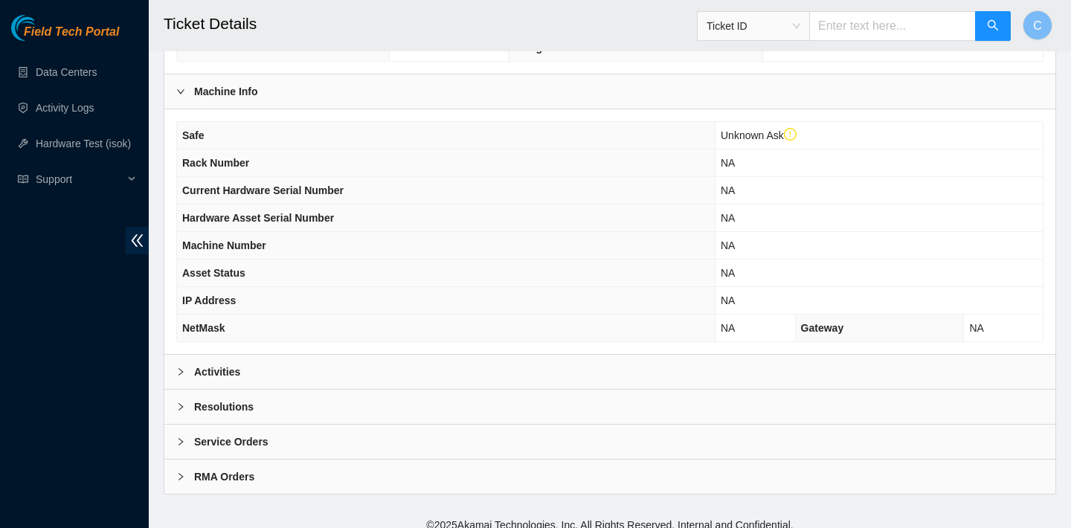
click at [342, 383] on div "Activities" at bounding box center [609, 372] width 891 height 34
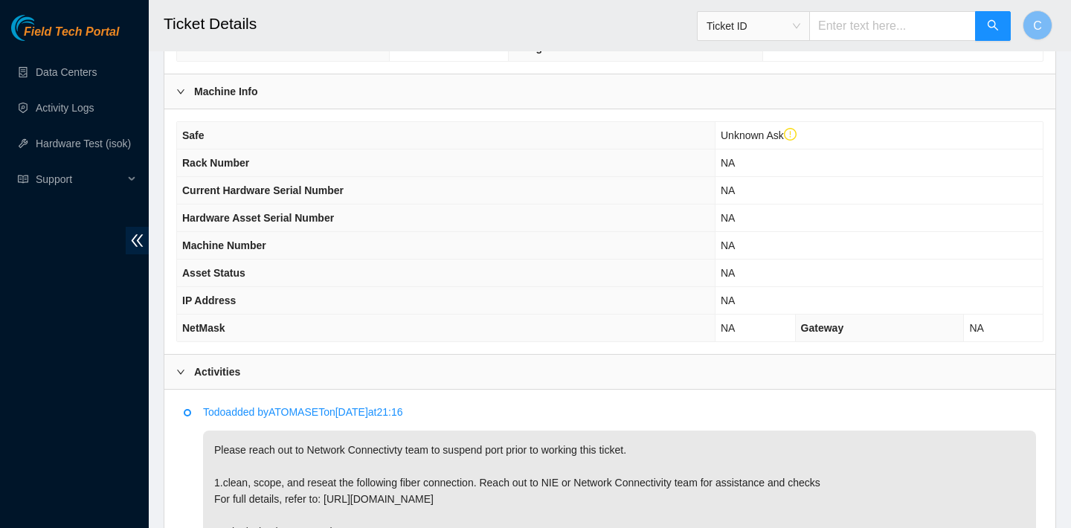
scroll to position [726, 0]
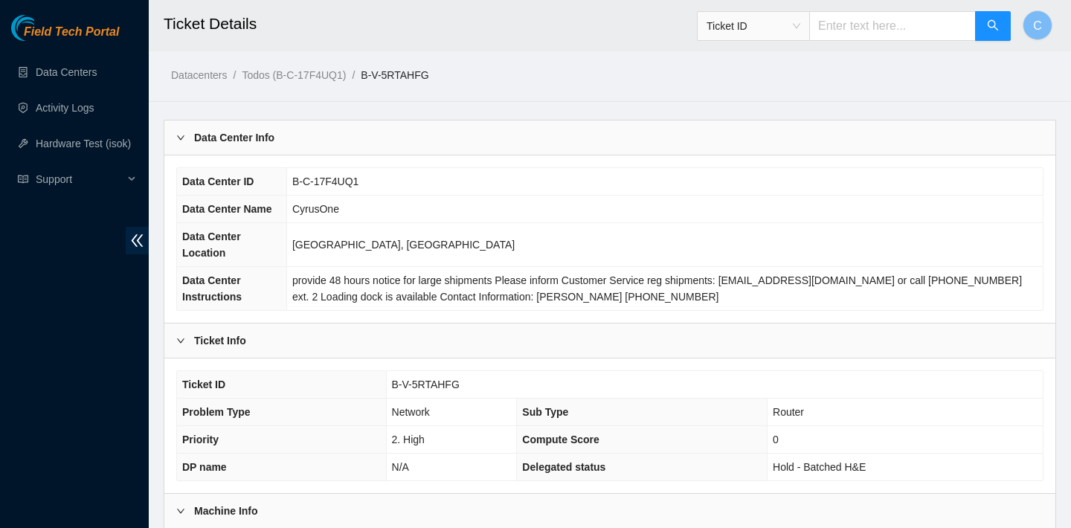
scroll to position [432, 0]
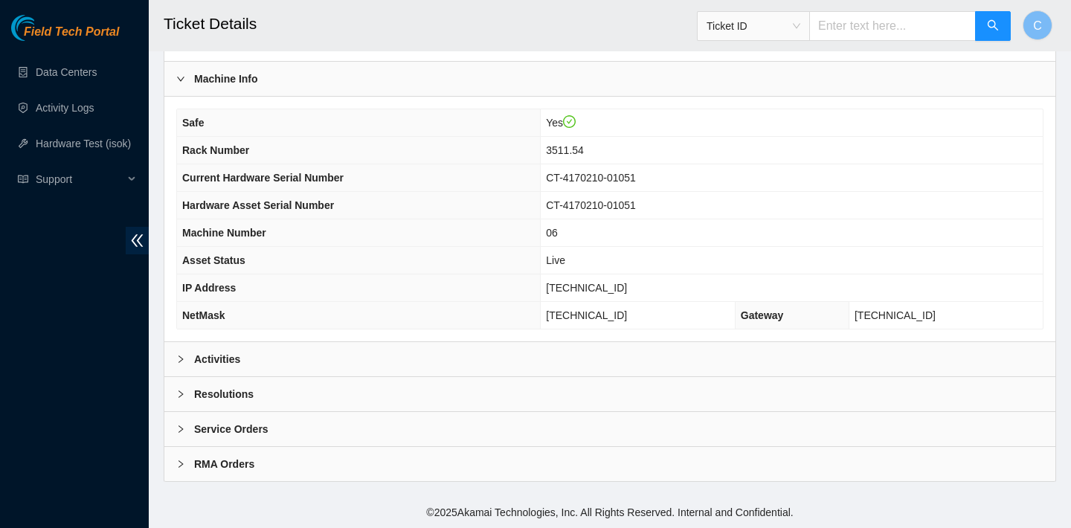
click at [390, 352] on div "Activities" at bounding box center [609, 359] width 891 height 34
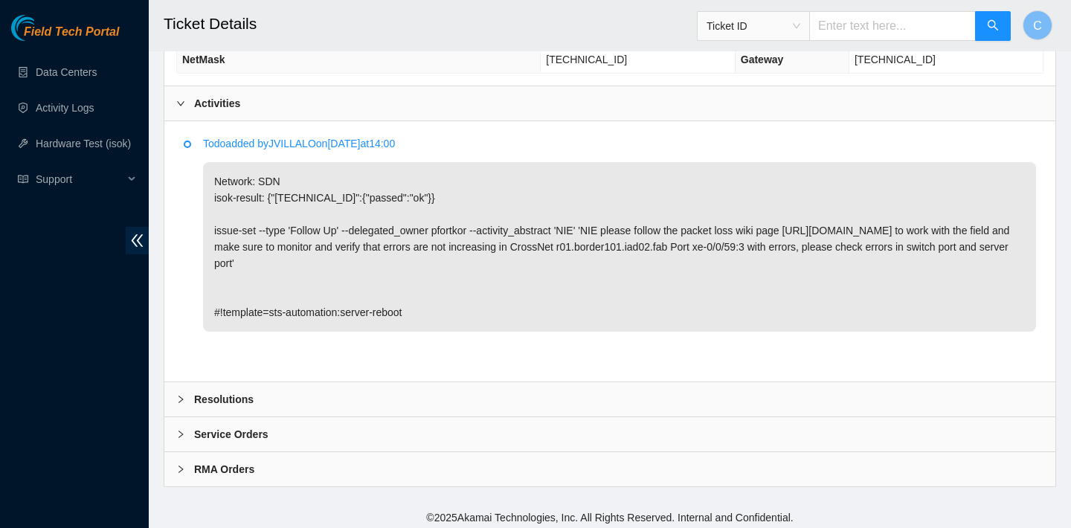
scroll to position [693, 0]
